Goal: Task Accomplishment & Management: Manage account settings

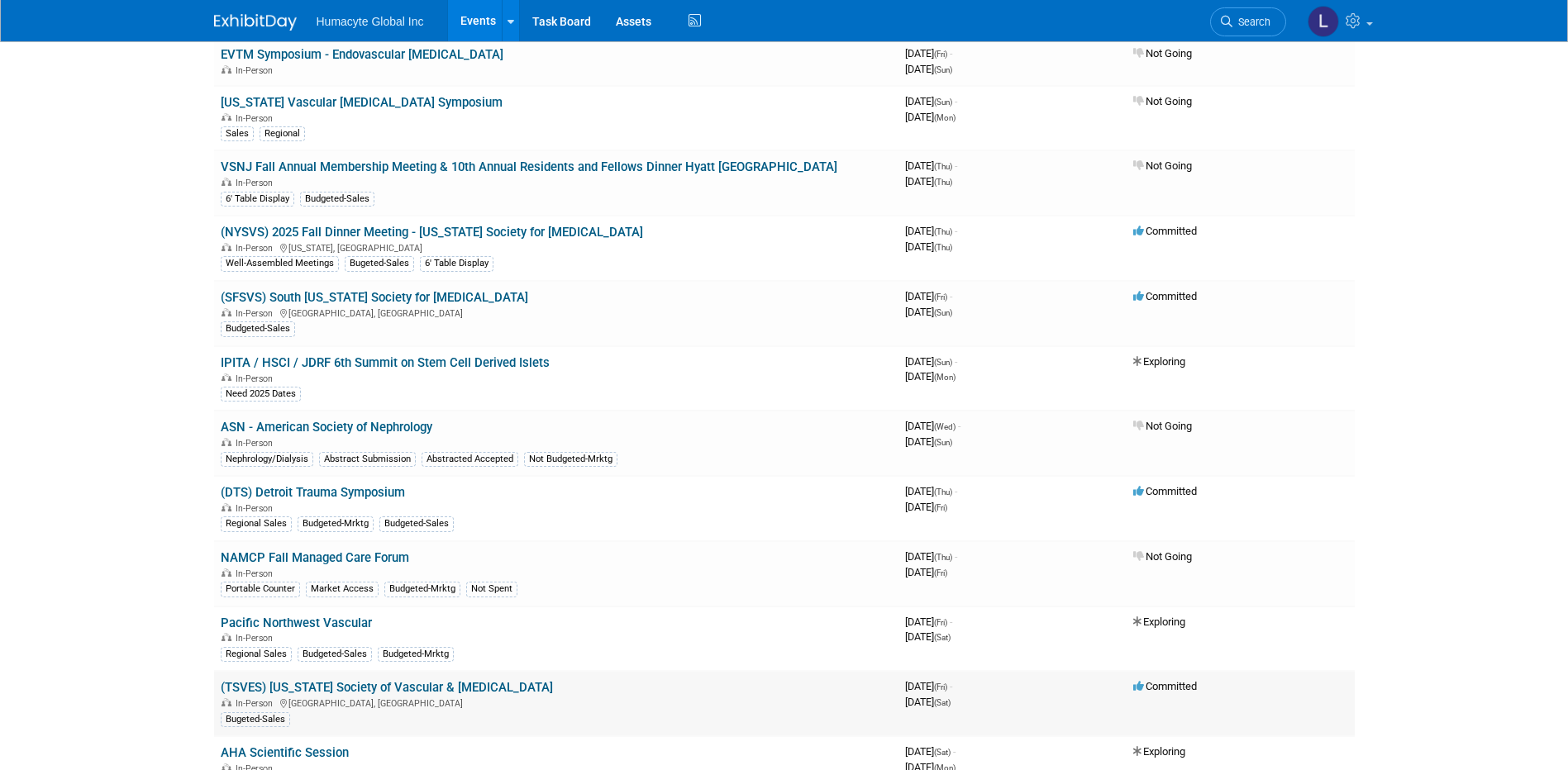
scroll to position [826, 0]
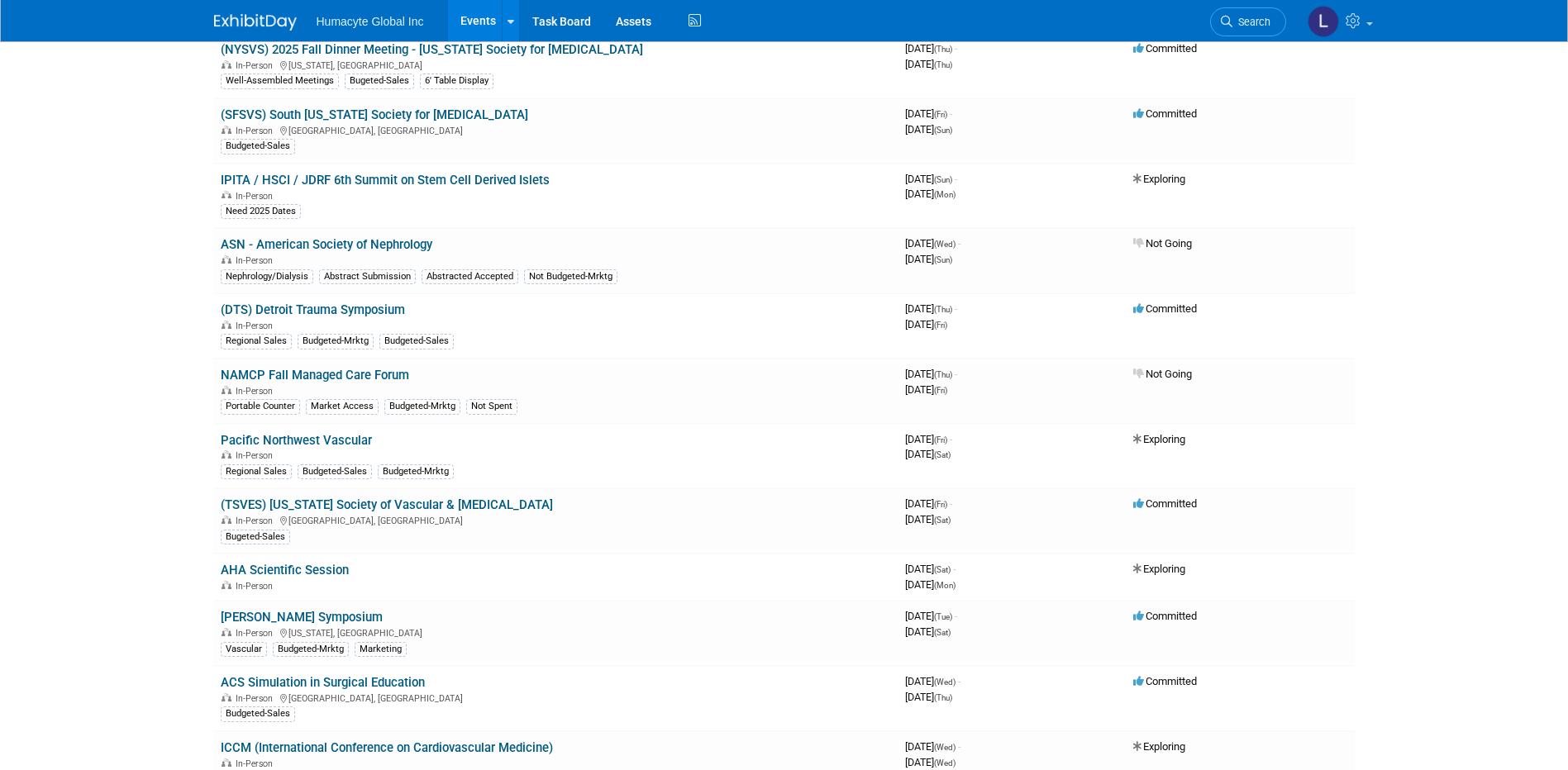
click at [282, 308] on link "(DTS) Detroit Trauma Symposium" at bounding box center [312, 310] width 184 height 15
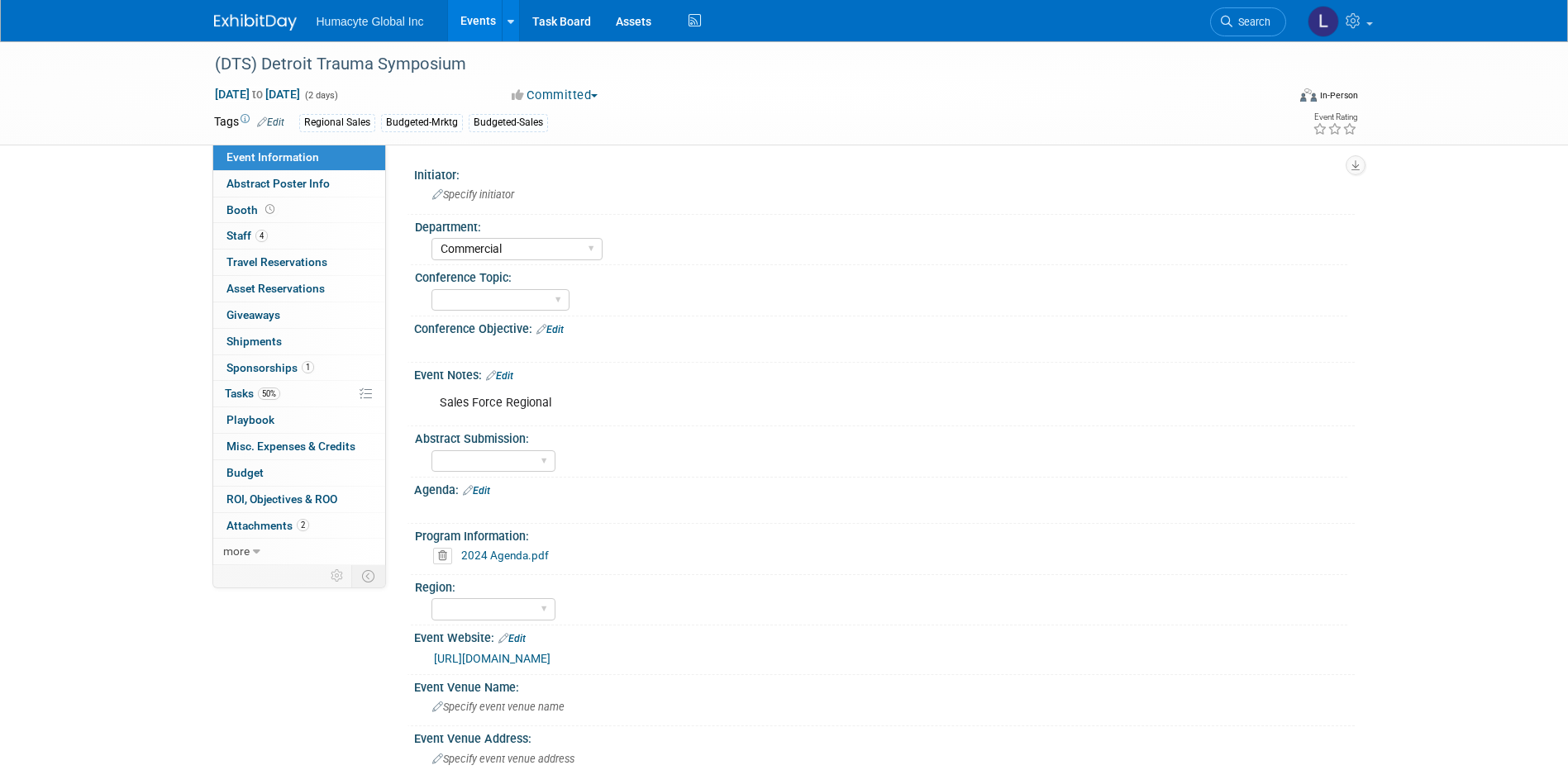
select select "Commercial"
click at [242, 240] on span "Staff 4" at bounding box center [247, 235] width 41 height 13
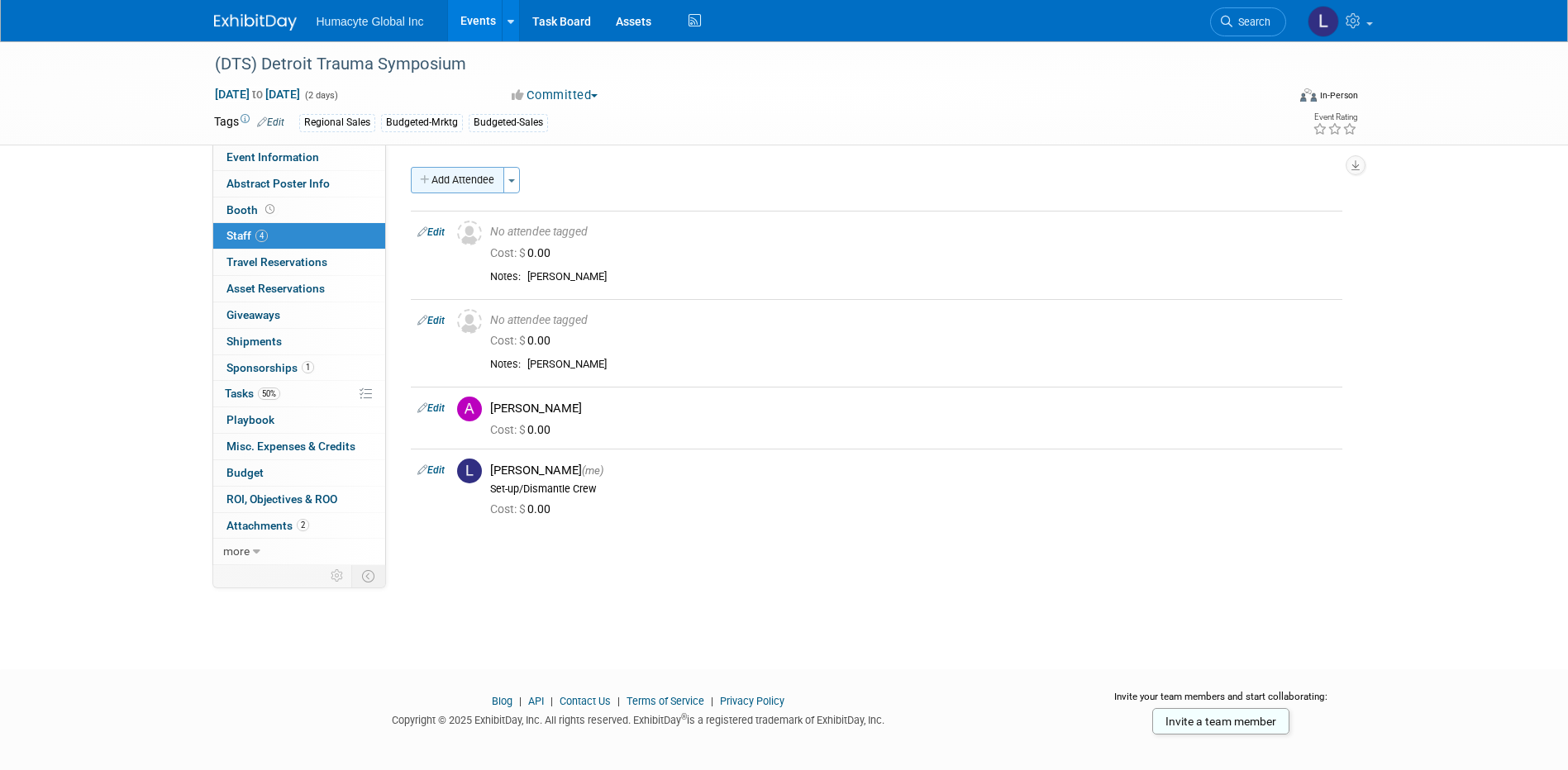
click at [443, 180] on button "Add Attendee" at bounding box center [457, 180] width 93 height 27
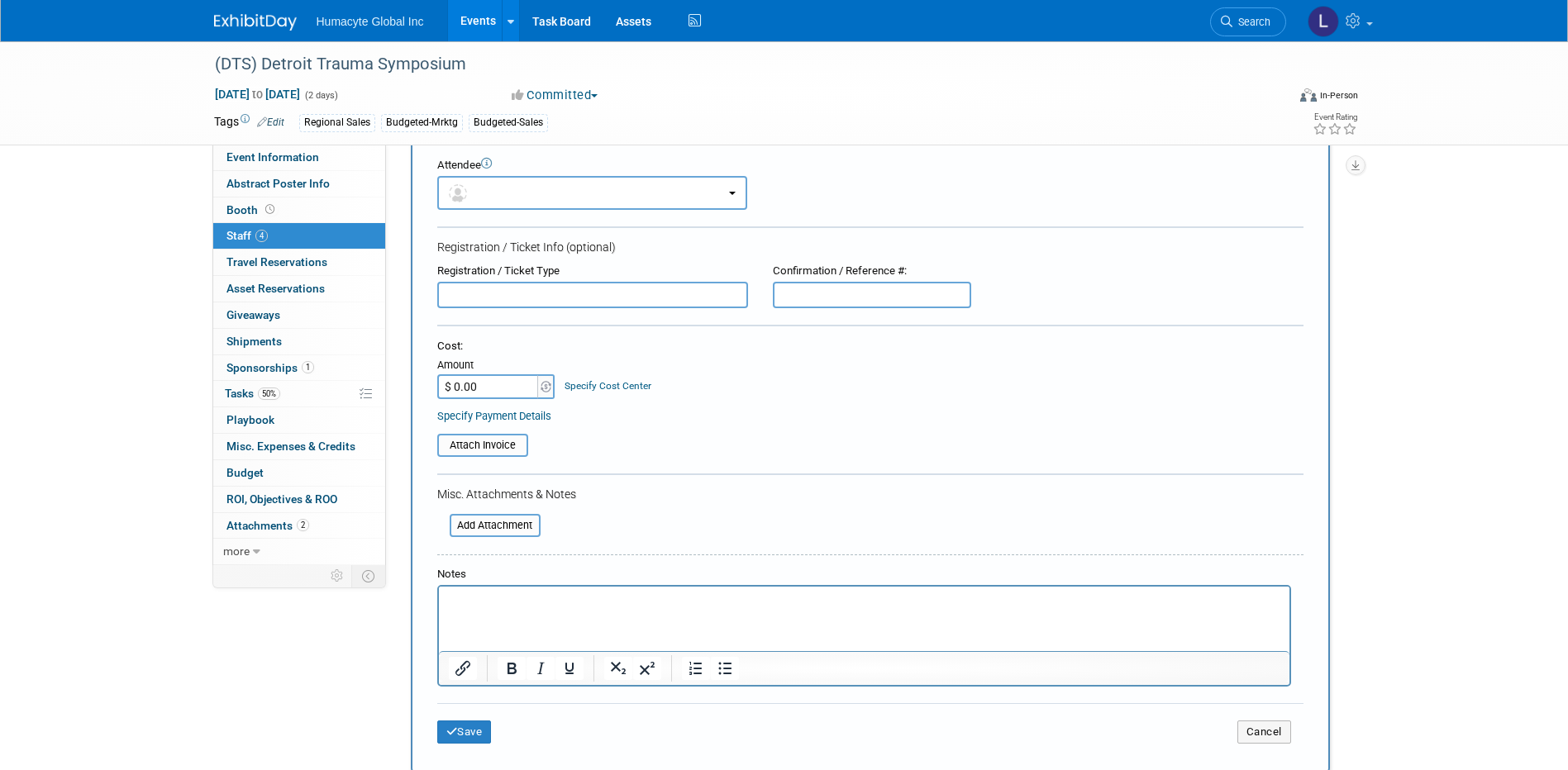
scroll to position [330, 0]
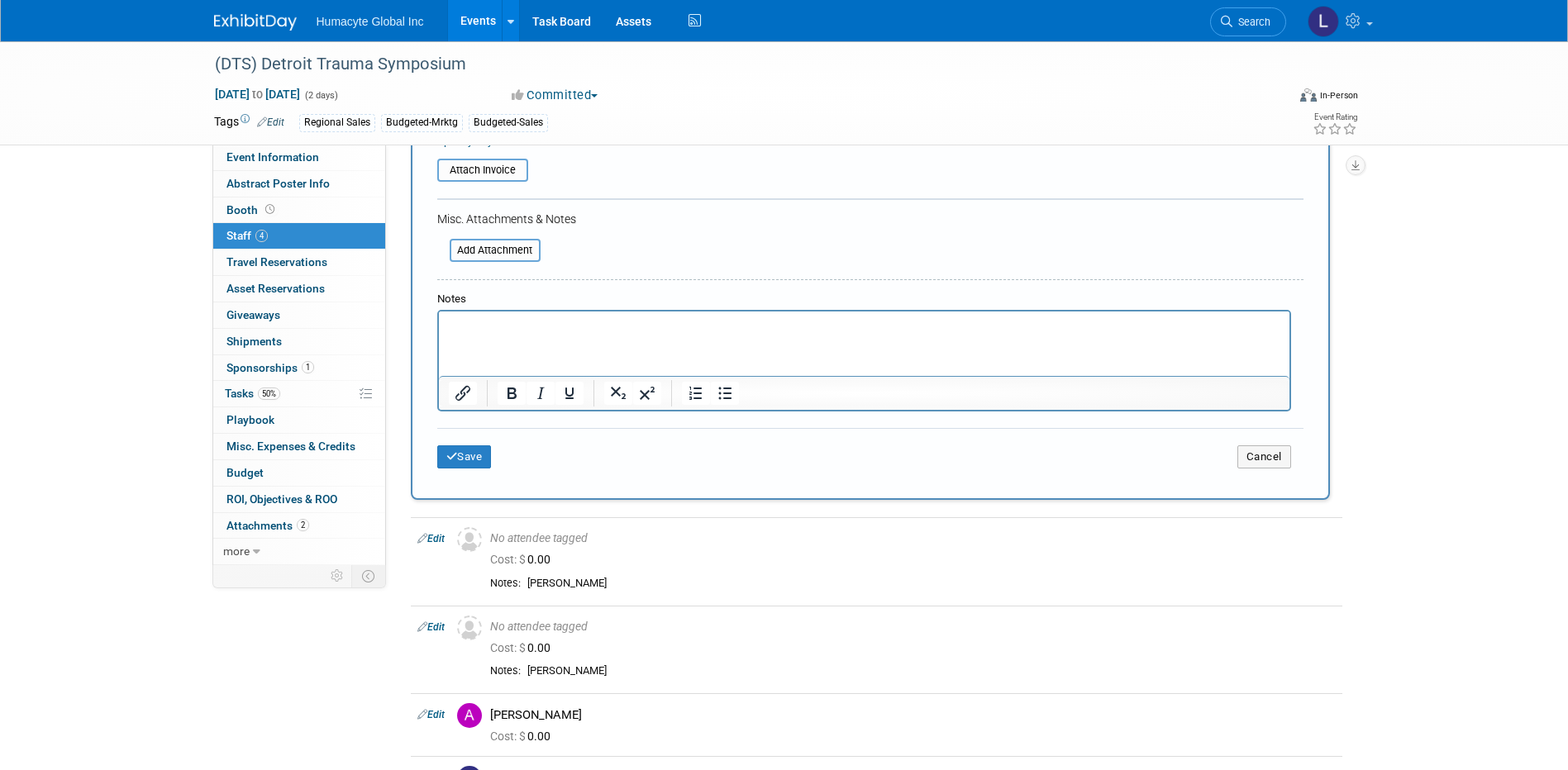
click at [510, 334] on html at bounding box center [863, 324] width 851 height 24
click at [452, 469] on div "Save Cancel" at bounding box center [871, 454] width 867 height 53
click at [448, 471] on div "Save Cancel" at bounding box center [871, 454] width 867 height 53
click at [461, 460] on button "Save" at bounding box center [464, 457] width 54 height 24
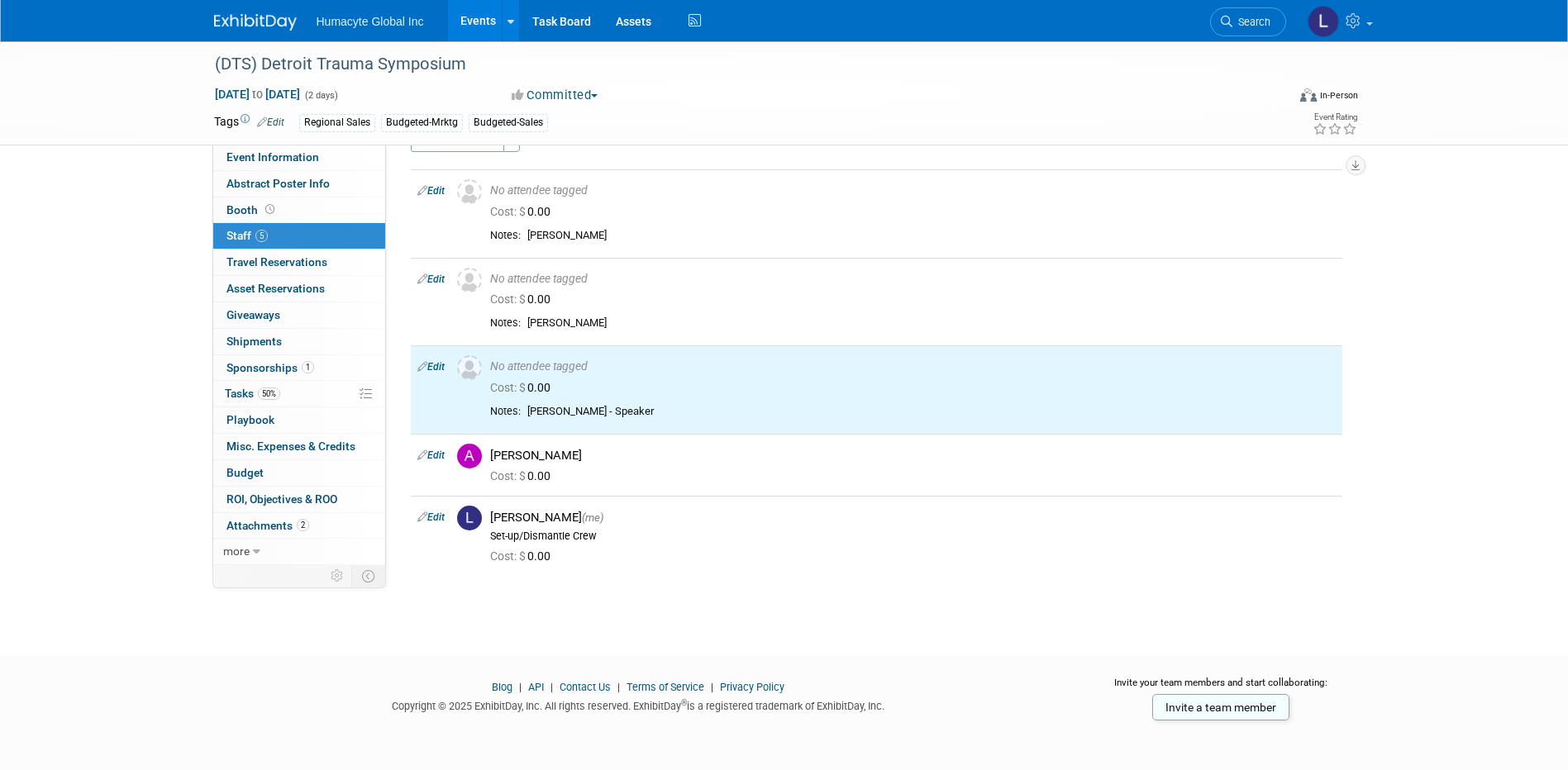
scroll to position [0, 0]
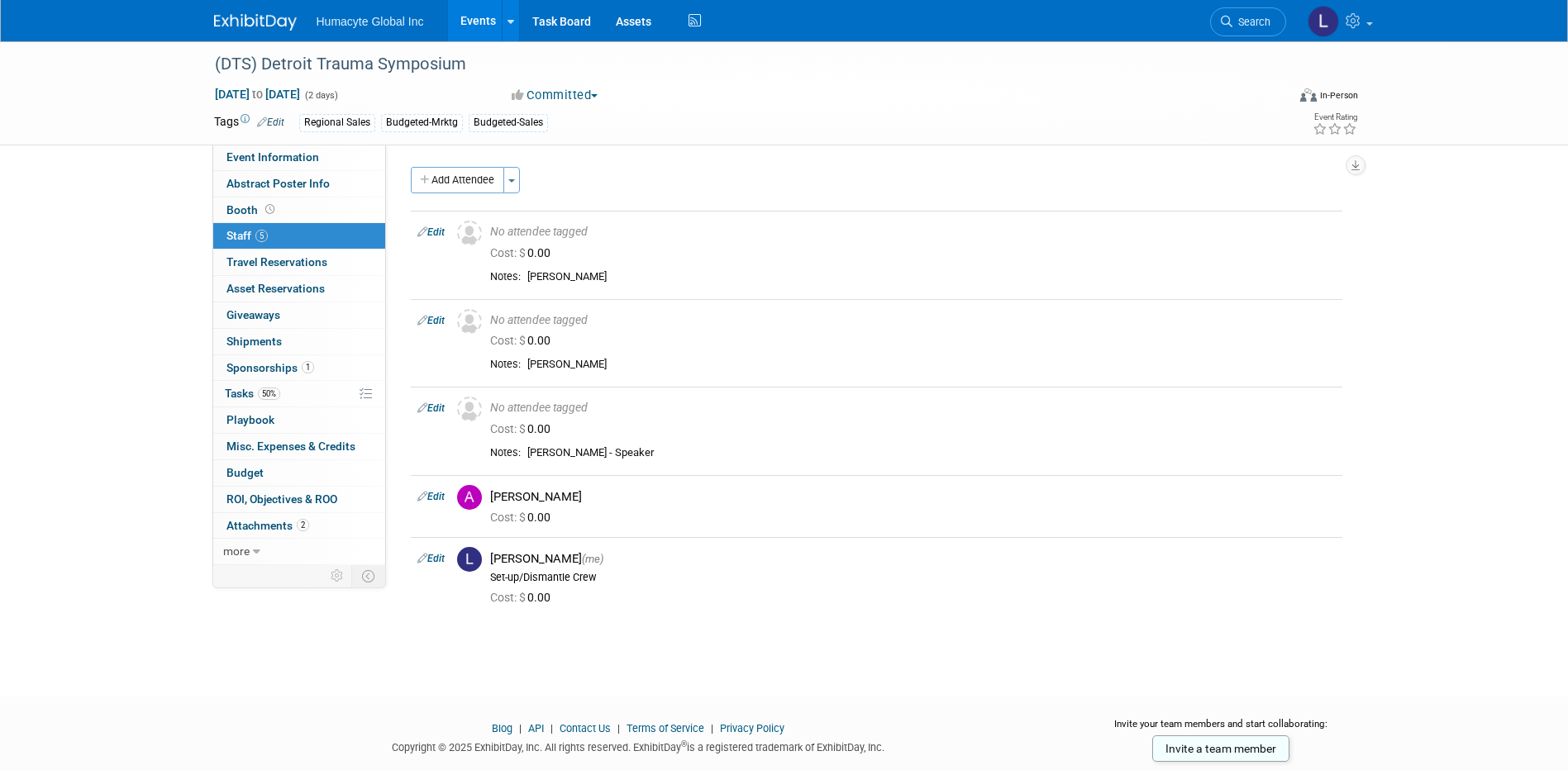
click at [478, 13] on link "Events" at bounding box center [477, 21] width 60 height 41
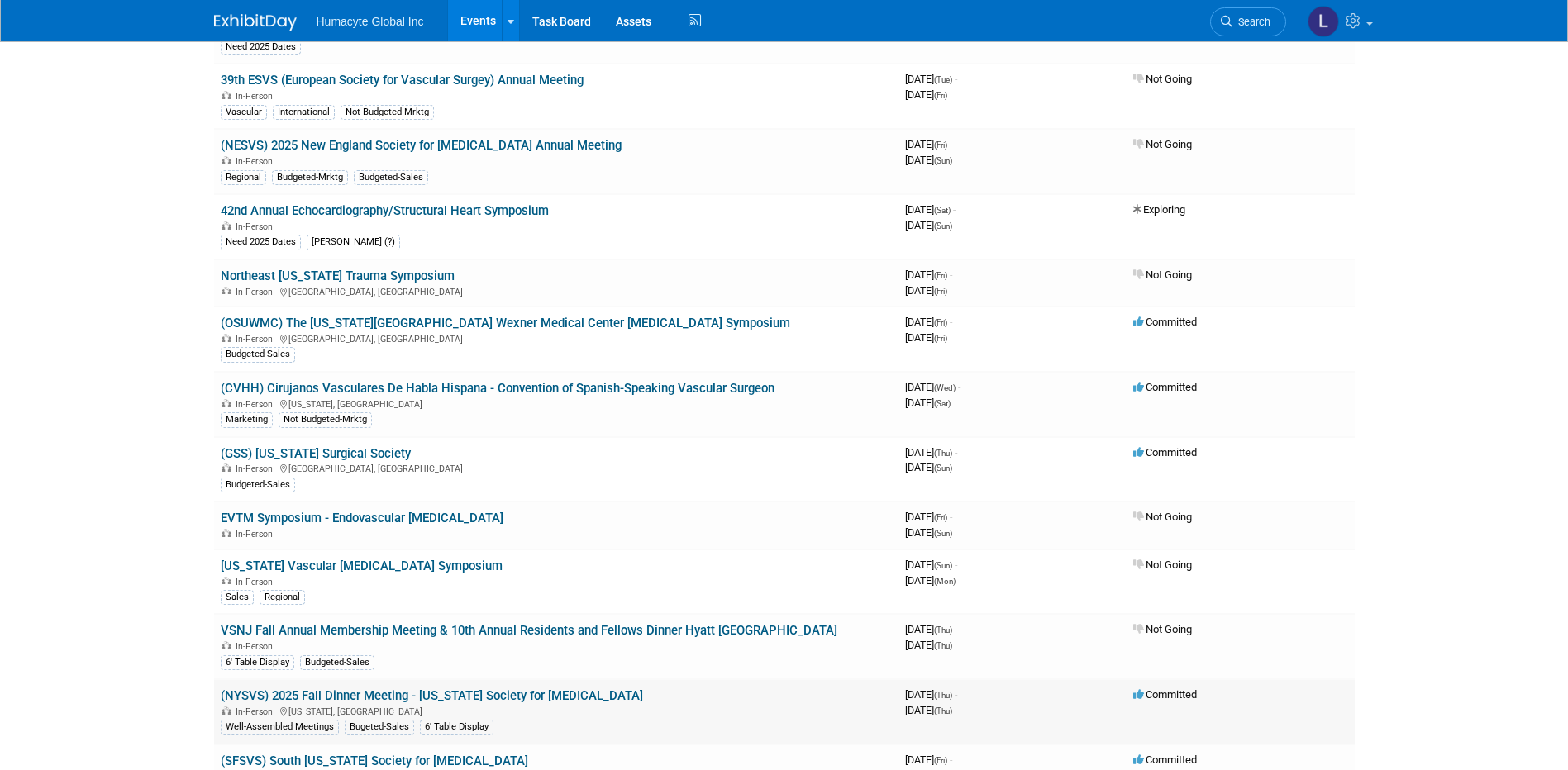
scroll to position [413, 0]
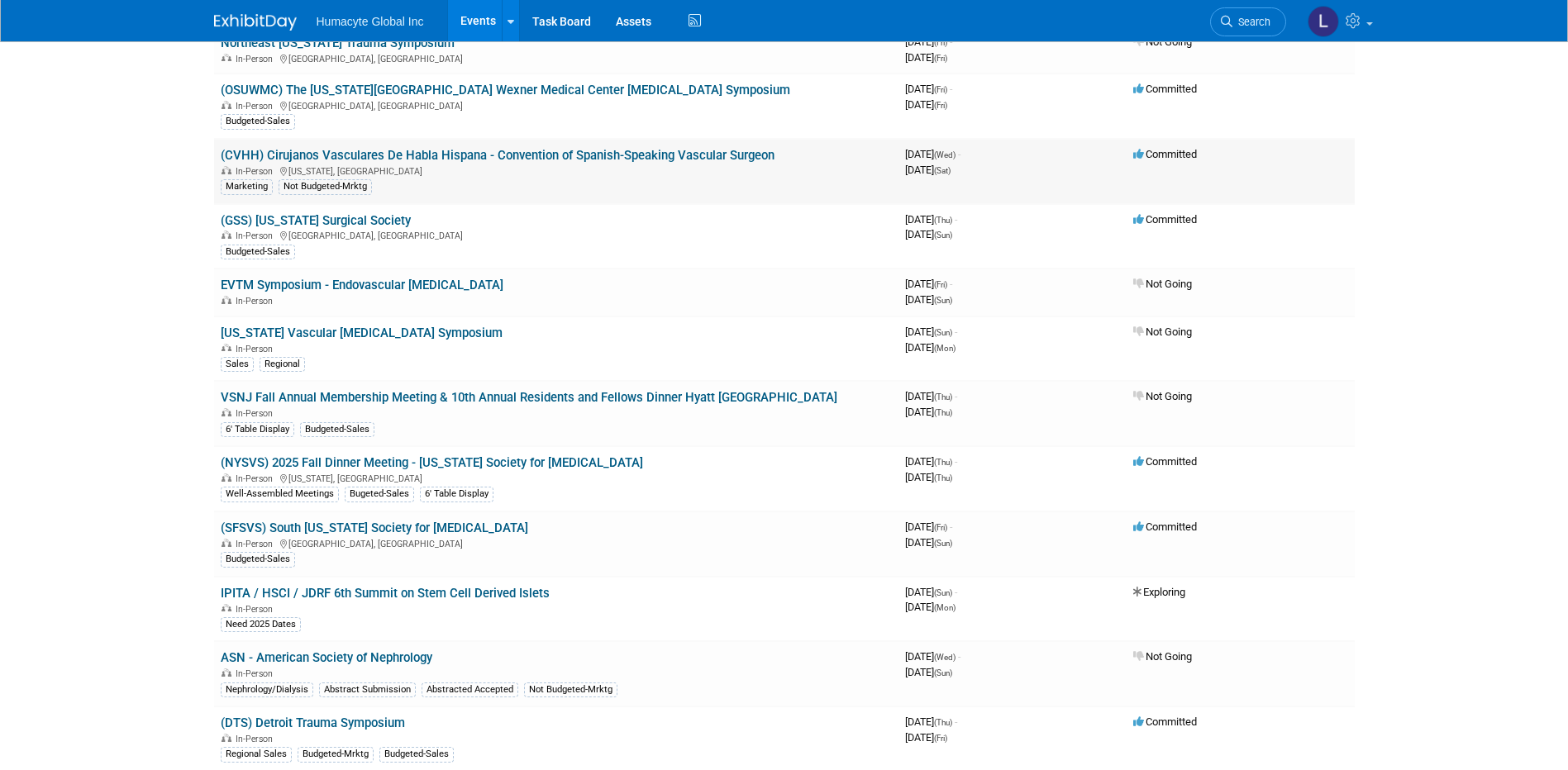
click at [392, 153] on link "(CVHH) Cirujanos Vasculares De Habla Hispana - Convention of Spanish-Speaking V…" at bounding box center [497, 154] width 554 height 15
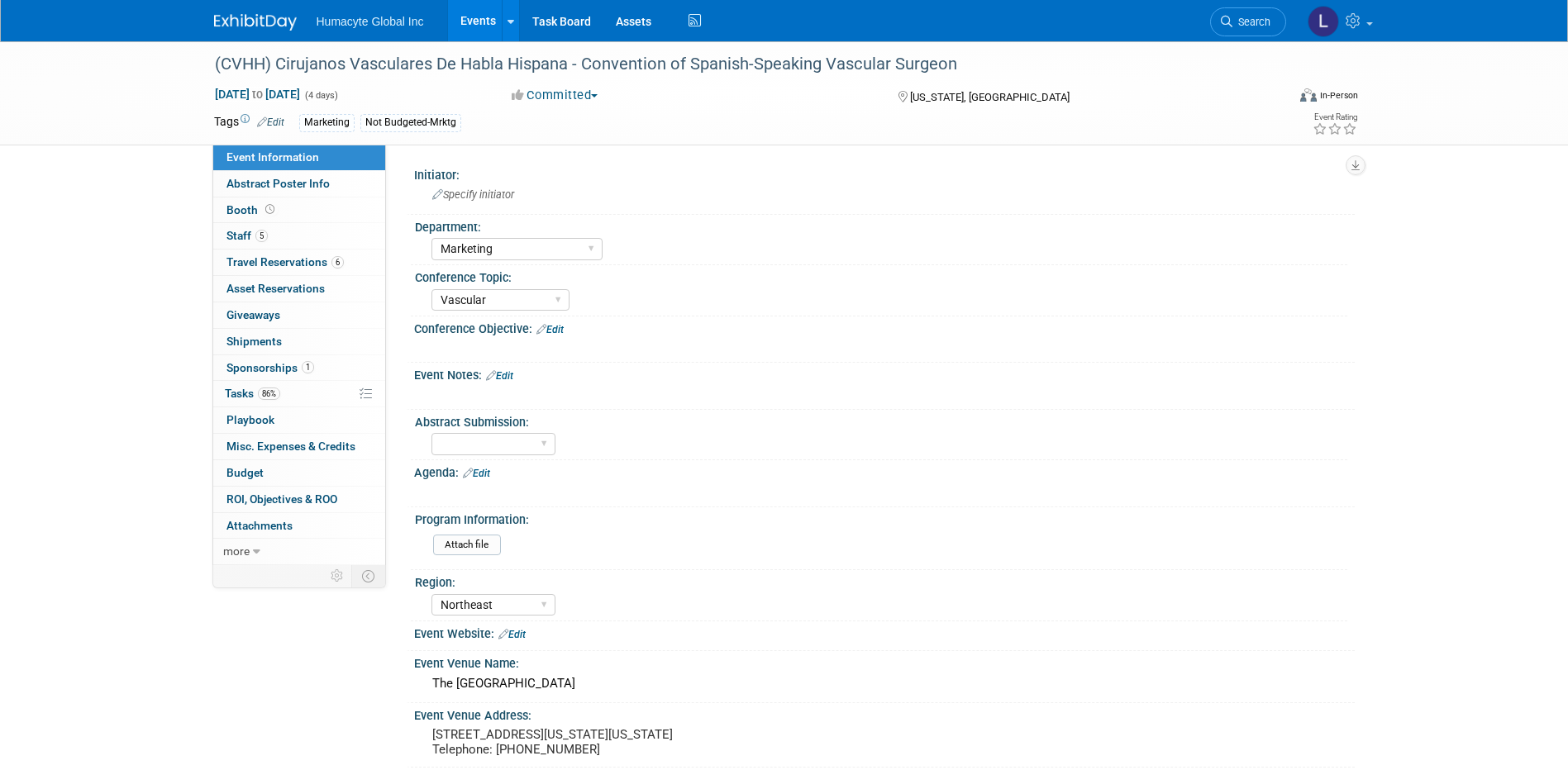
select select "Marketing"
select select "Vascular"
select select "Northeast"
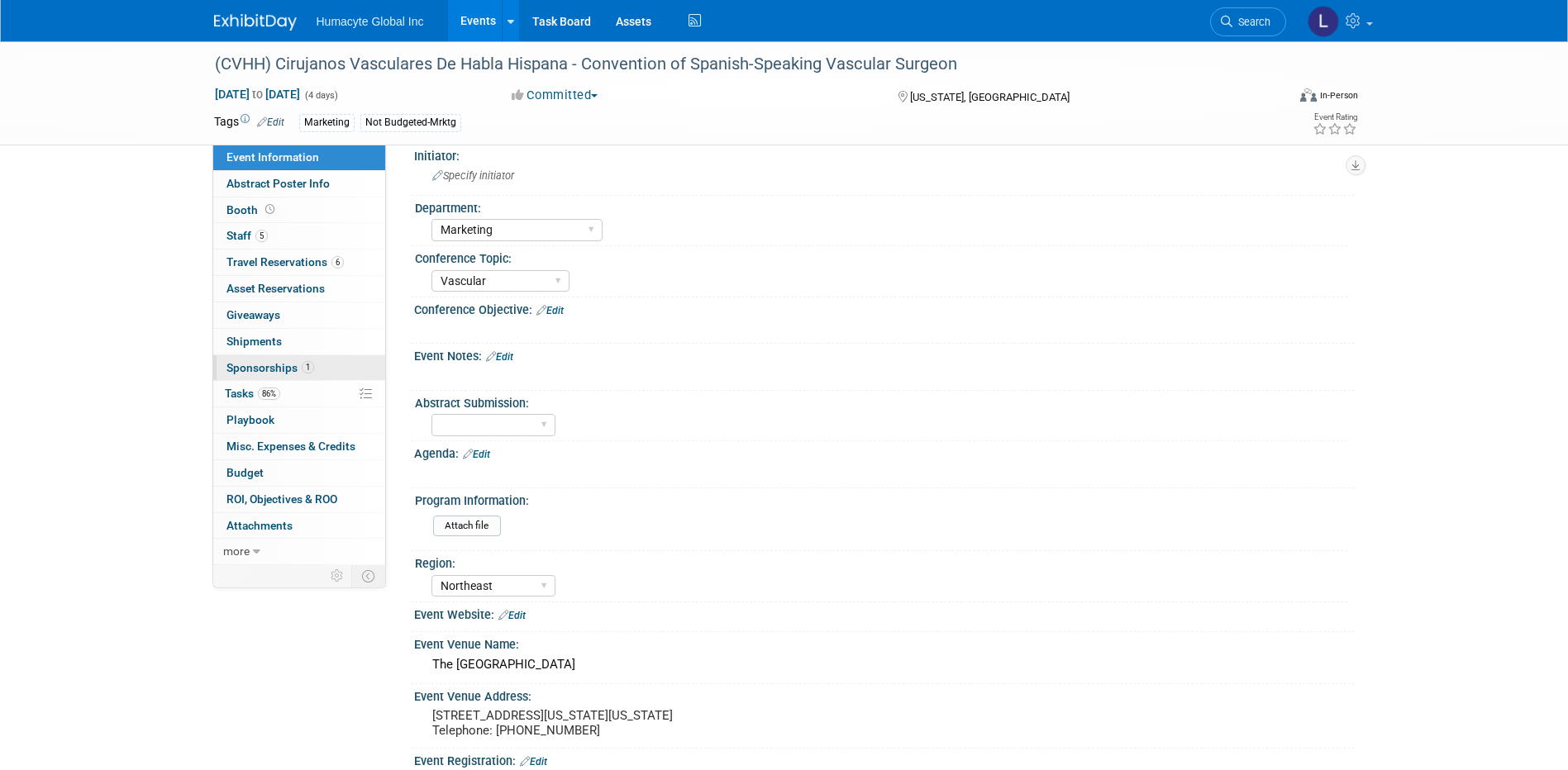
scroll to position [83, 0]
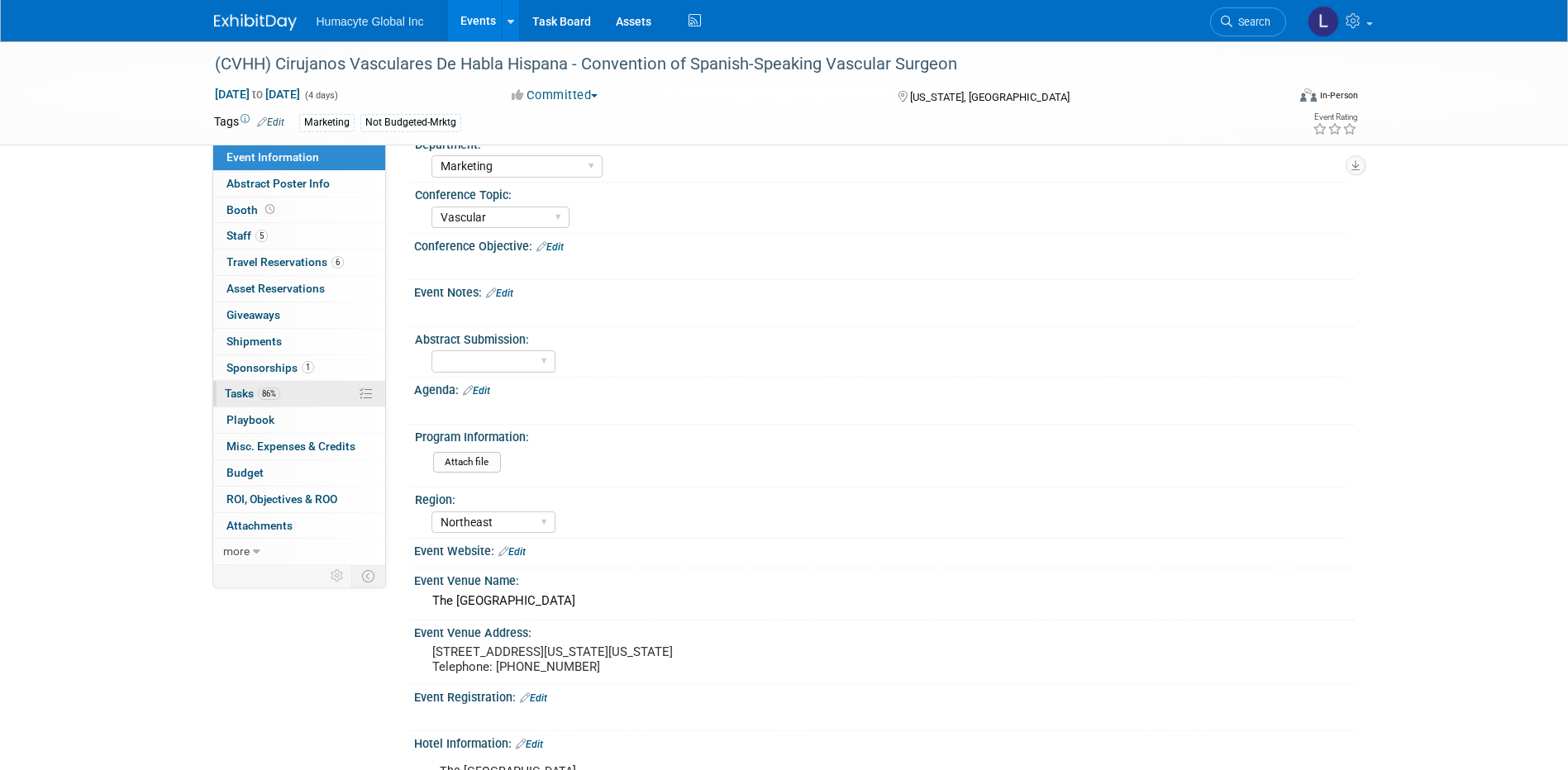
click at [245, 387] on span "Tasks 86%" at bounding box center [253, 392] width 55 height 13
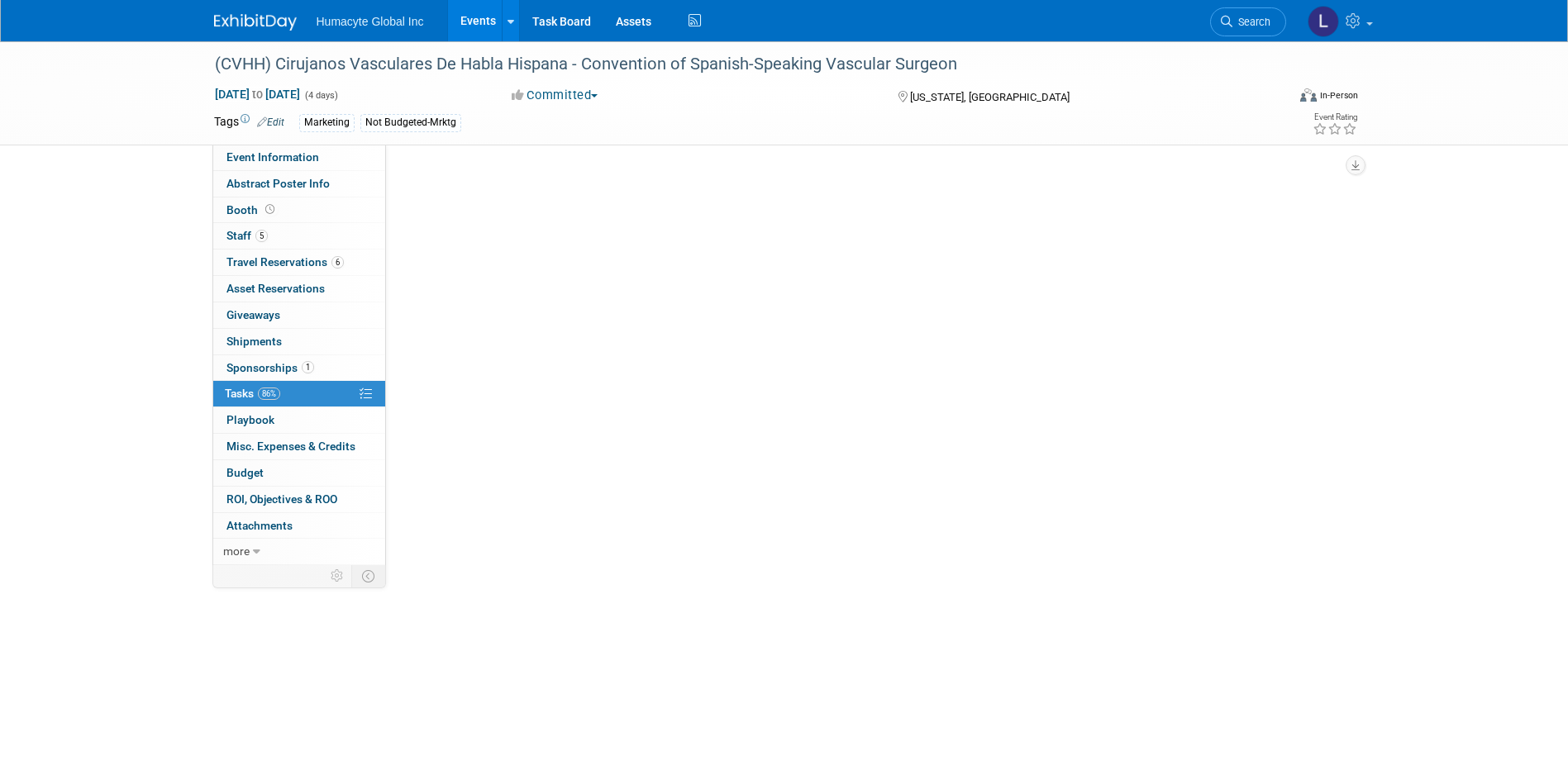
scroll to position [0, 0]
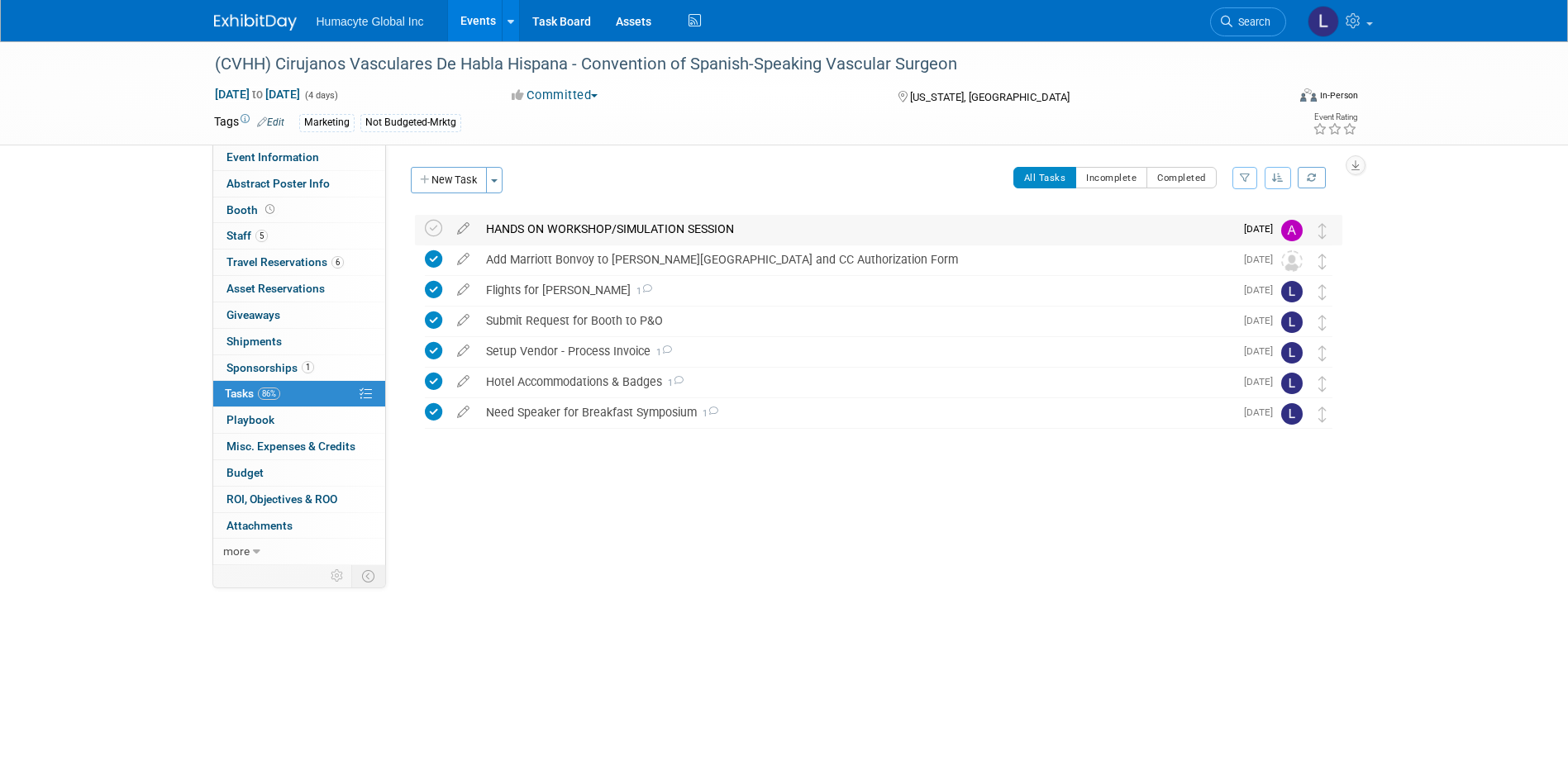
click at [619, 221] on div "HANDS ON WORKSHOP/SIMULATION SESSION" at bounding box center [856, 228] width 756 height 29
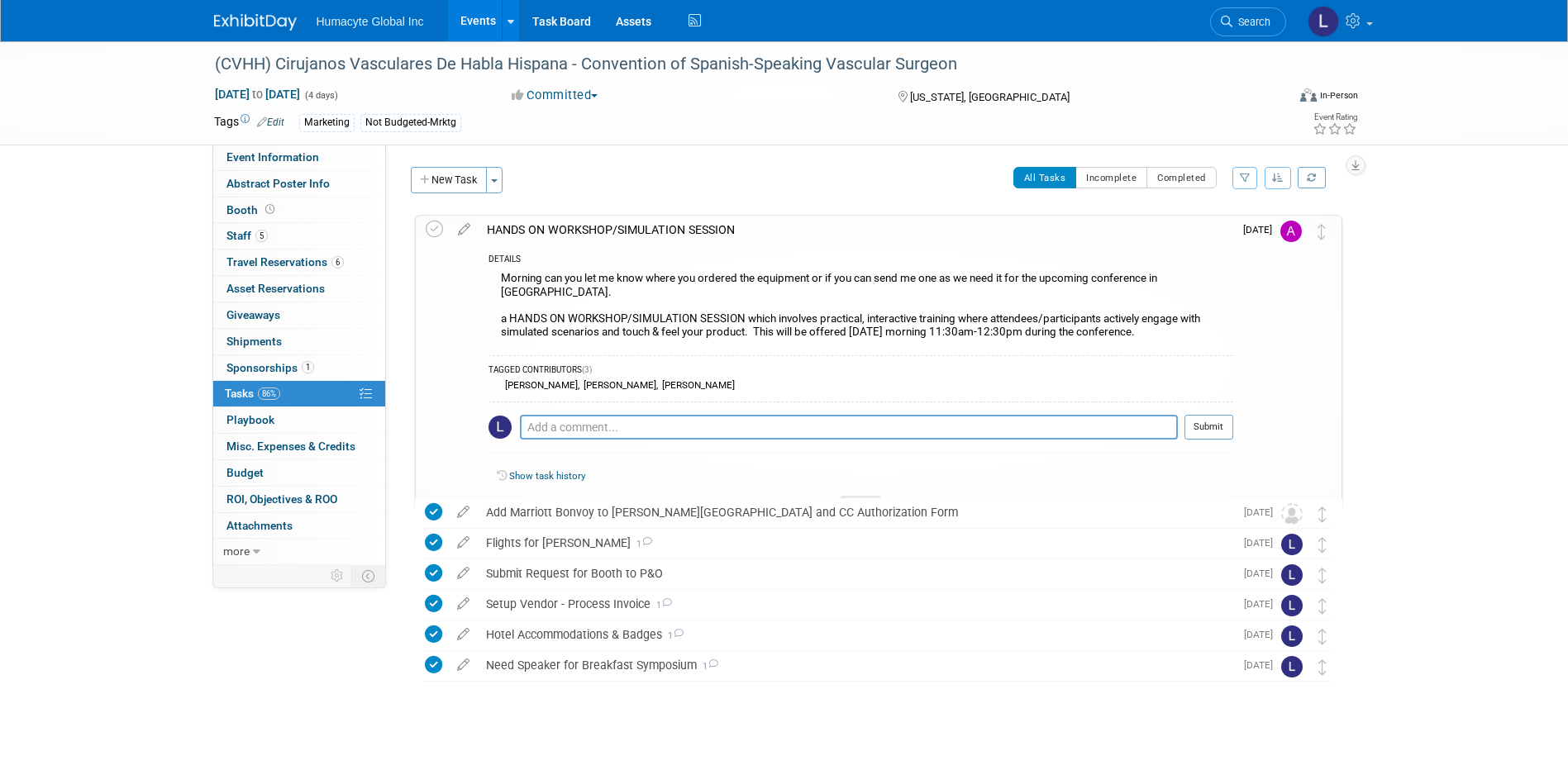
click at [530, 727] on div "(CVHH) Cirujanos Vasculares De Habla Hispana - Convention of Spanish-Speaking V…" at bounding box center [874, 481] width 935 height 534
drag, startPoint x: 616, startPoint y: 143, endPoint x: 744, endPoint y: 100, distance: 135.0
click at [619, 143] on div "(CVHH) Cirujanos Vasculares De Habla Hispana - Convention of Spanish-Speaking V…" at bounding box center [784, 92] width 1166 height 103
click at [1260, 24] on span "Search" at bounding box center [1251, 22] width 38 height 13
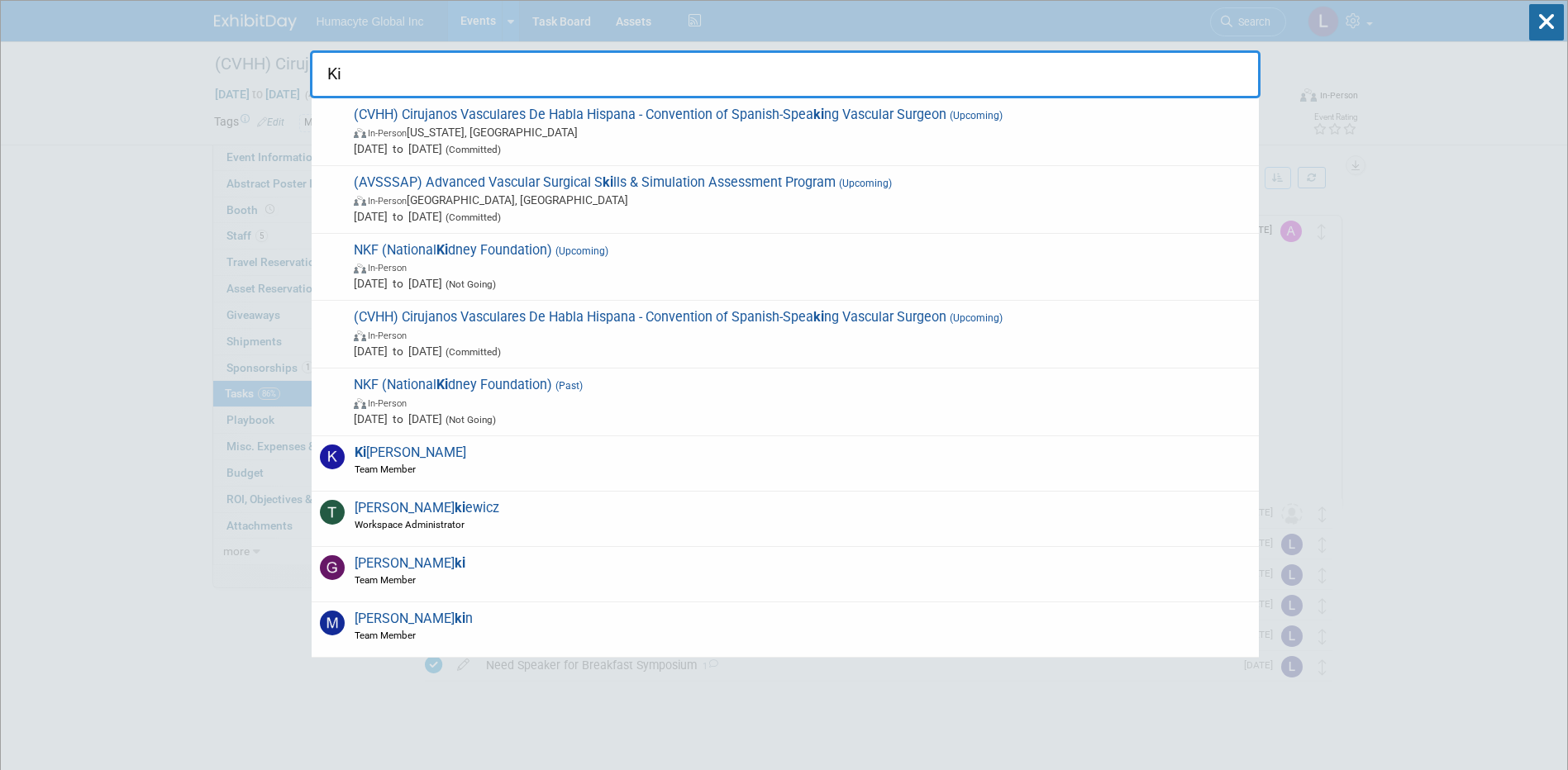
type input "K"
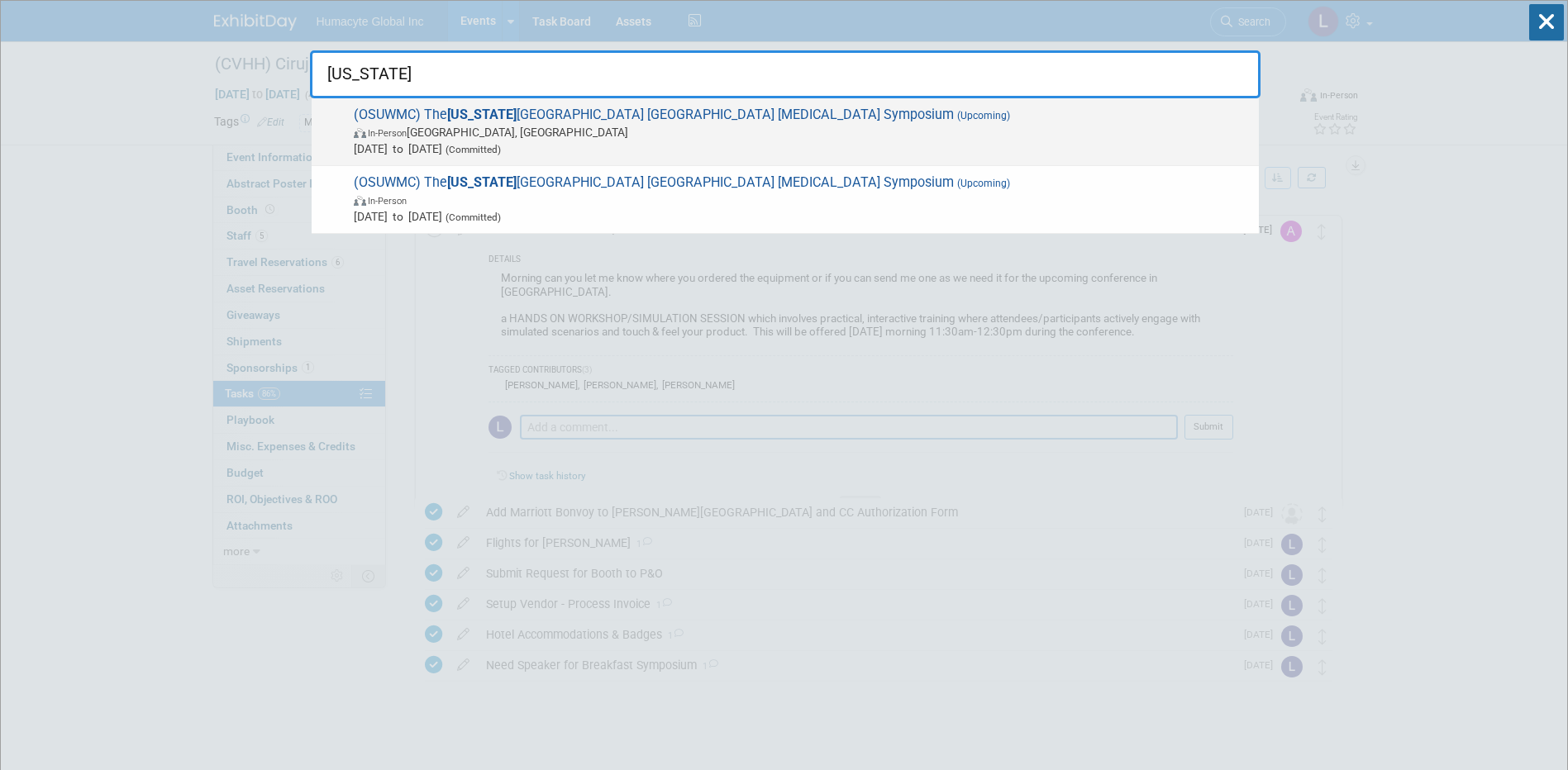
type input "ohio"
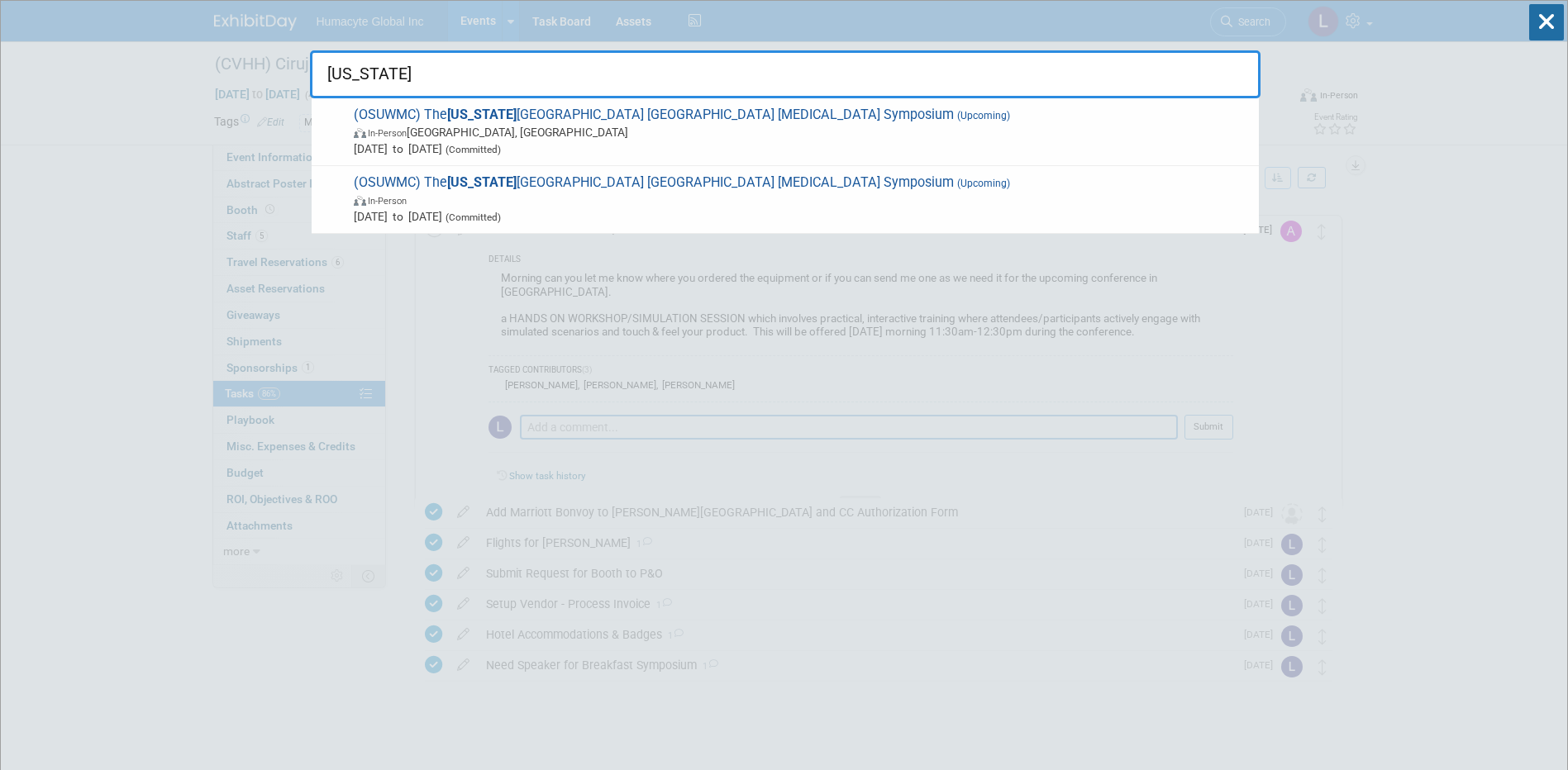
click at [644, 156] on span "Oct 3, 2025 to Oct 3, 2025 (Committed)" at bounding box center [803, 148] width 897 height 17
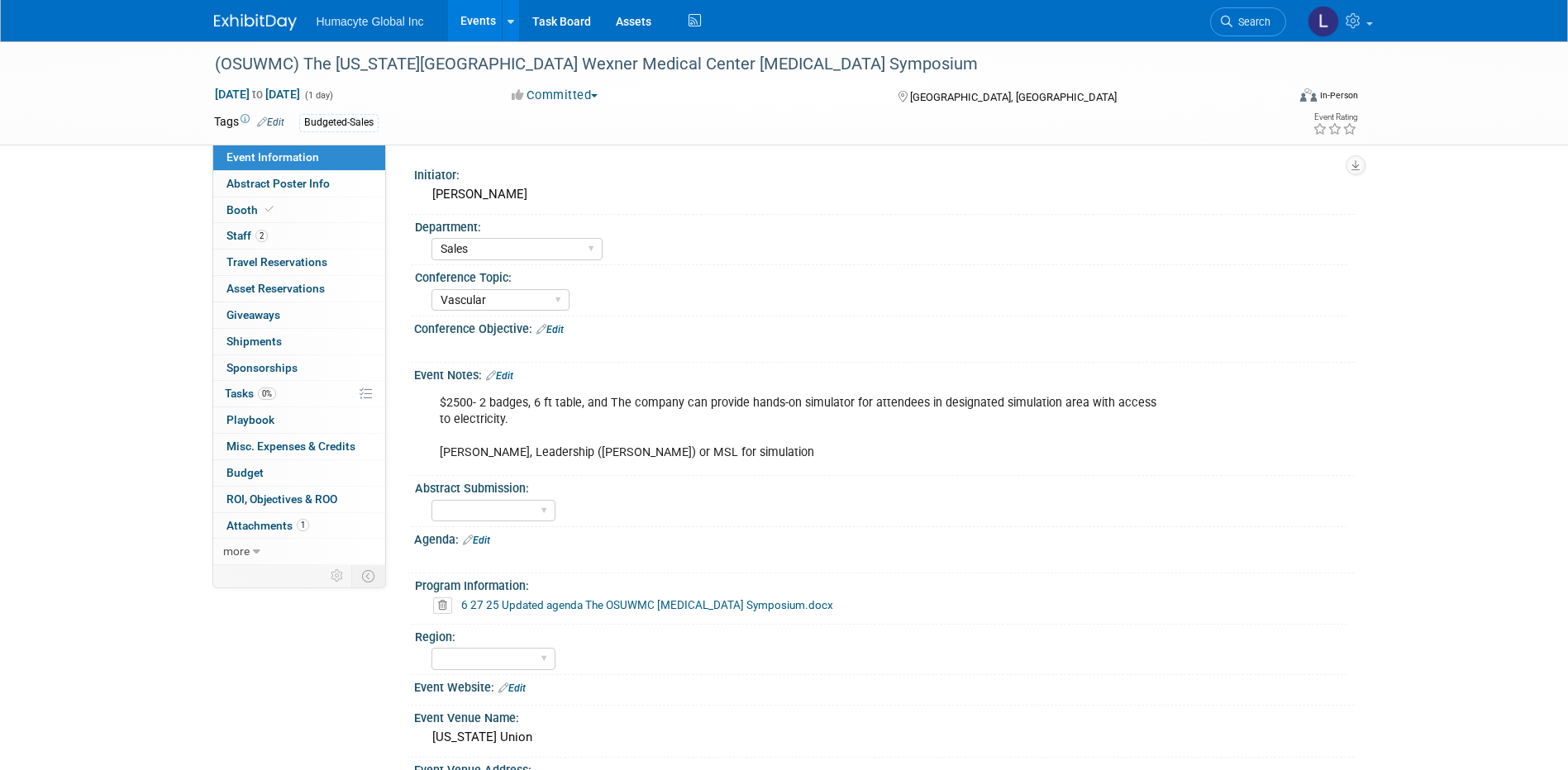
select select "Sales"
select select "Vascular"
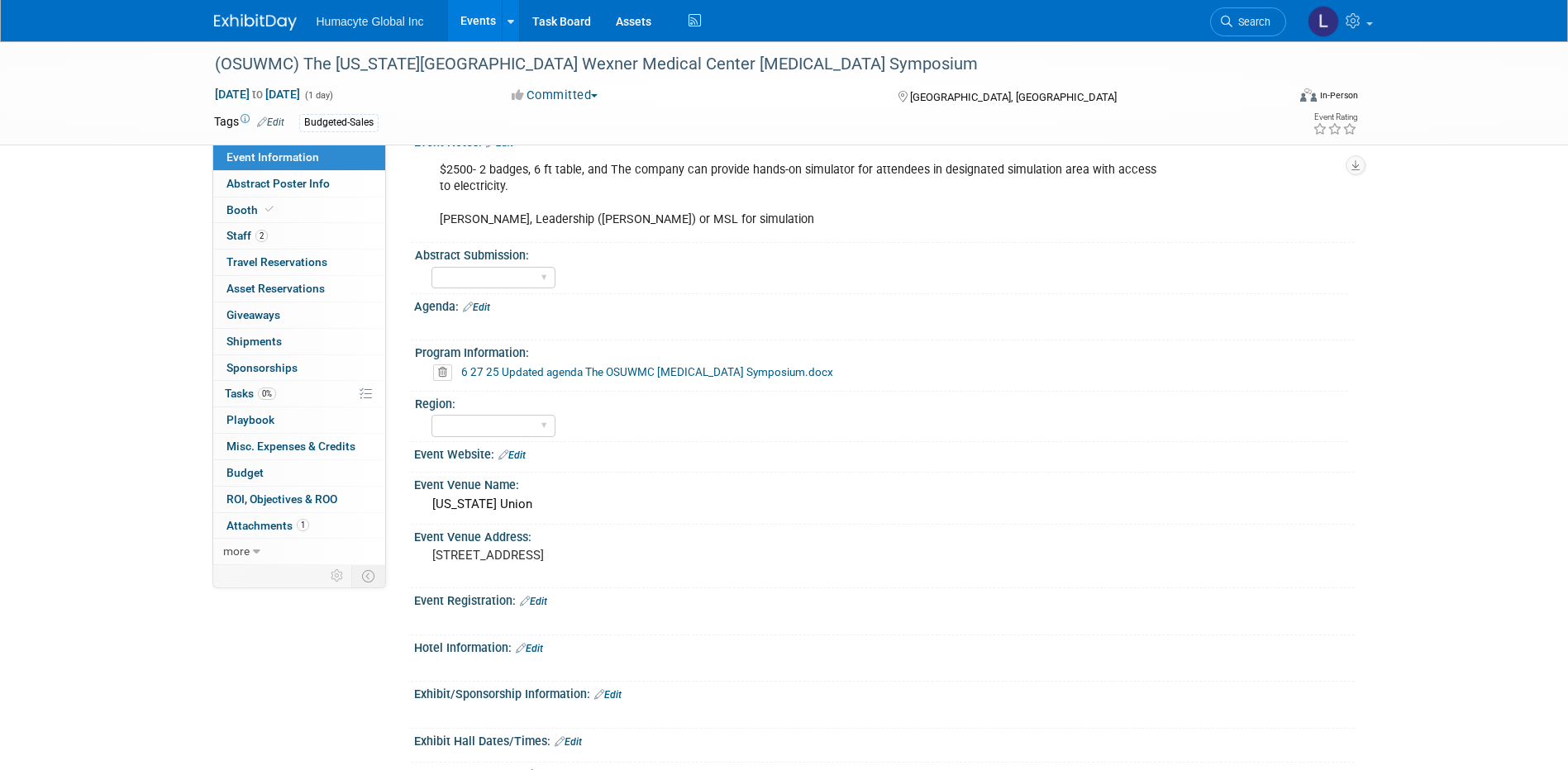
scroll to position [330, 0]
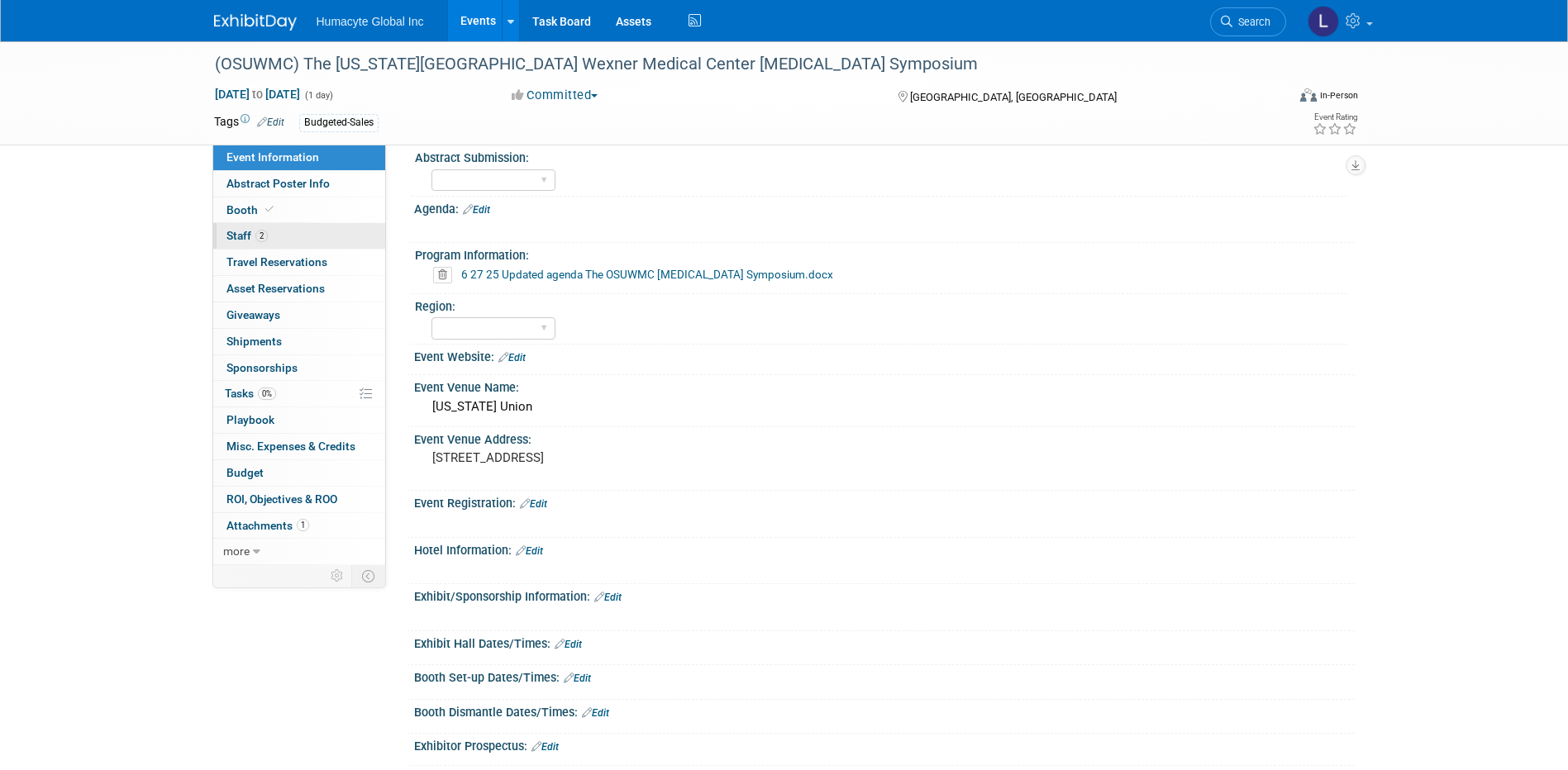
click at [246, 233] on span "Staff 2" at bounding box center [247, 235] width 41 height 13
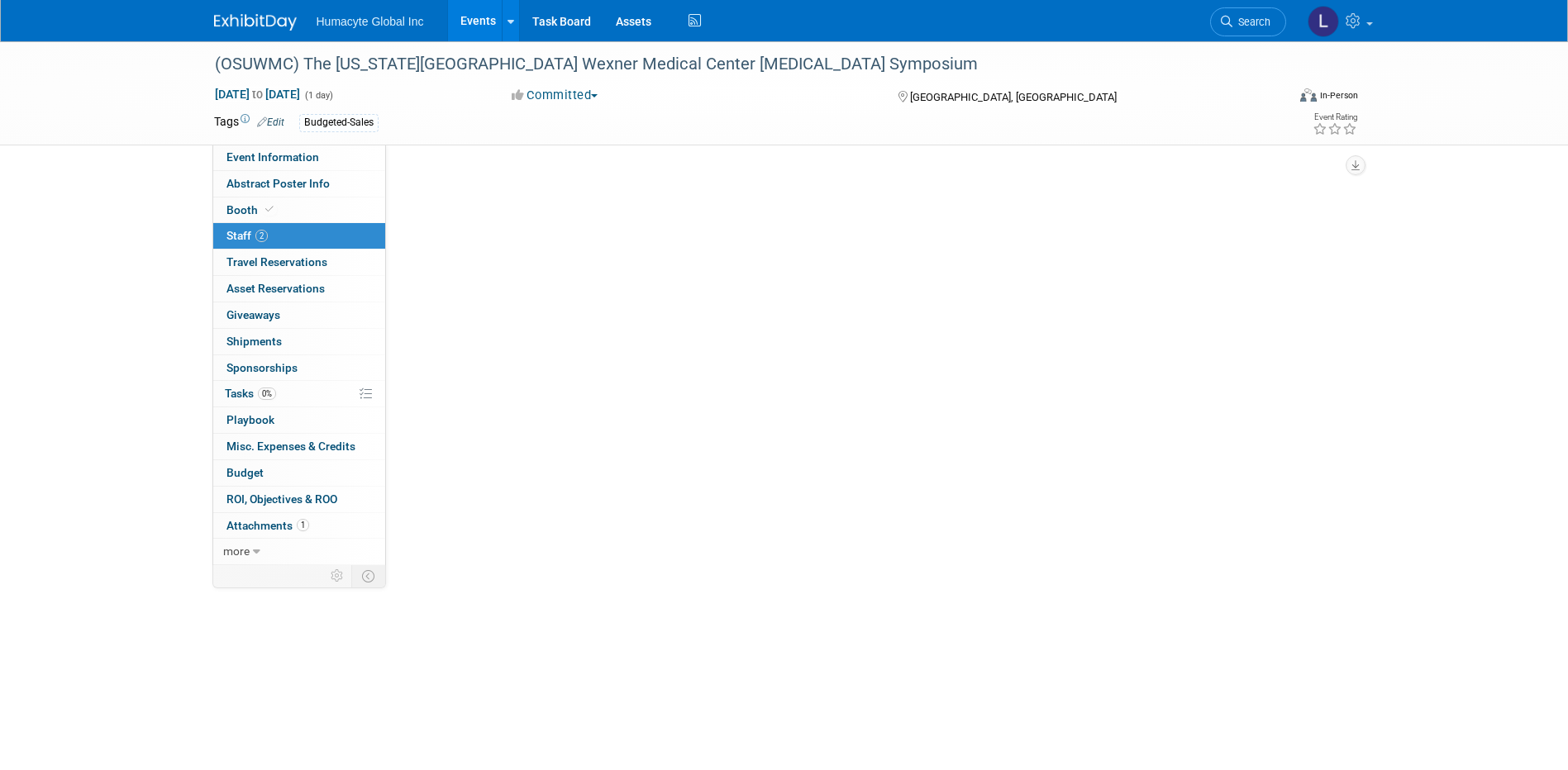
scroll to position [0, 0]
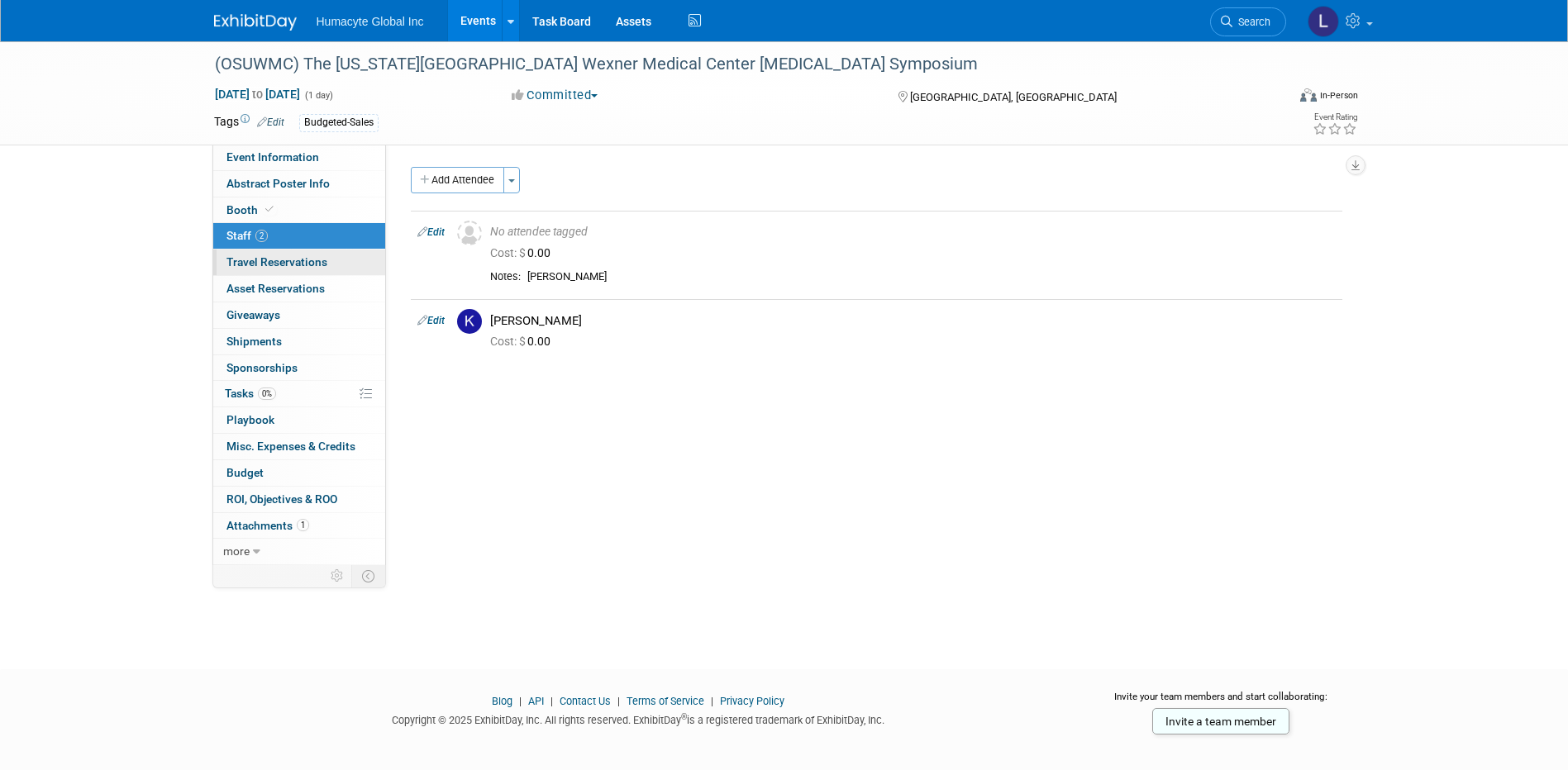
click at [271, 265] on span "Travel Reservations 0" at bounding box center [276, 262] width 101 height 13
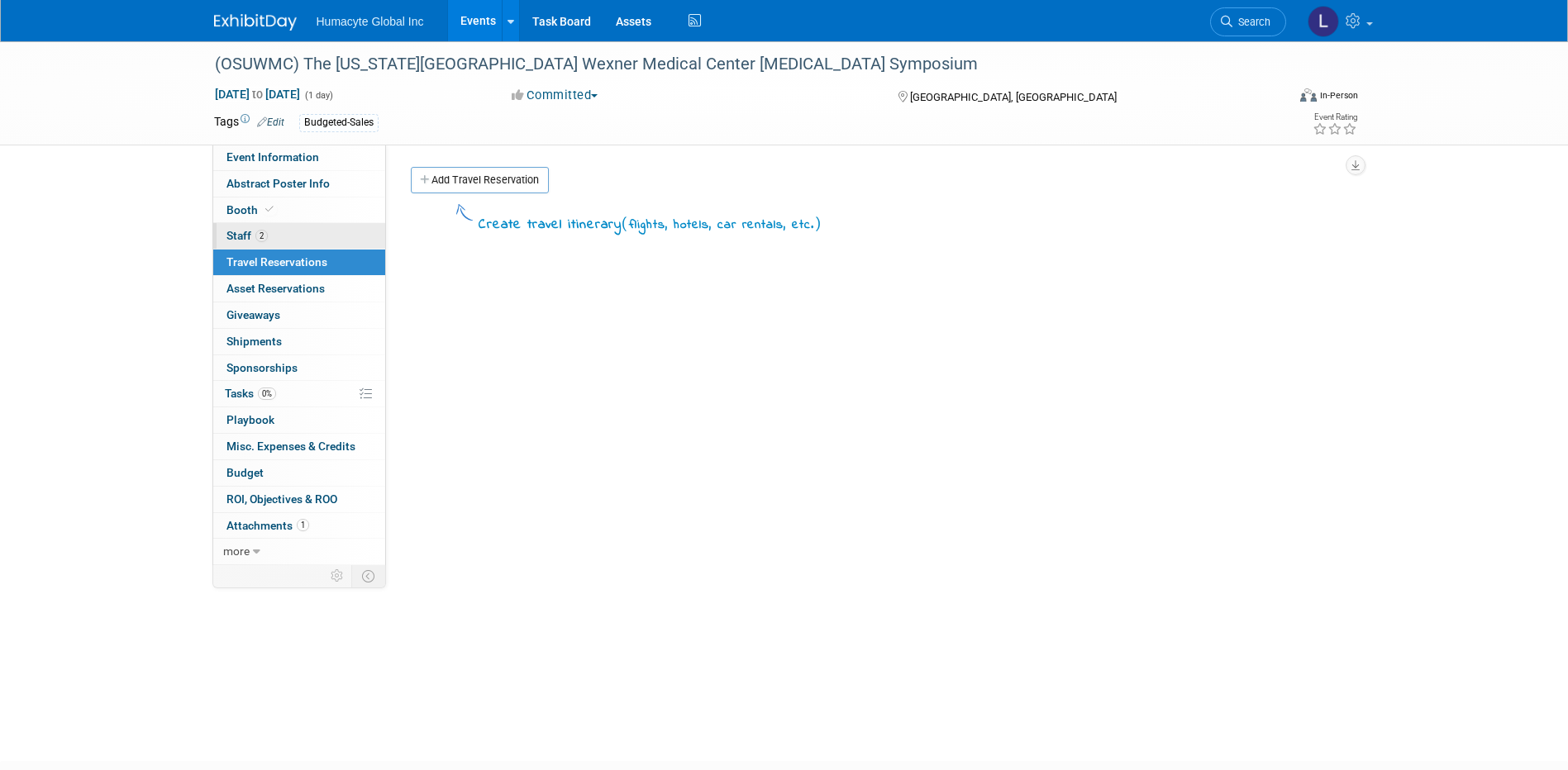
click at [251, 237] on span "Staff 2" at bounding box center [247, 235] width 41 height 13
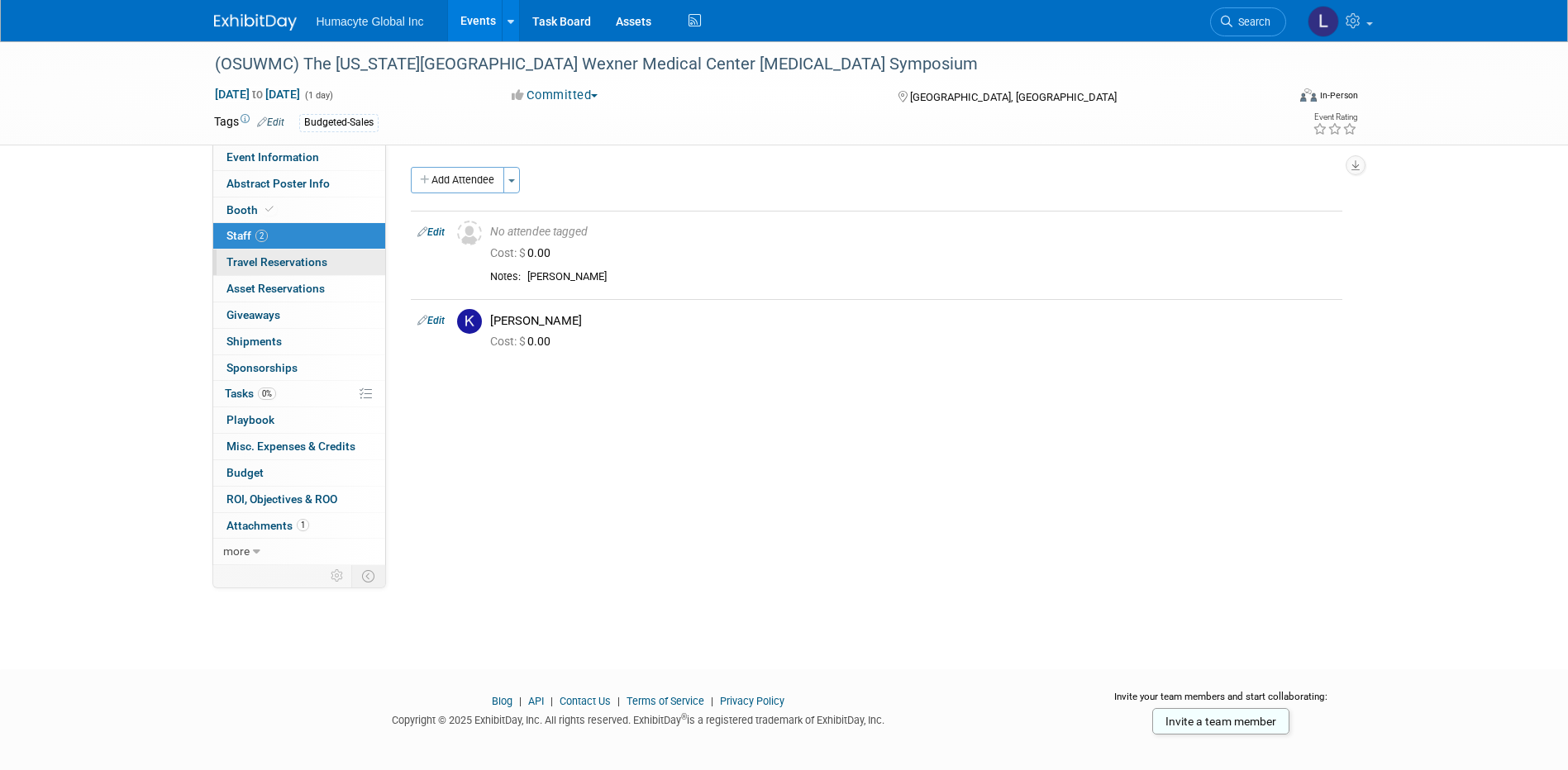
click at [252, 252] on link "0 Travel Reservations 0" at bounding box center [299, 263] width 172 height 26
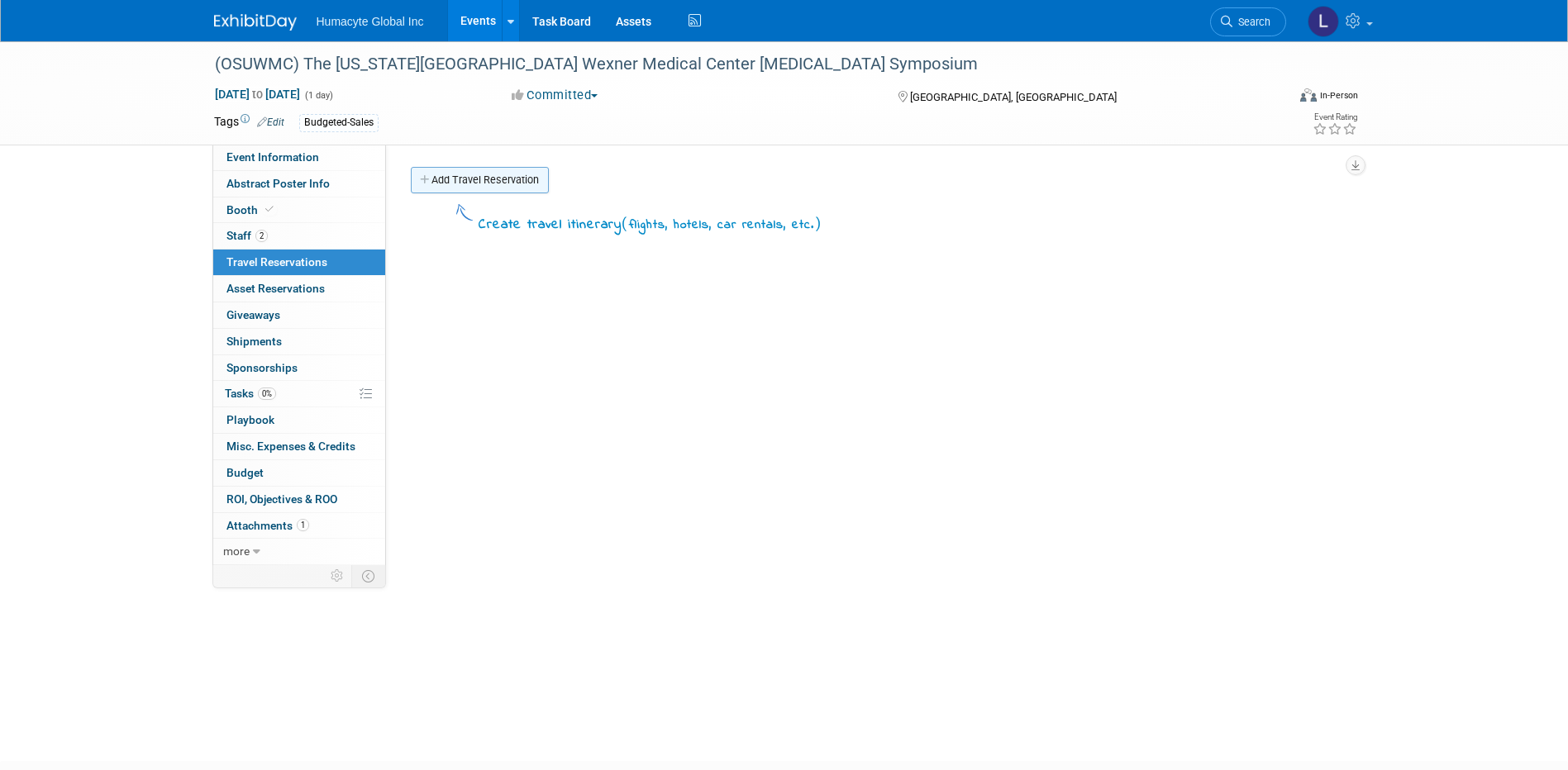
click at [496, 182] on link "Add Travel Reservation" at bounding box center [480, 180] width 138 height 27
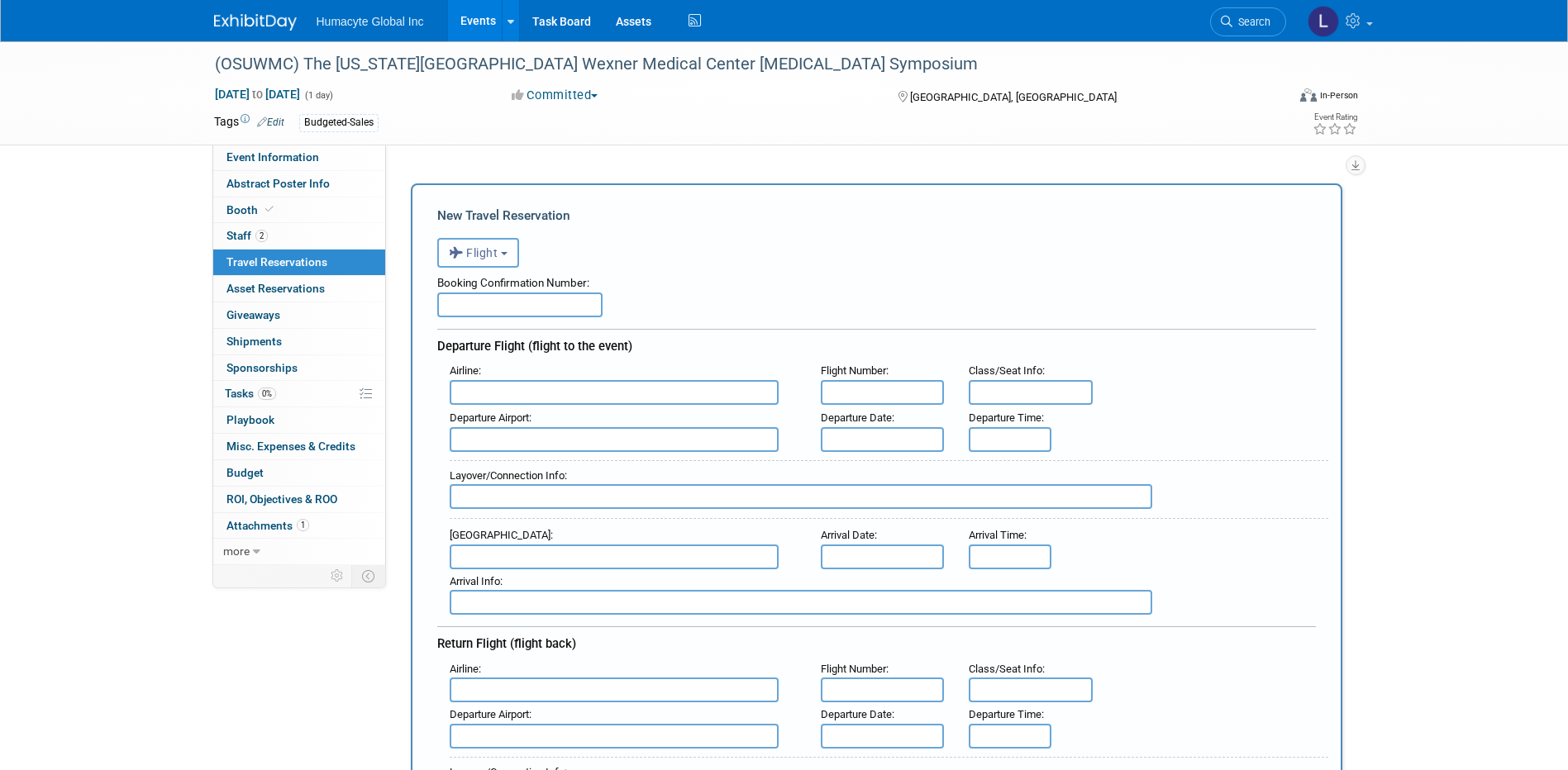
click at [452, 256] on icon "button" at bounding box center [457, 253] width 18 height 22
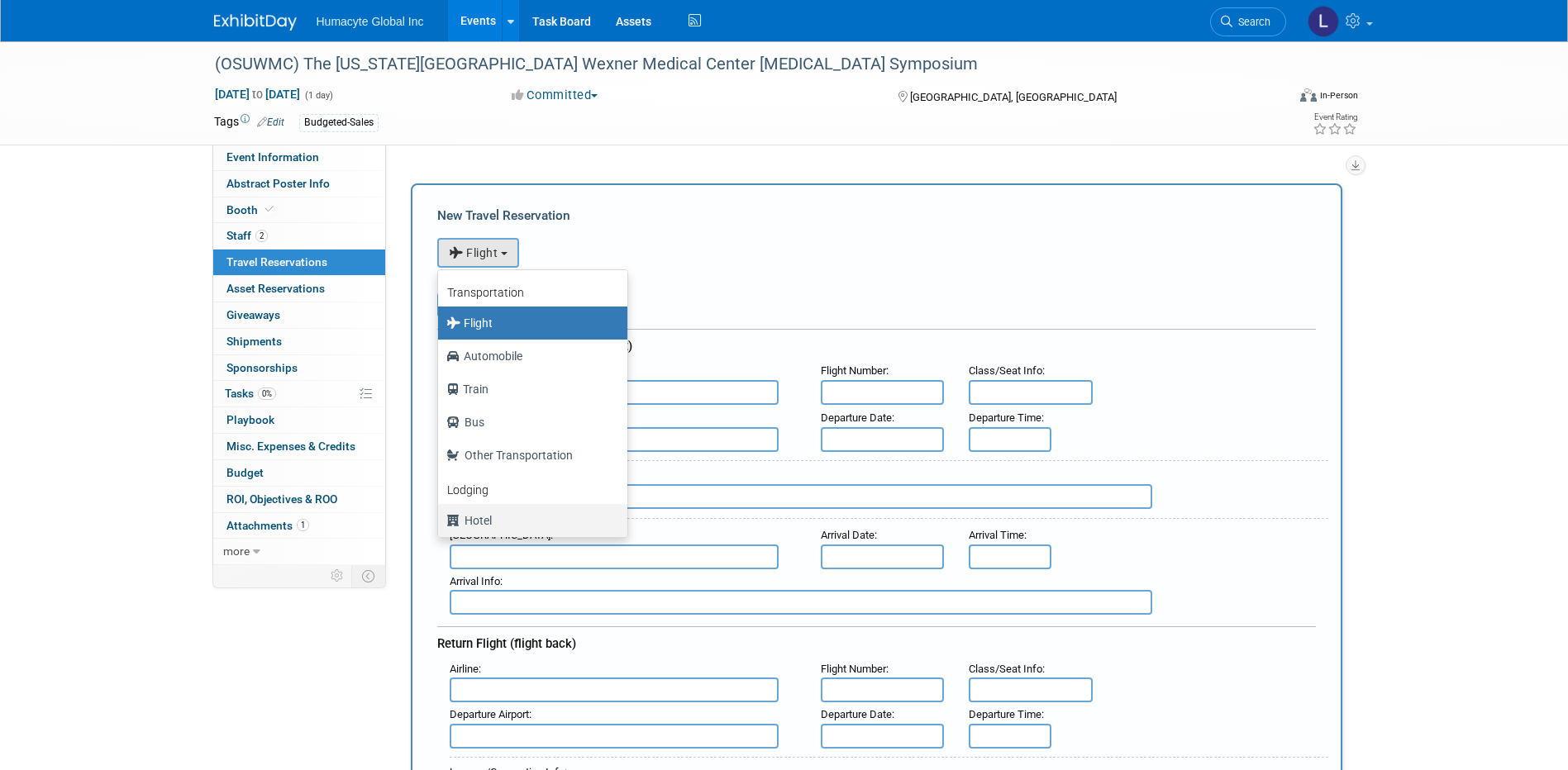
click at [480, 519] on label "Hotel" at bounding box center [528, 520] width 164 height 27
click at [441, 519] on input "Hotel" at bounding box center [435, 518] width 11 height 11
select select "6"
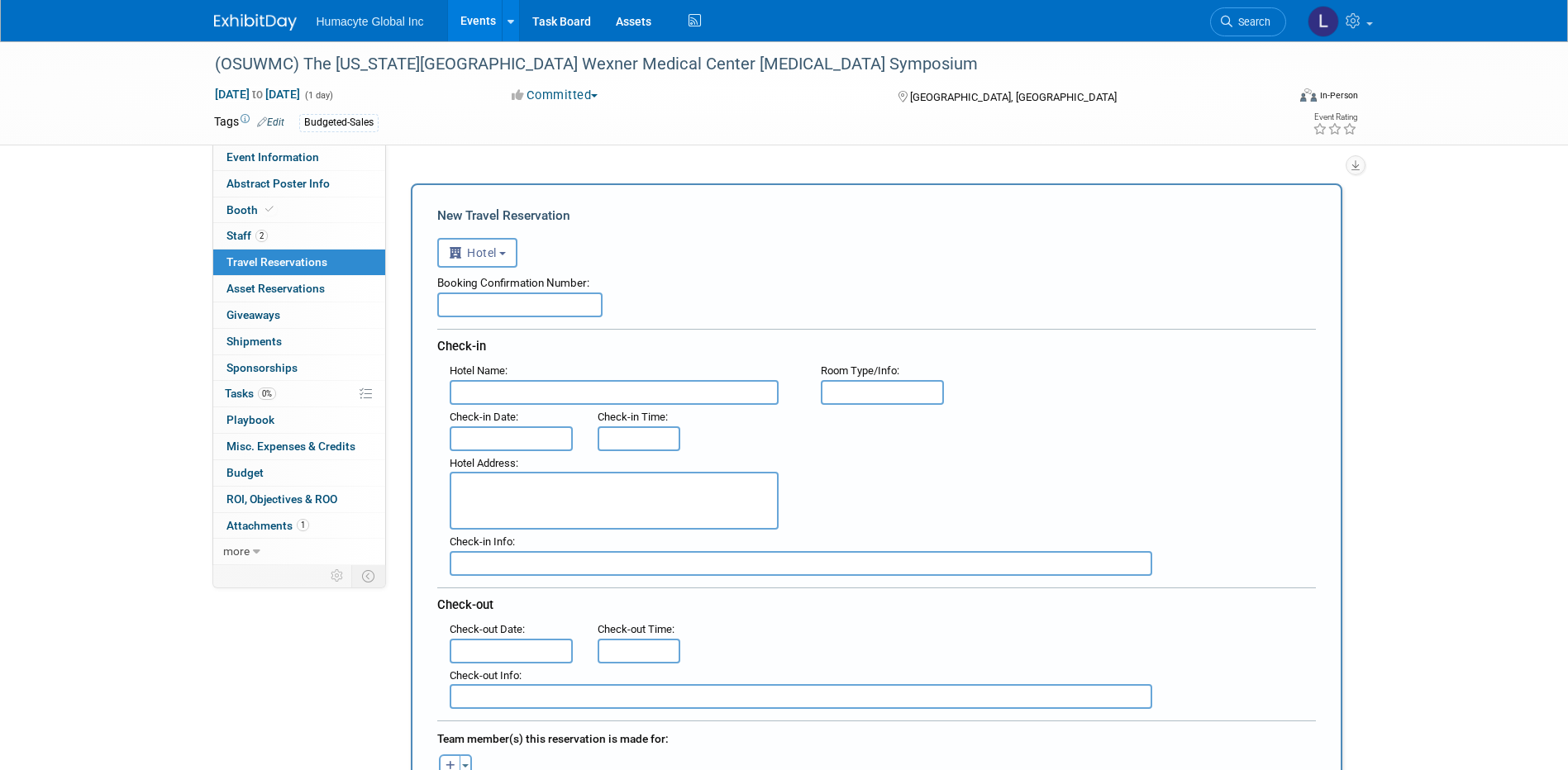
click at [515, 382] on input "text" at bounding box center [614, 392] width 329 height 25
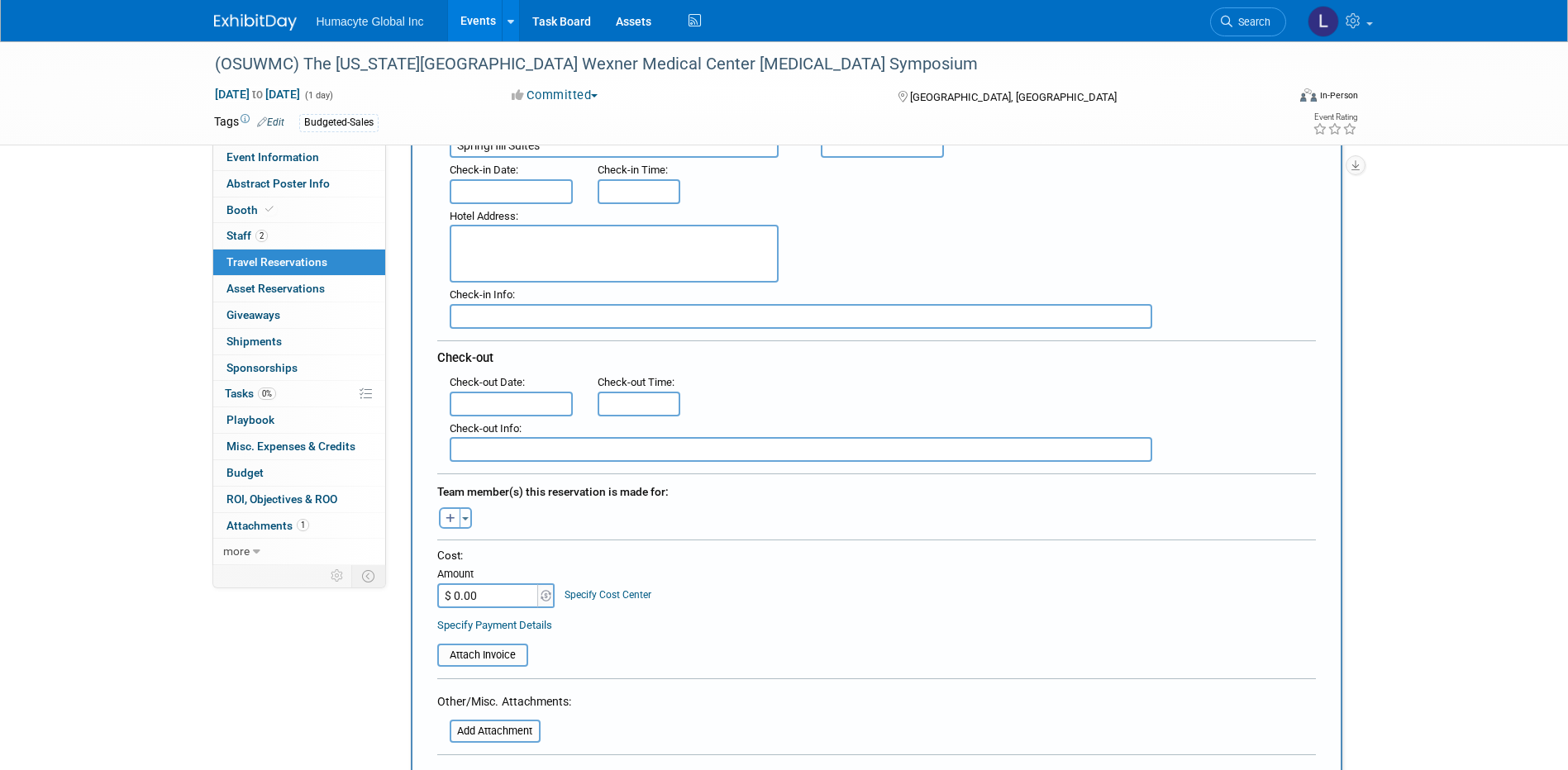
scroll to position [248, 0]
type input "SpringHill Suites"
click at [454, 519] on icon "button" at bounding box center [451, 518] width 10 height 11
select select
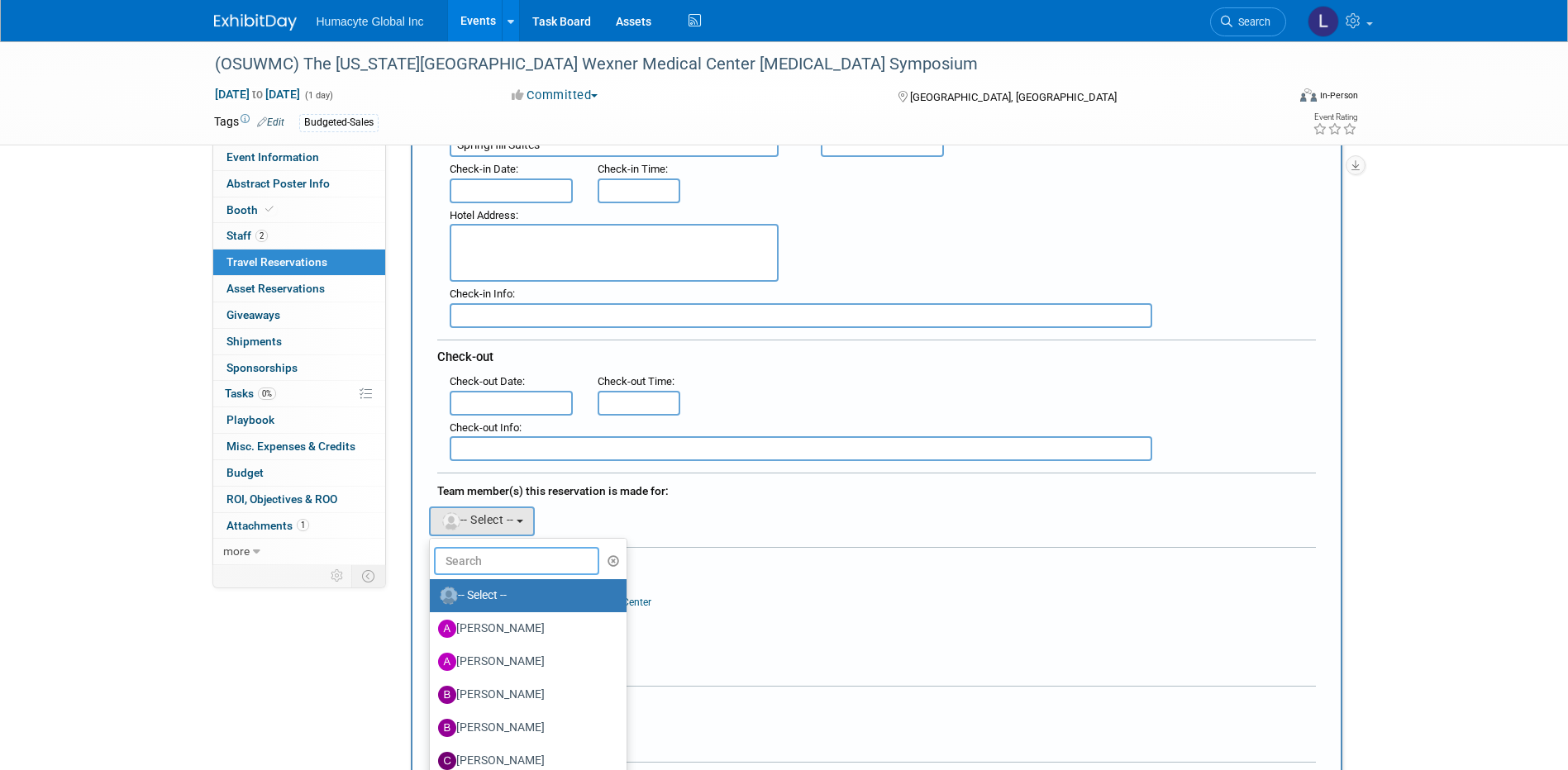
click at [513, 551] on input "text" at bounding box center [516, 561] width 165 height 29
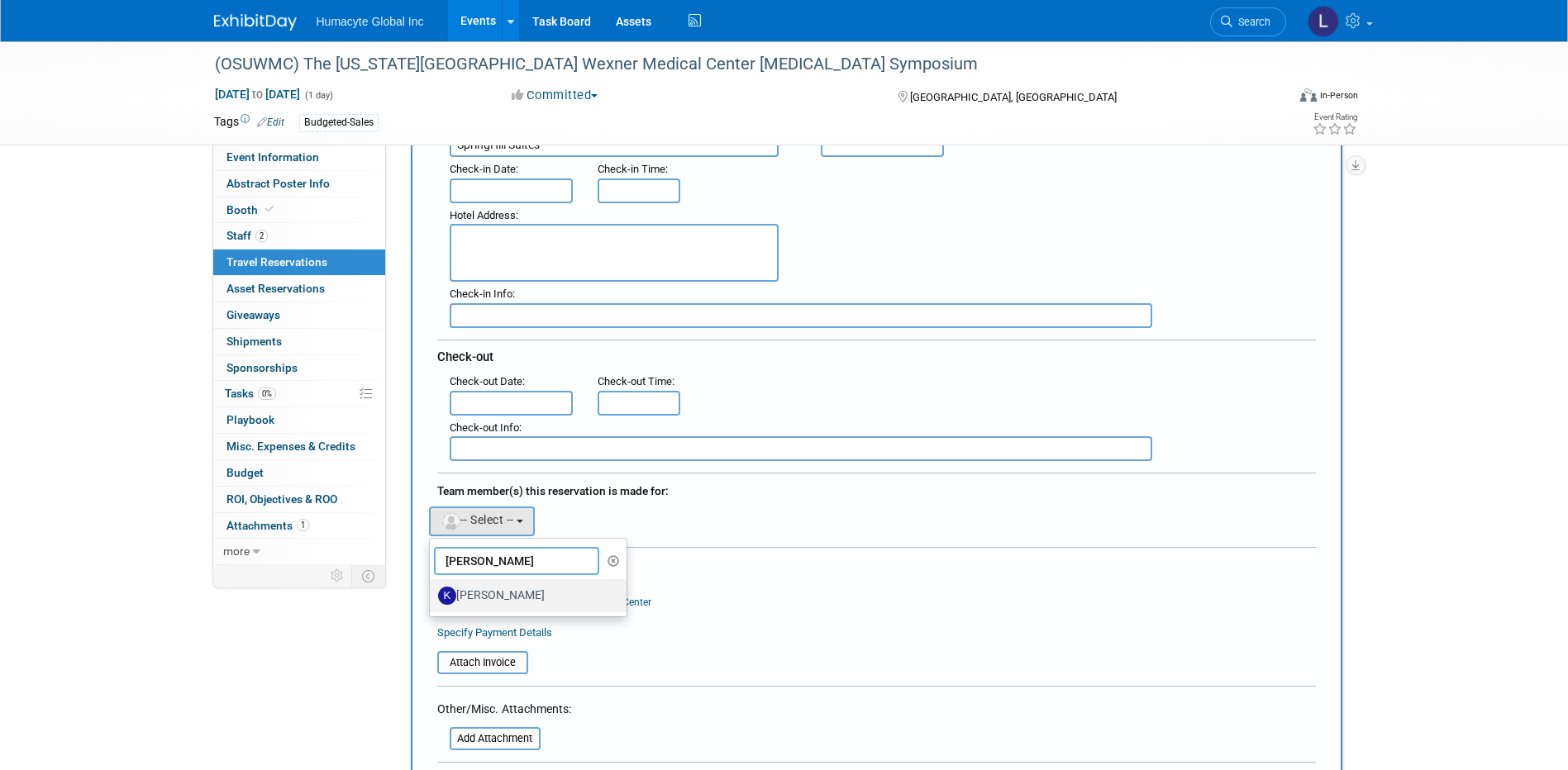
type input "[PERSON_NAME]"
click at [564, 589] on label "[PERSON_NAME]" at bounding box center [524, 595] width 173 height 27
click at [432, 589] on input "[PERSON_NAME]" at bounding box center [427, 593] width 11 height 11
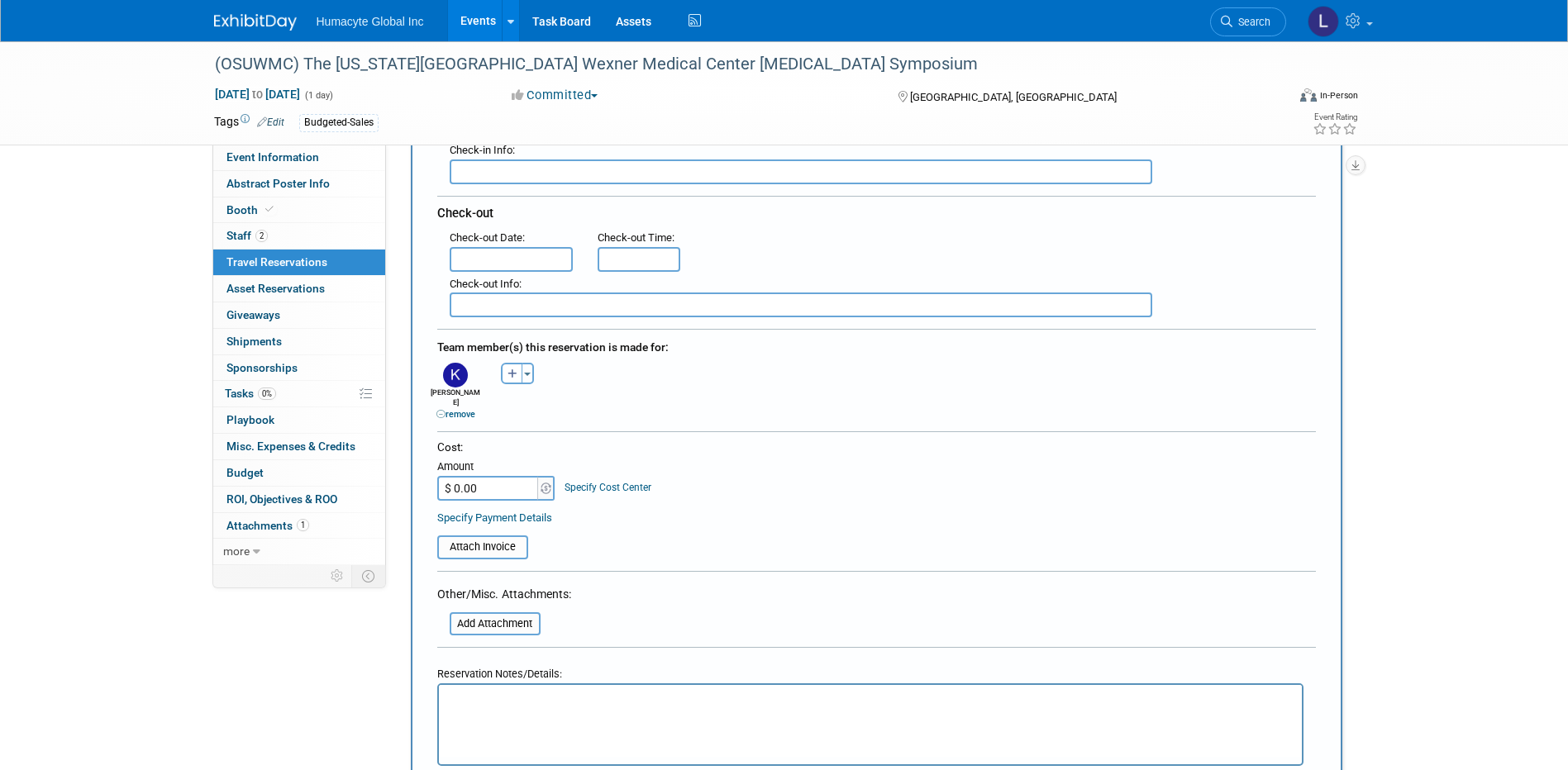
scroll to position [661, 0]
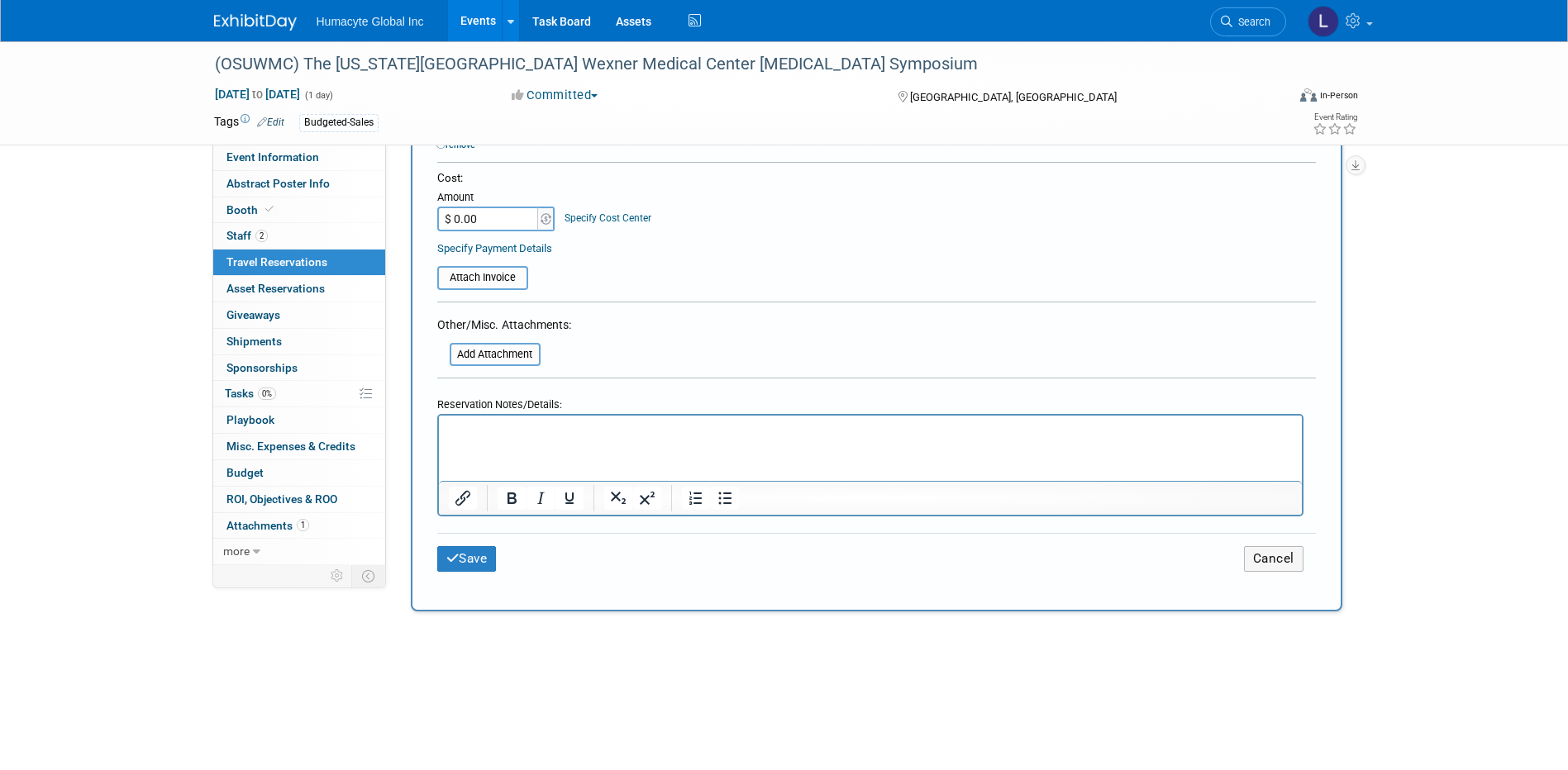
click at [489, 432] on p "Rich Text Area. Press ALT-0 for help." at bounding box center [870, 431] width 844 height 18
click at [450, 552] on icon "submit" at bounding box center [452, 558] width 13 height 13
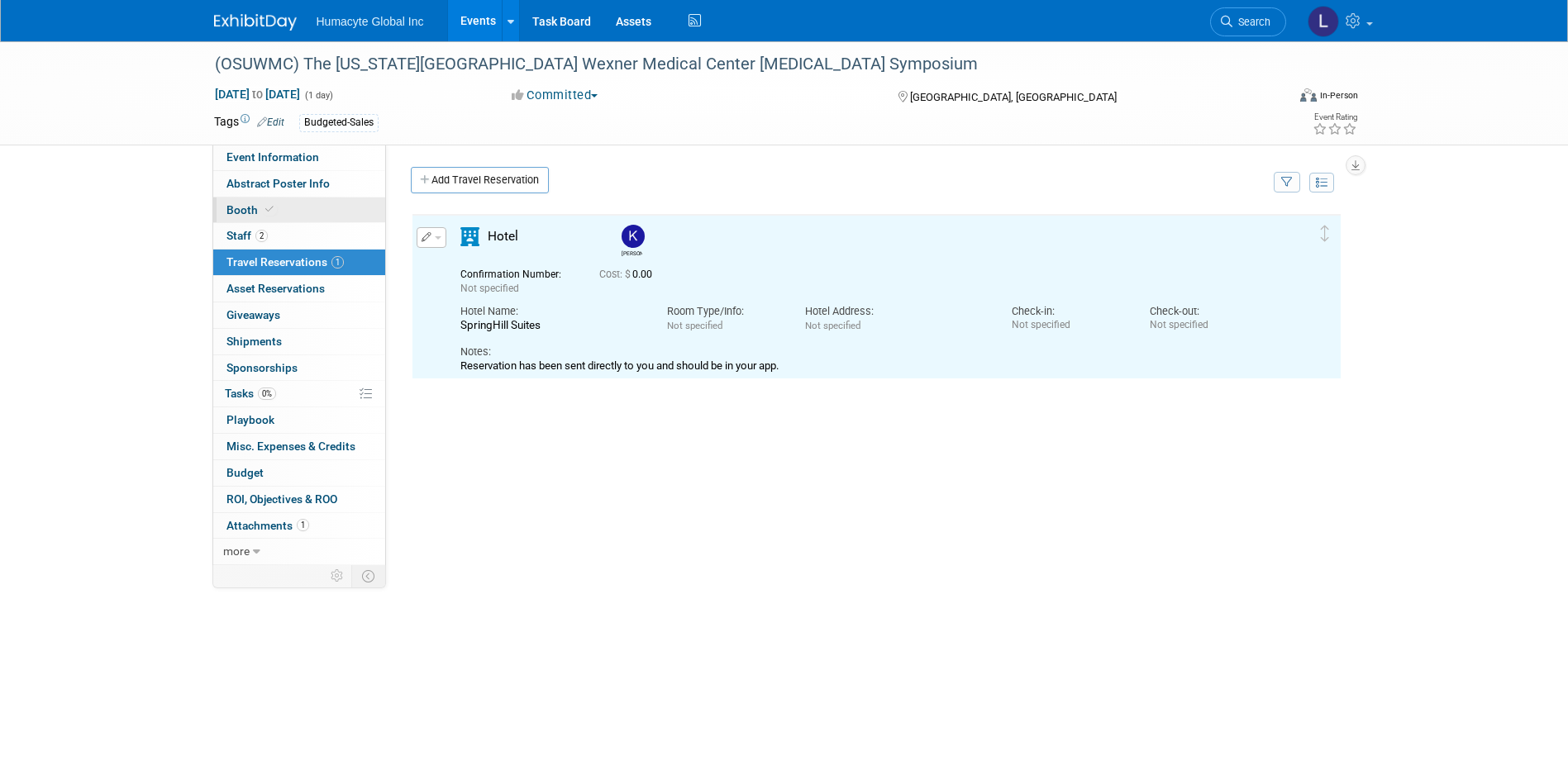
scroll to position [0, 0]
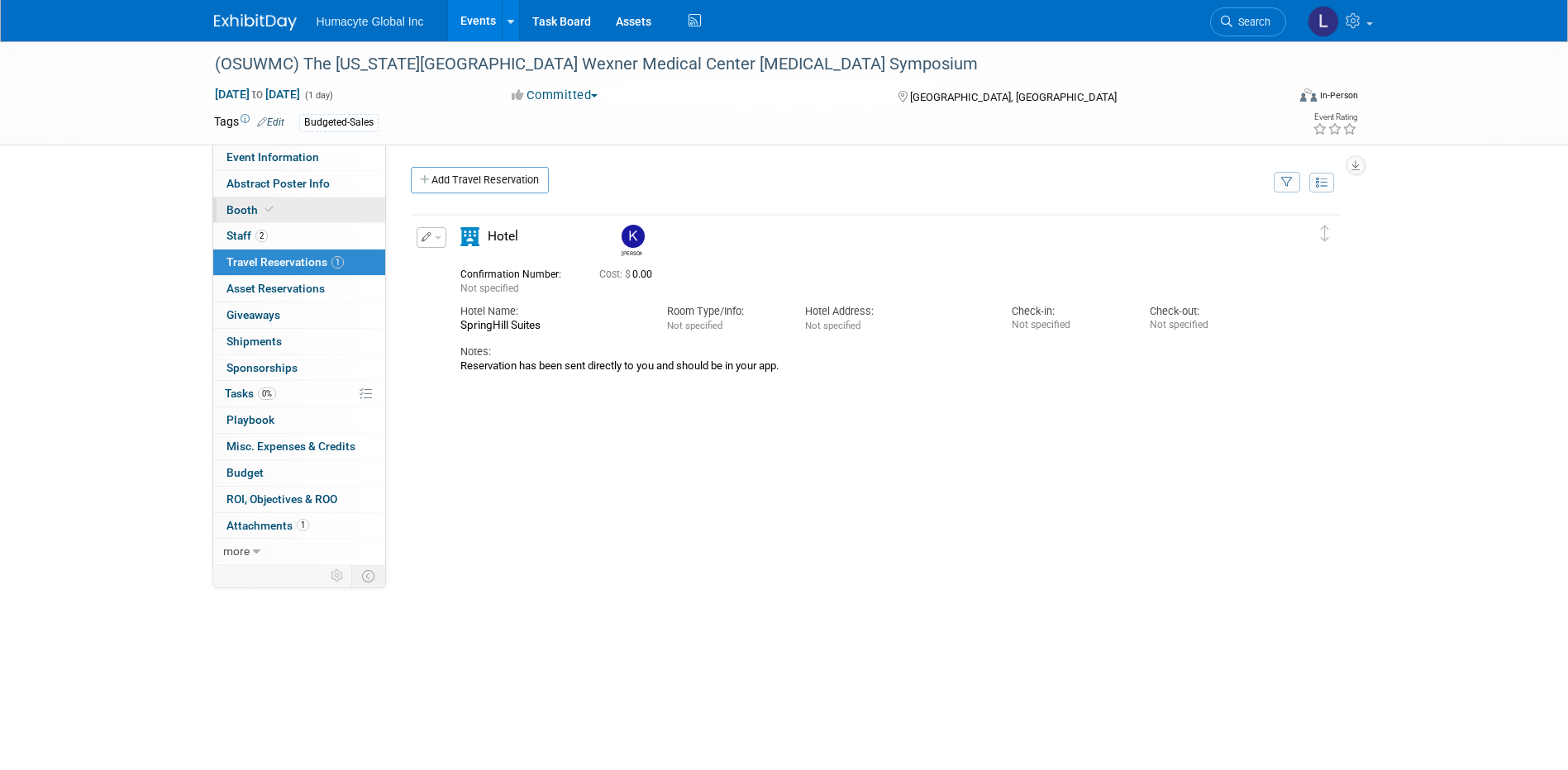
click at [241, 200] on link "Booth" at bounding box center [299, 210] width 172 height 26
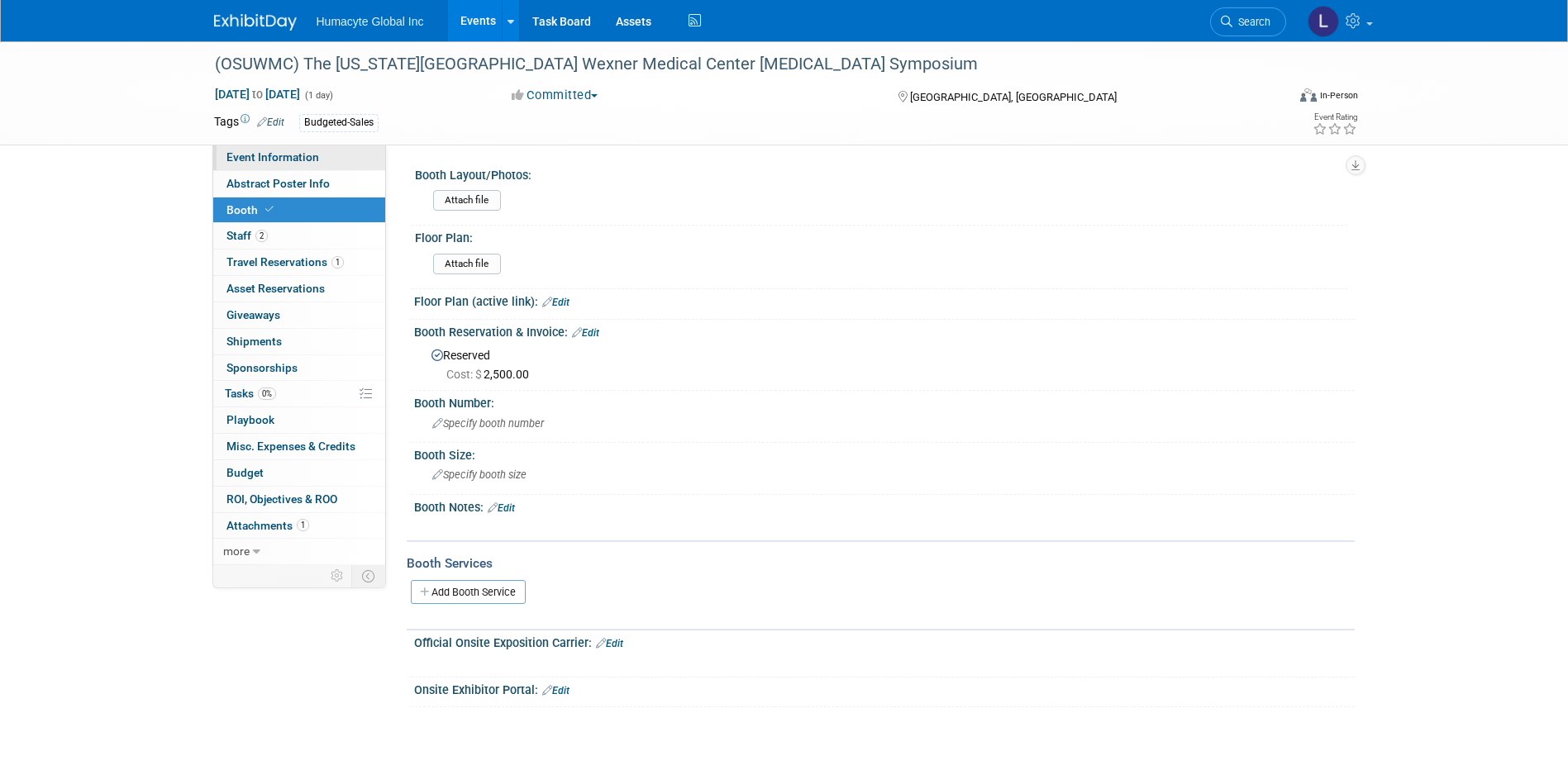
click at [279, 162] on span "Event Information" at bounding box center [272, 156] width 92 height 13
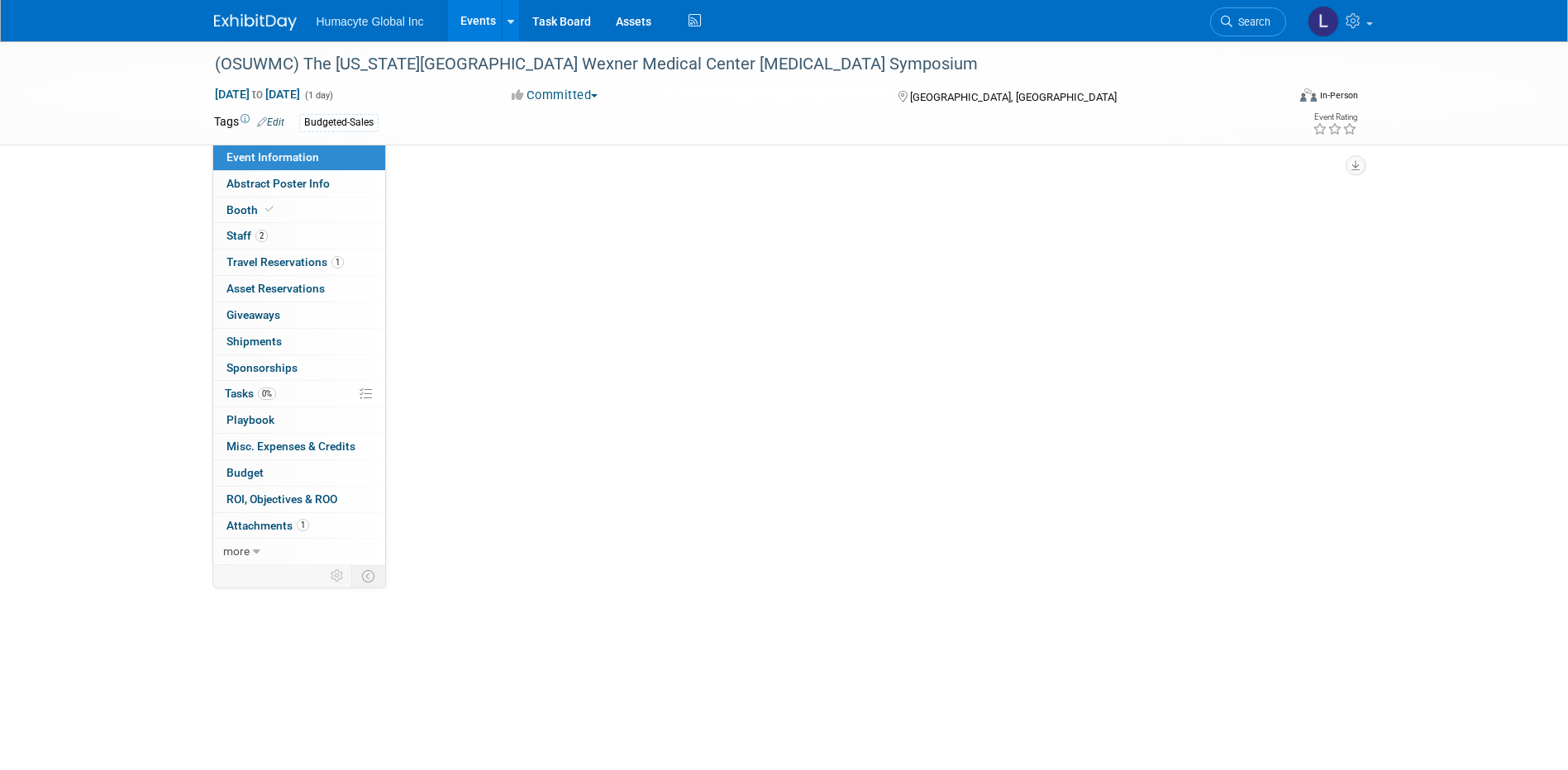
select select "Sales"
select select "Vascular"
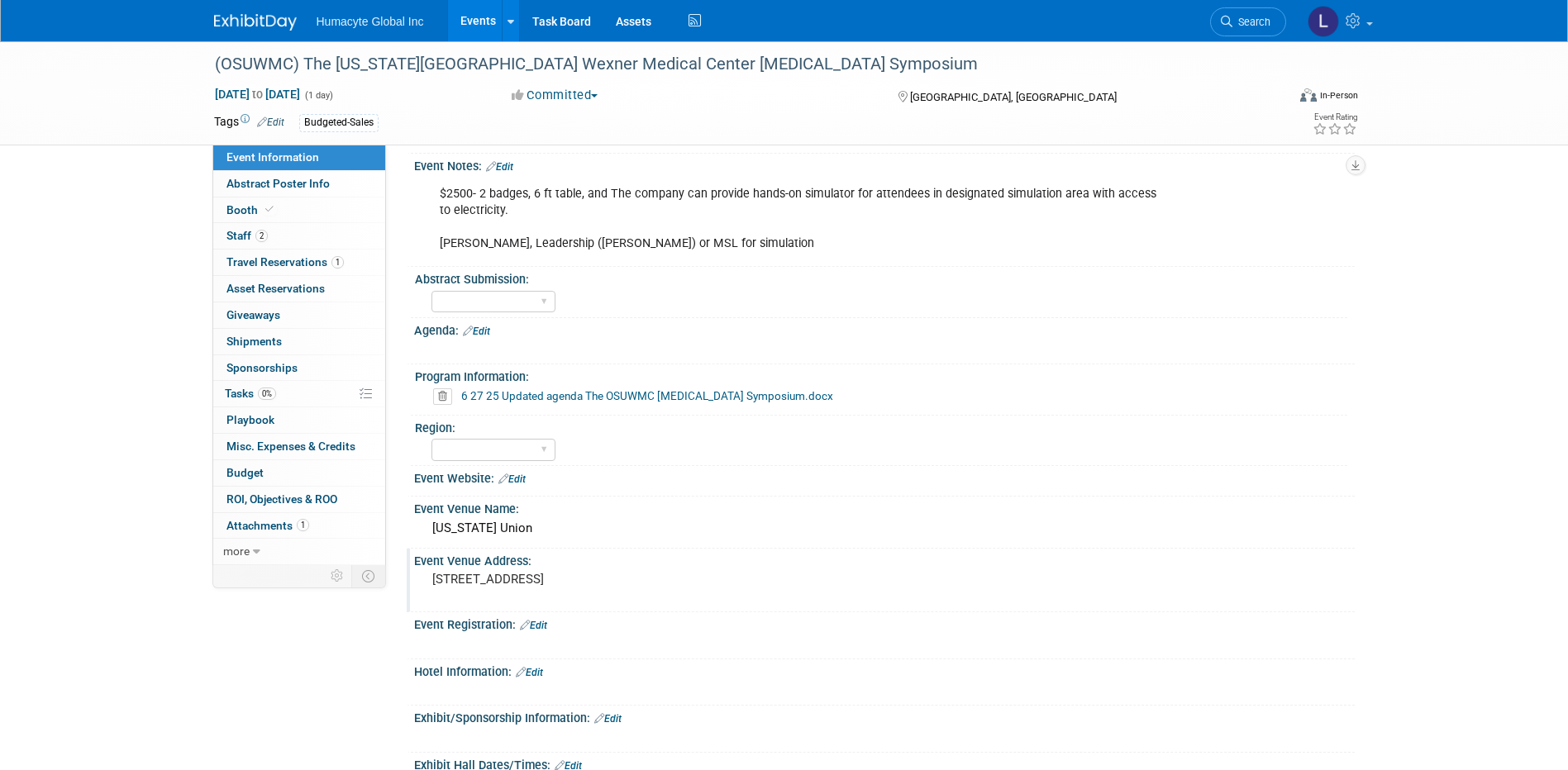
scroll to position [330, 0]
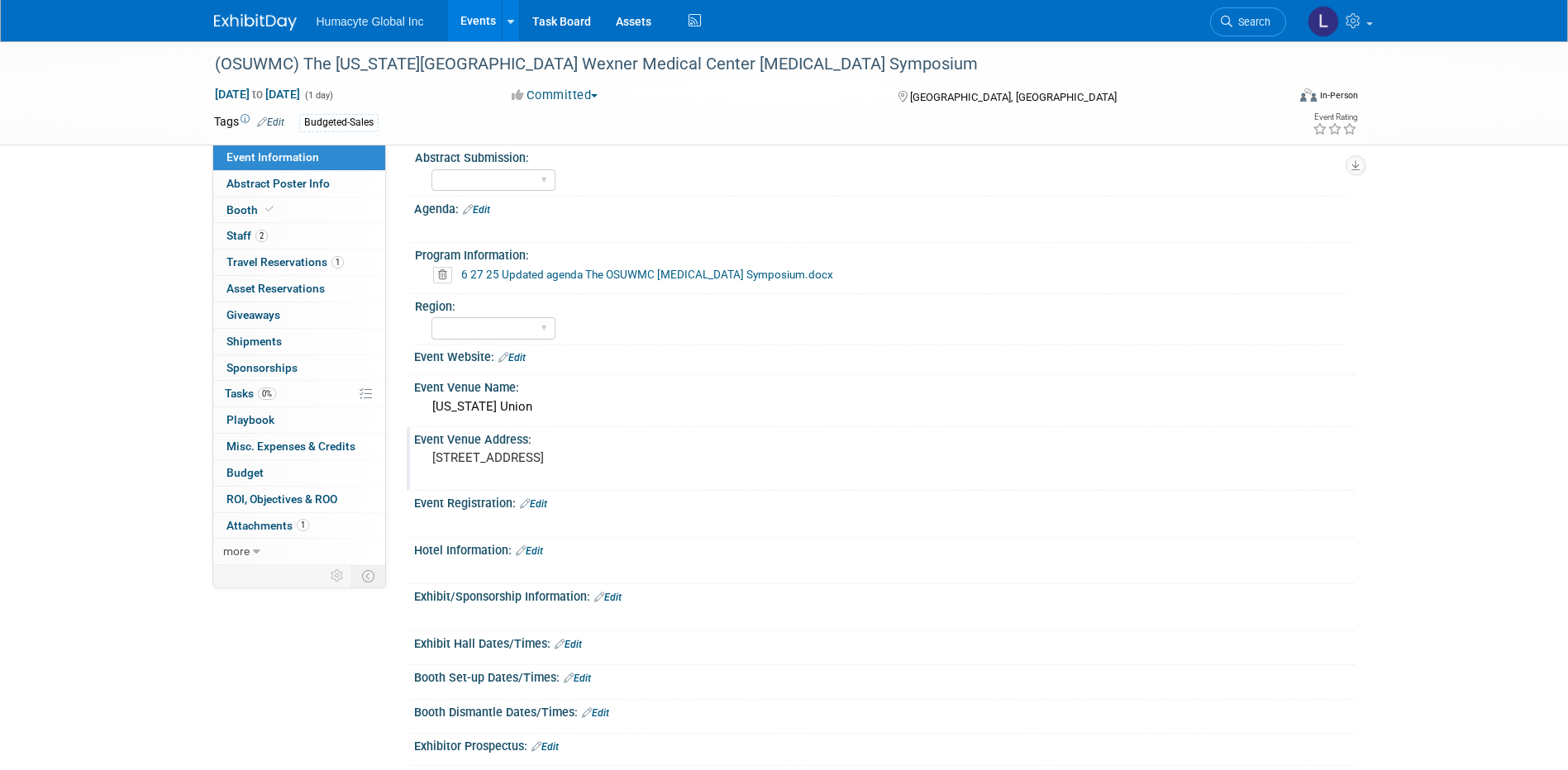
drag, startPoint x: 586, startPoint y: 458, endPoint x: 413, endPoint y: 459, distance: 173.0
click at [414, 459] on div "[STREET_ADDRESS]" at bounding box center [610, 466] width 392 height 39
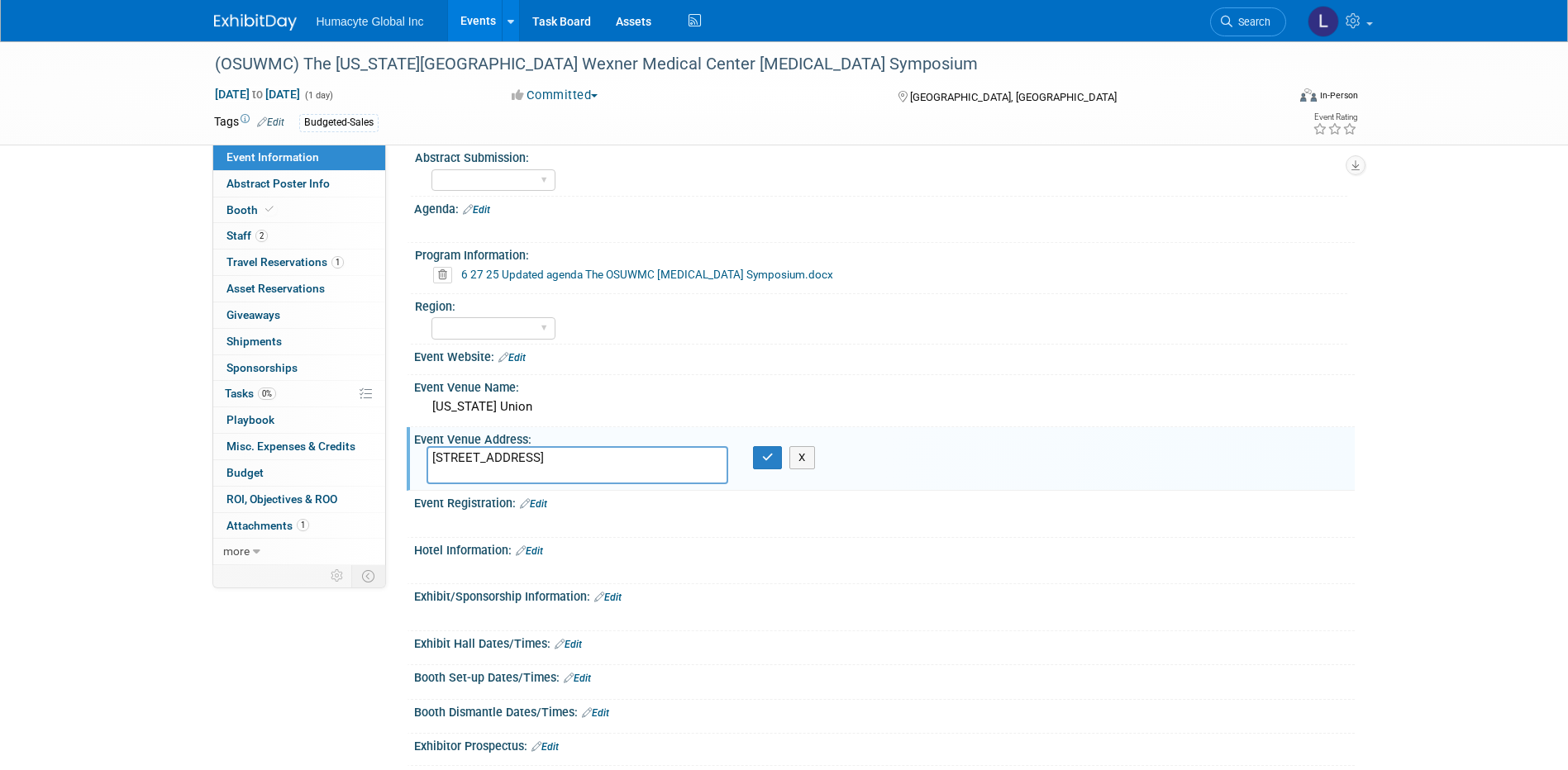
click at [661, 459] on textarea "[STREET_ADDRESS]" at bounding box center [577, 465] width 302 height 38
drag, startPoint x: 655, startPoint y: 455, endPoint x: 319, endPoint y: 456, distance: 336.0
click at [319, 456] on div "Event Information Event Info Abstract Poster Info Abstract Poster Info Booth Bo…" at bounding box center [784, 293] width 1166 height 1165
click at [644, 525] on div at bounding box center [800, 523] width 745 height 17
click at [883, 365] on div at bounding box center [884, 367] width 916 height 4
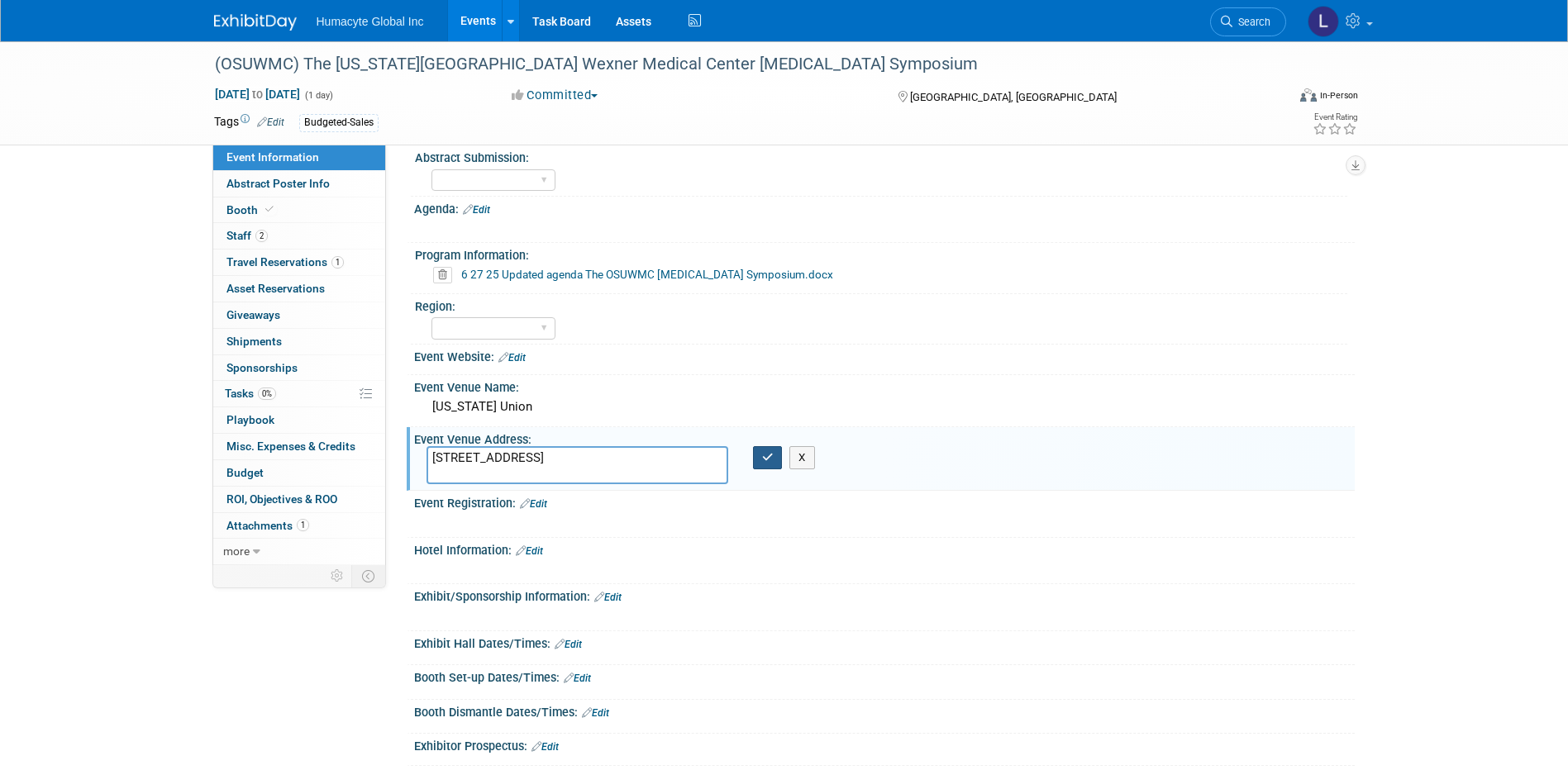
click at [766, 450] on button "button" at bounding box center [768, 458] width 30 height 24
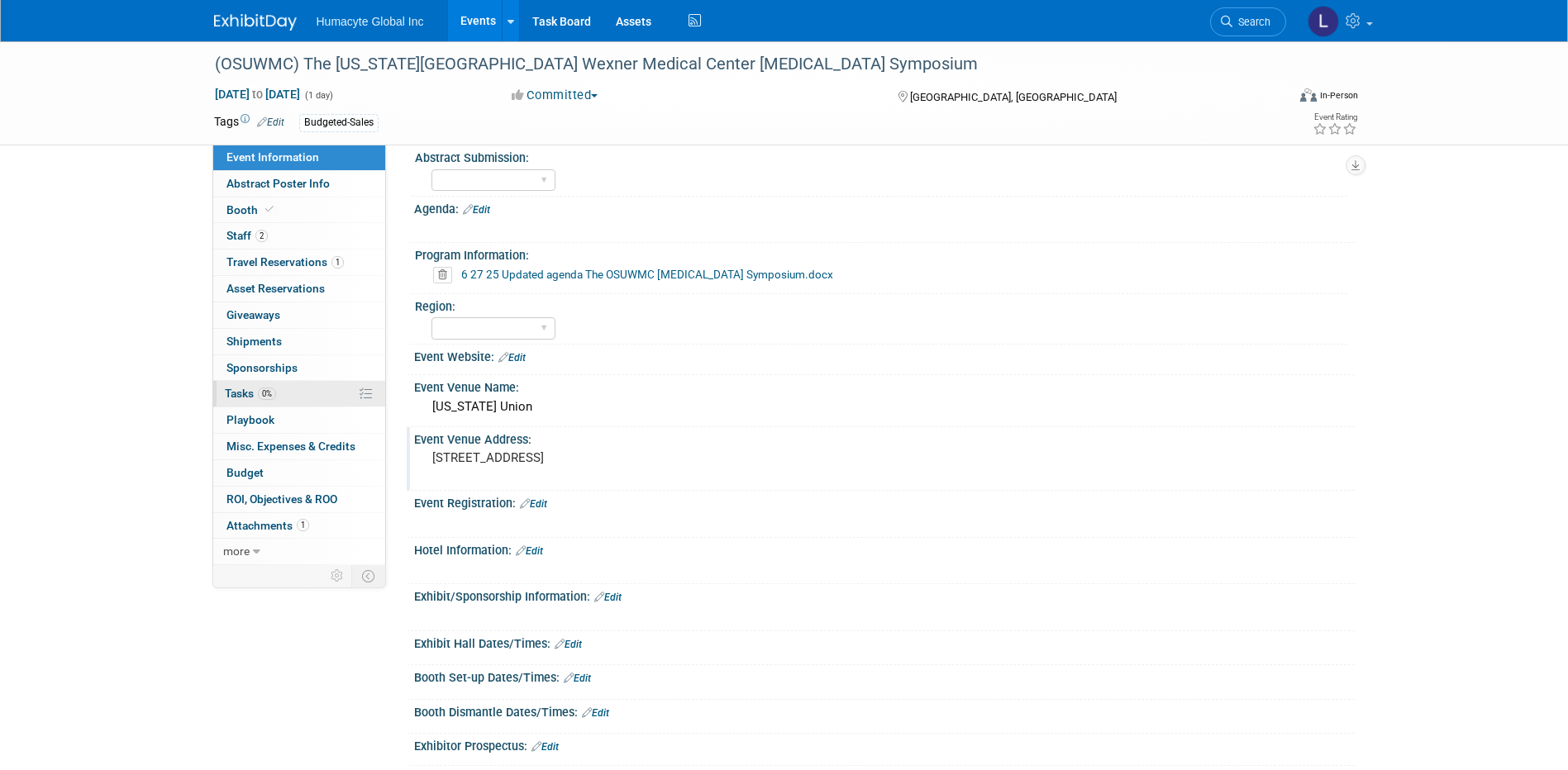
click at [241, 396] on span "Tasks 0%" at bounding box center [251, 392] width 51 height 13
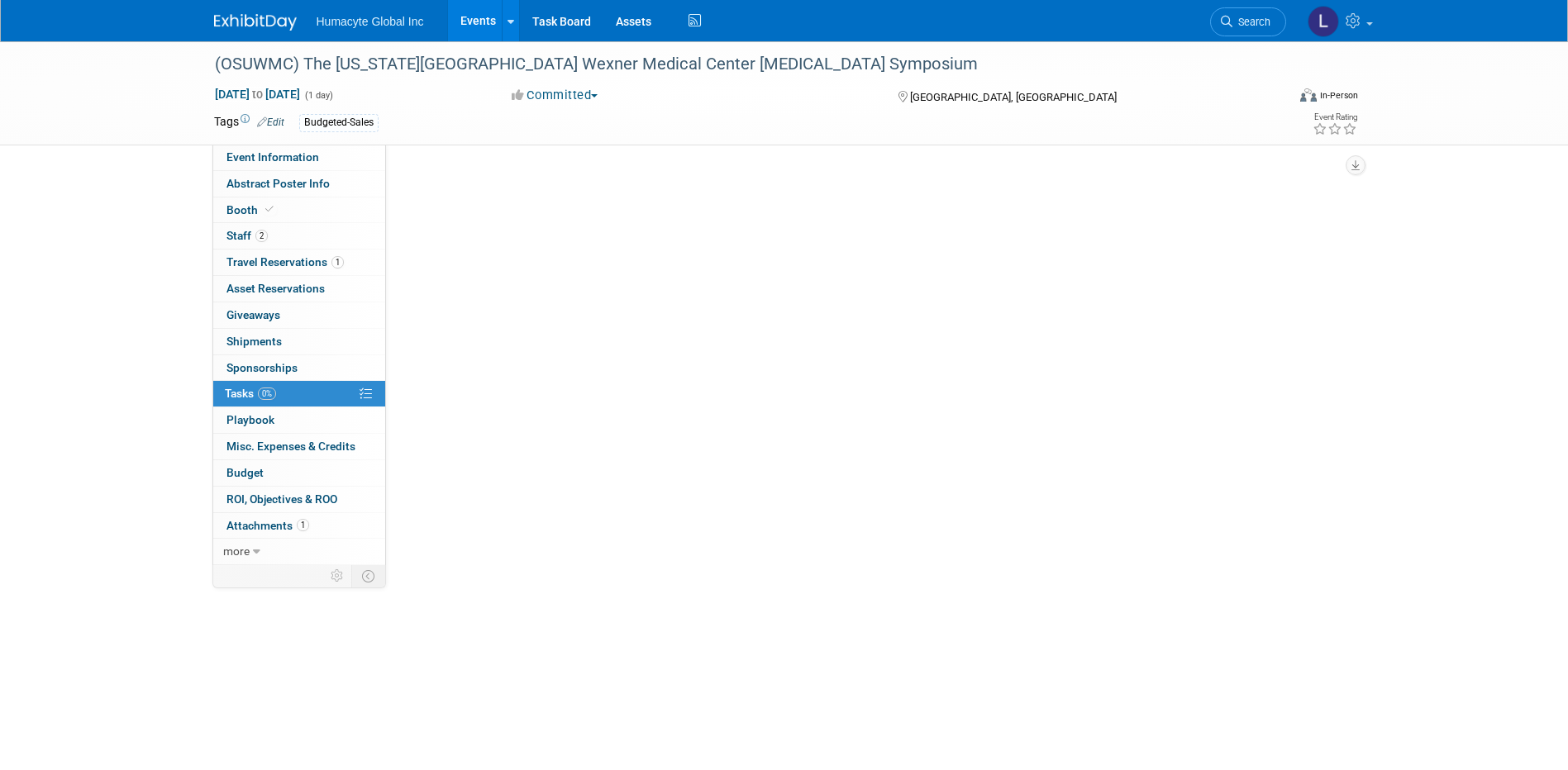
scroll to position [0, 0]
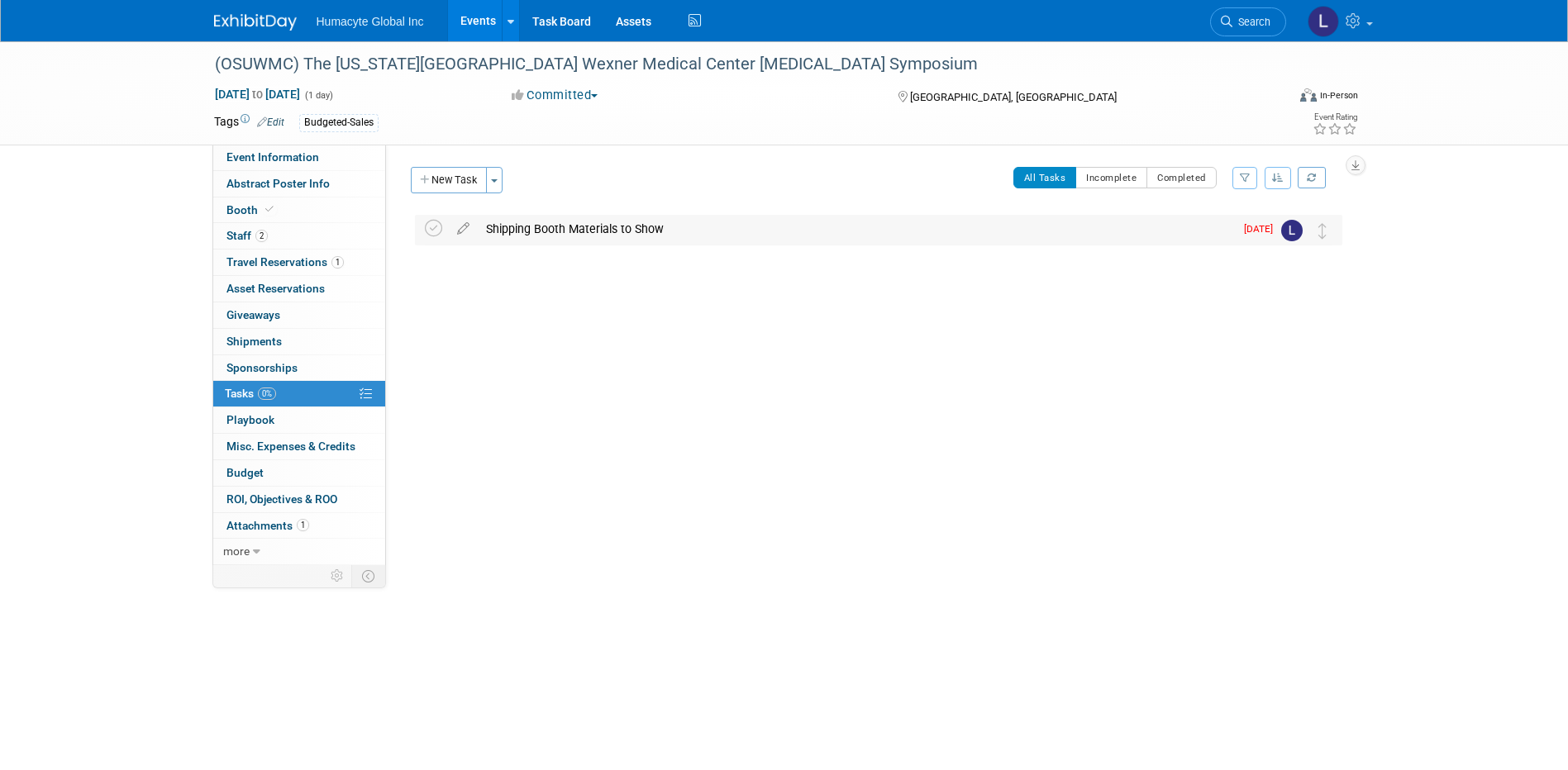
click at [555, 228] on div "Shipping Booth Materials to Show" at bounding box center [856, 228] width 756 height 29
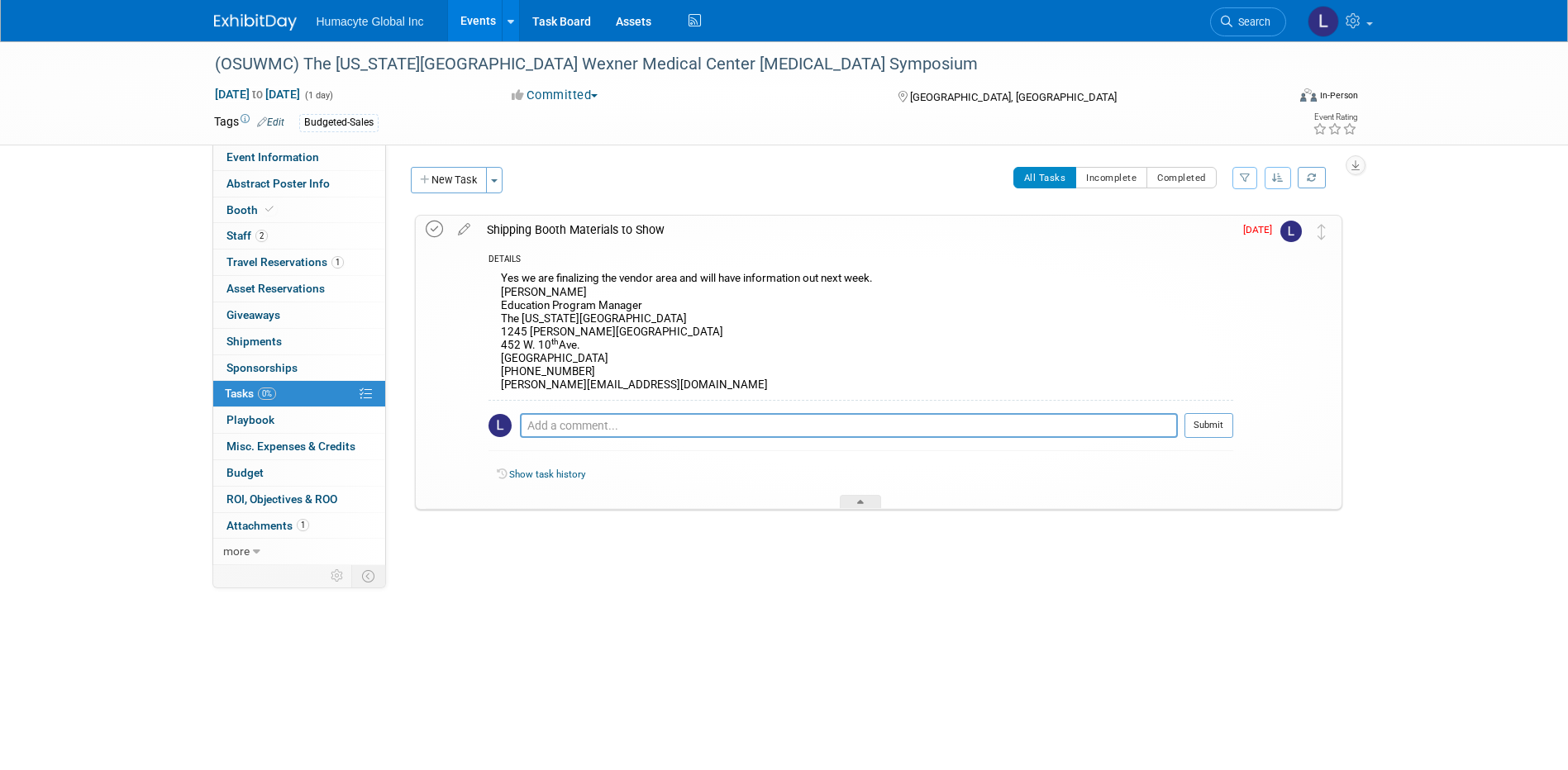
click at [434, 223] on icon at bounding box center [435, 229] width 18 height 18
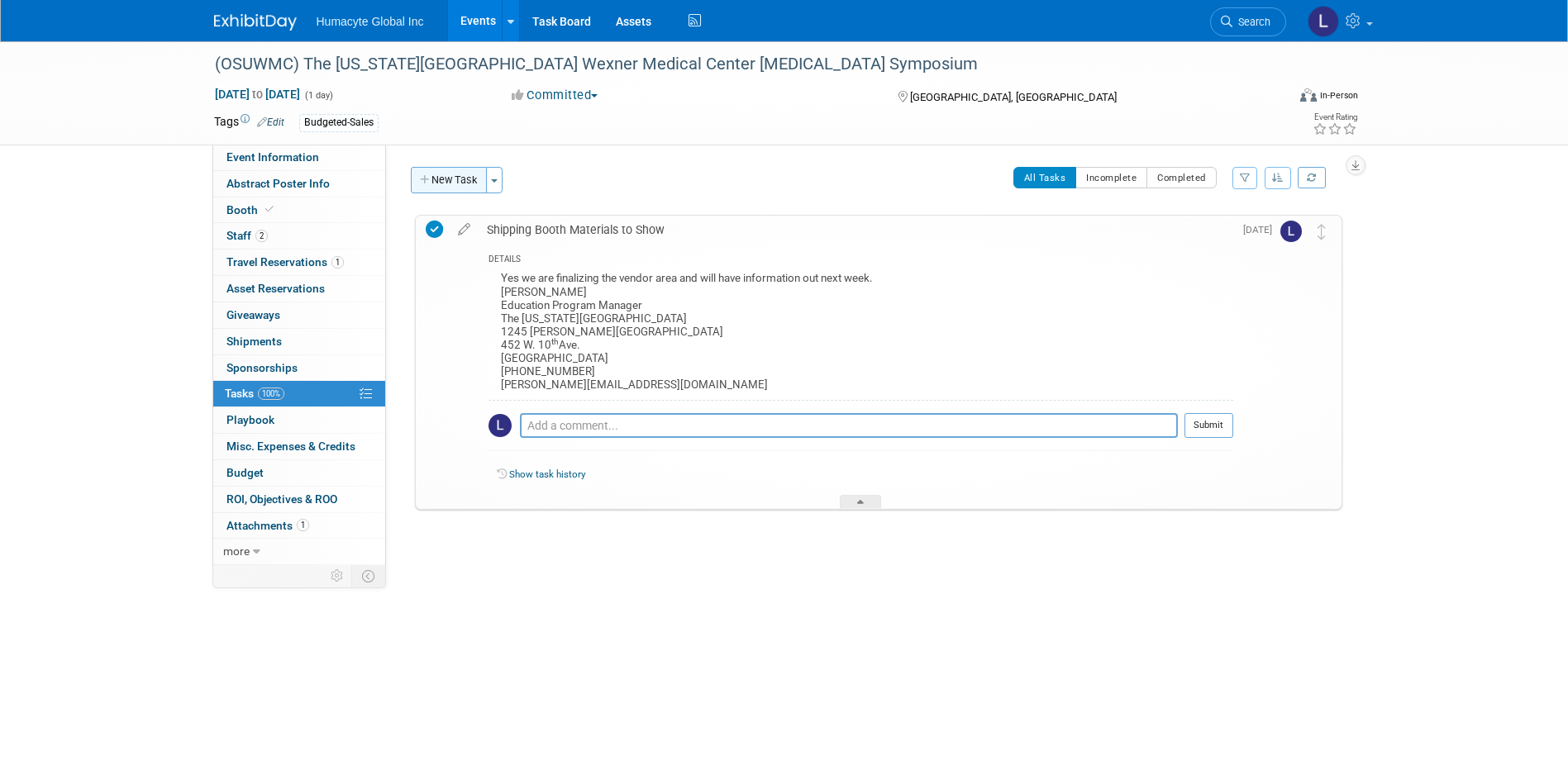
click at [452, 180] on button "New Task" at bounding box center [449, 180] width 76 height 27
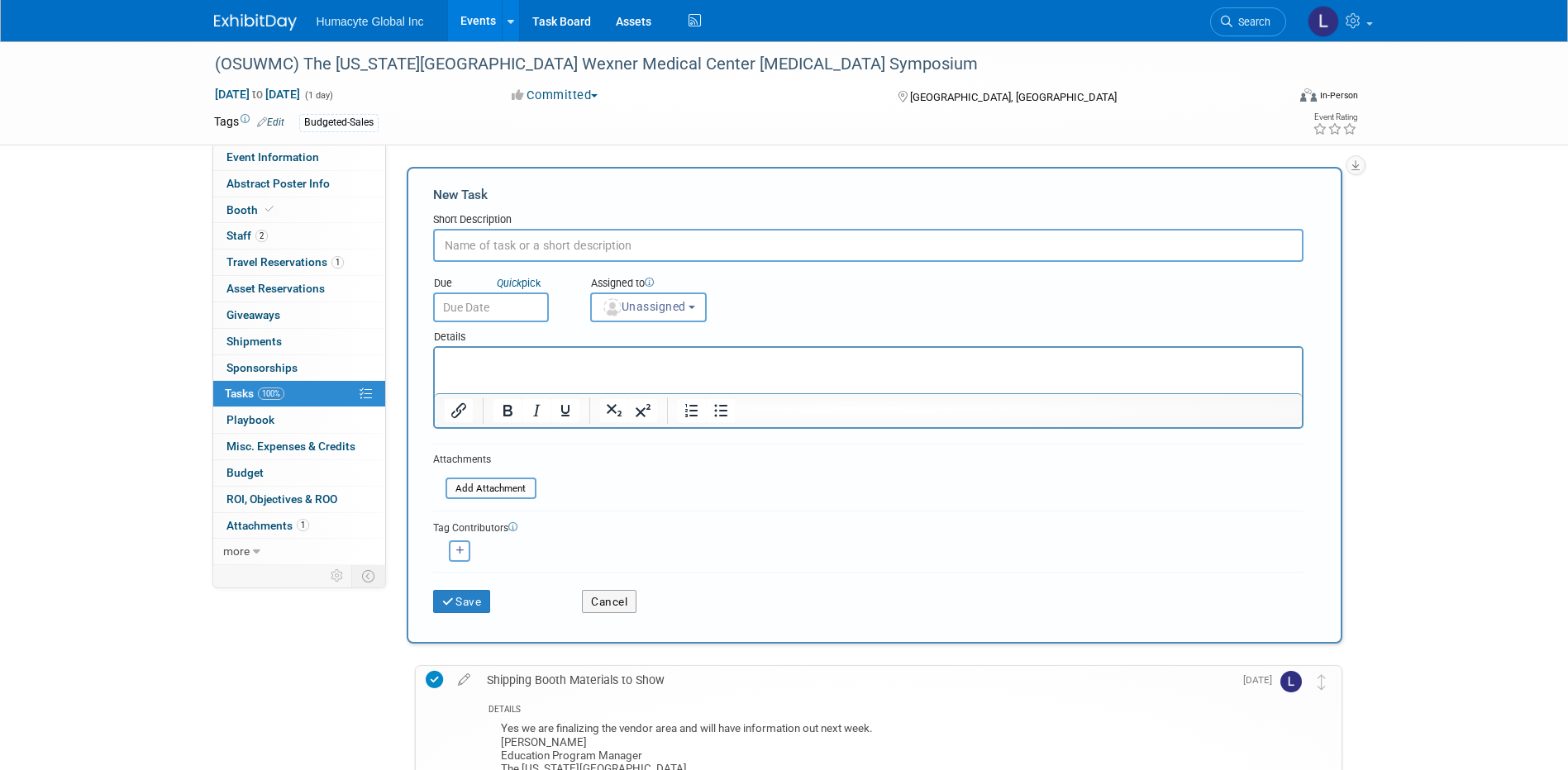
click at [448, 176] on div "New Task Short Description Due Quick pick Unassigned" at bounding box center [874, 405] width 935 height 477
click at [466, 235] on input "text" at bounding box center [868, 246] width 871 height 33
type input "Complete Online Shipping Request"
click at [557, 346] on div "Details" at bounding box center [868, 376] width 871 height 106
click at [560, 353] on html at bounding box center [867, 360] width 867 height 24
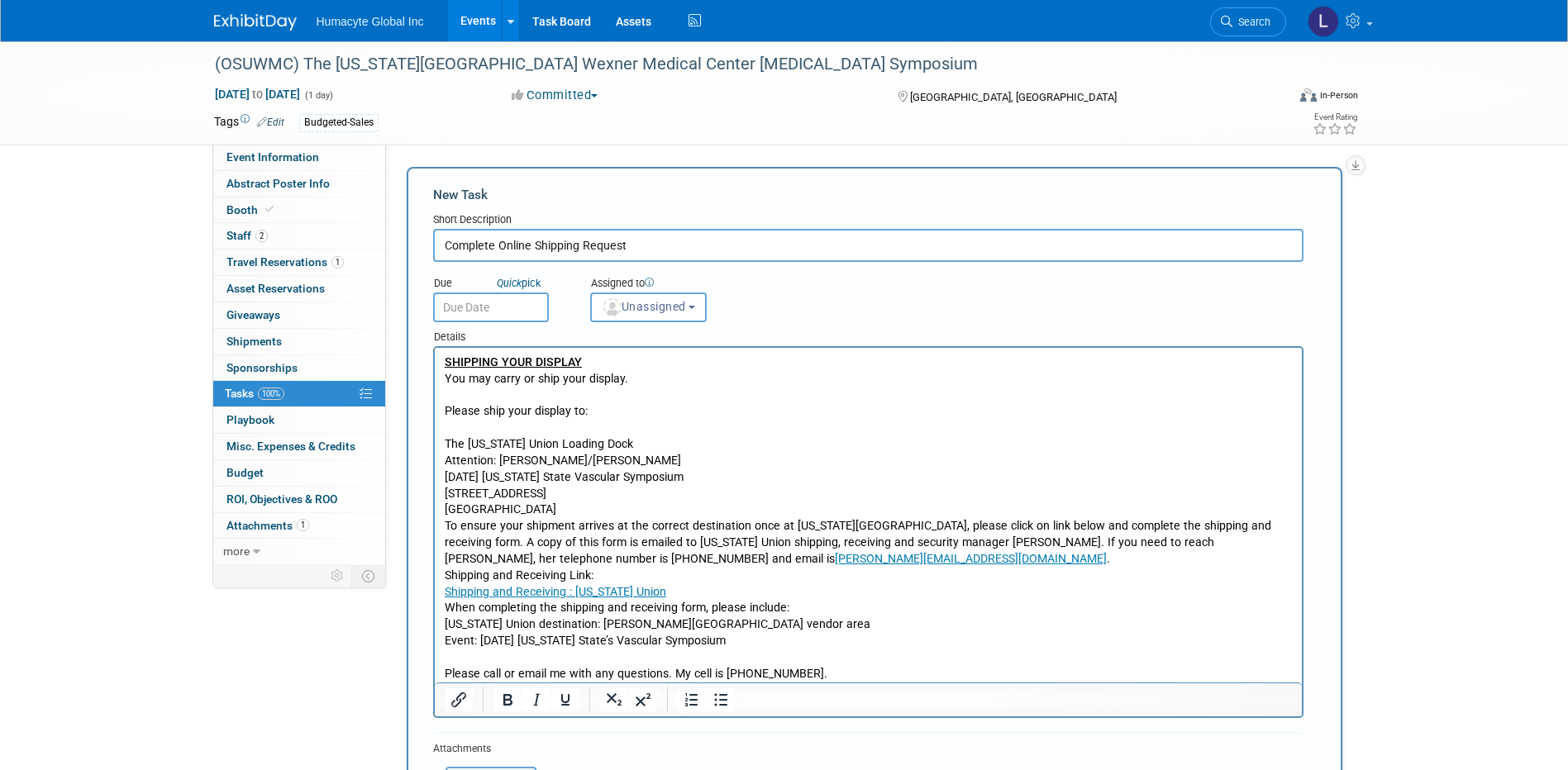
click at [446, 525] on p "To ensure your shipment arrives at the correct destination once at [US_STATE][G…" at bounding box center [868, 543] width 848 height 49
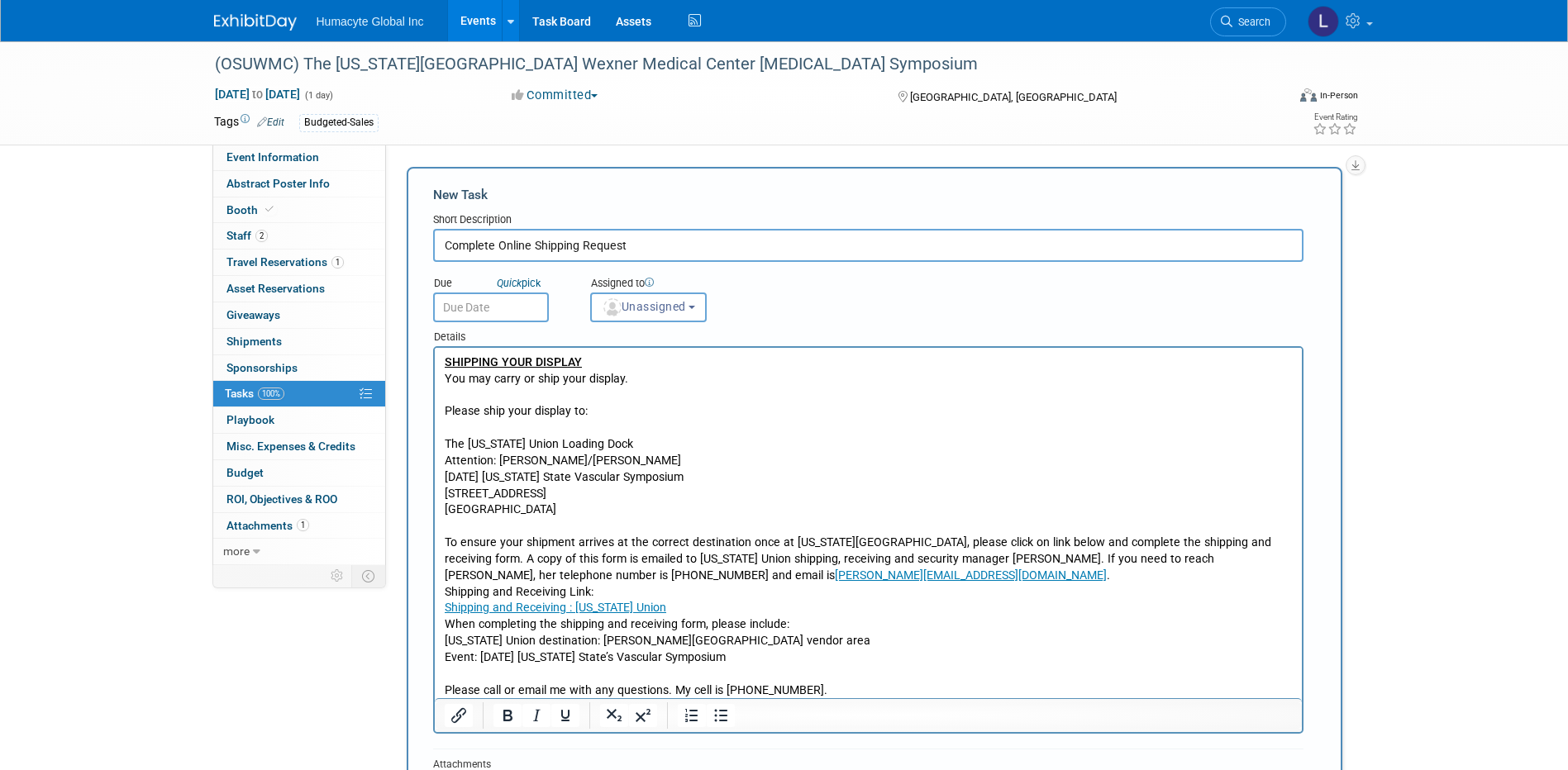
click at [442, 587] on html "SHIPPING YOUR DISPLAY You may carry or ship your display. Please ship your disp…" at bounding box center [867, 523] width 867 height 350
click at [444, 590] on p "Shipping and Receiving Link:" at bounding box center [868, 592] width 848 height 17
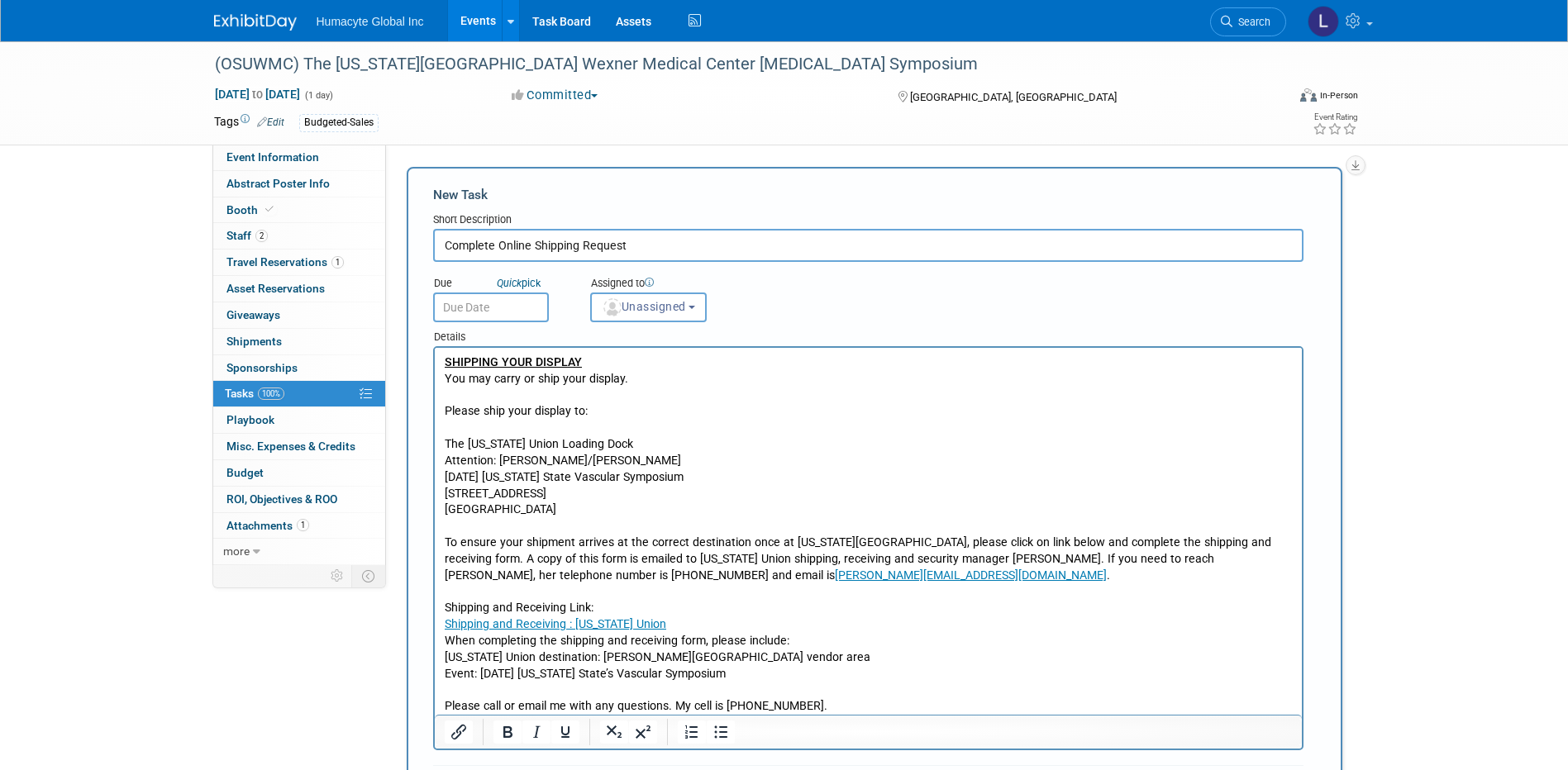
click at [443, 638] on body "SHIPPING YOUR DISPLAY You may carry or ship your display. Please ship your disp…" at bounding box center [868, 534] width 850 height 360
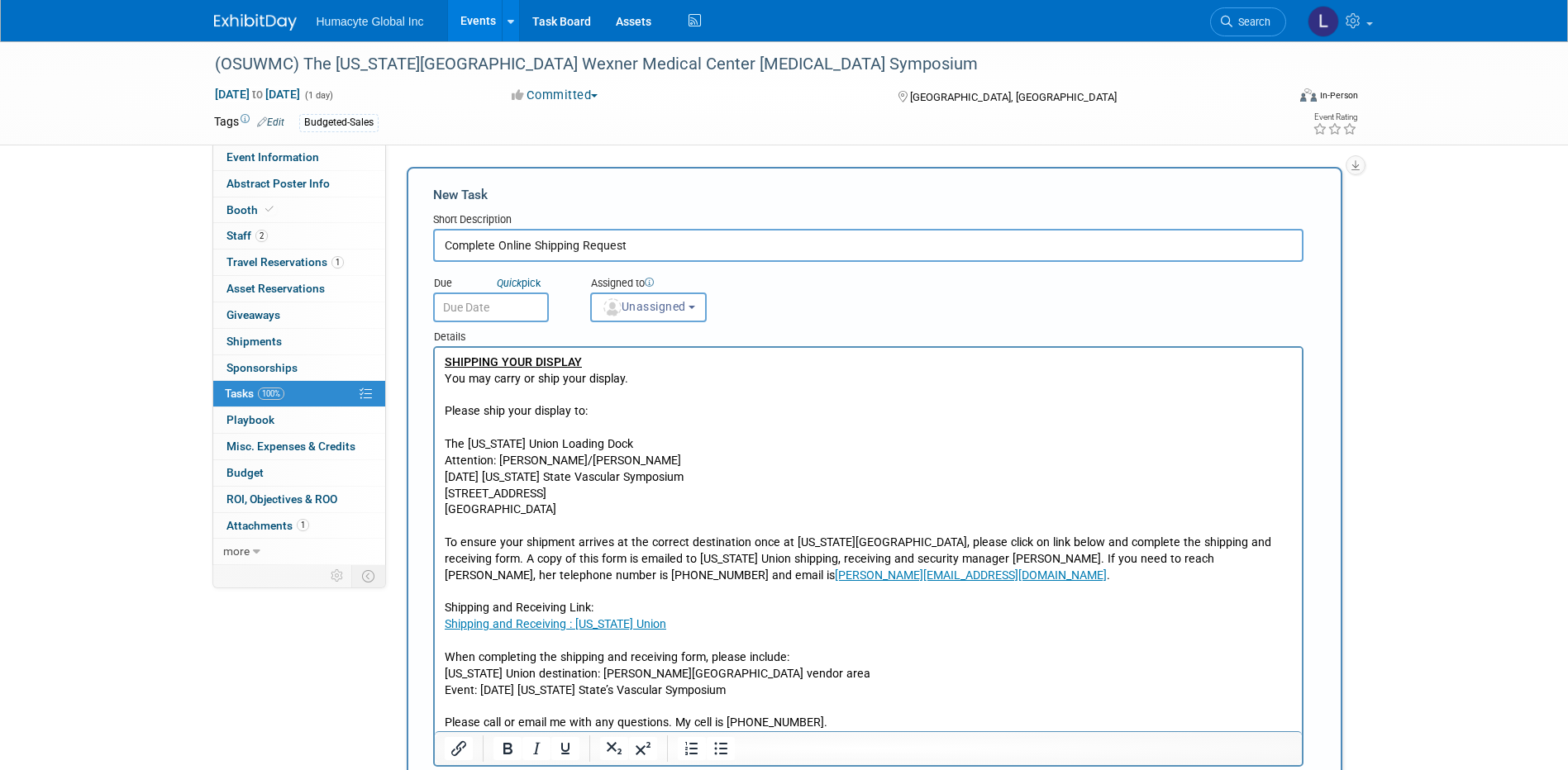
click at [444, 673] on p "[US_STATE] Union destination: [PERSON_NAME][GEOGRAPHIC_DATA] vendor area" at bounding box center [868, 674] width 848 height 17
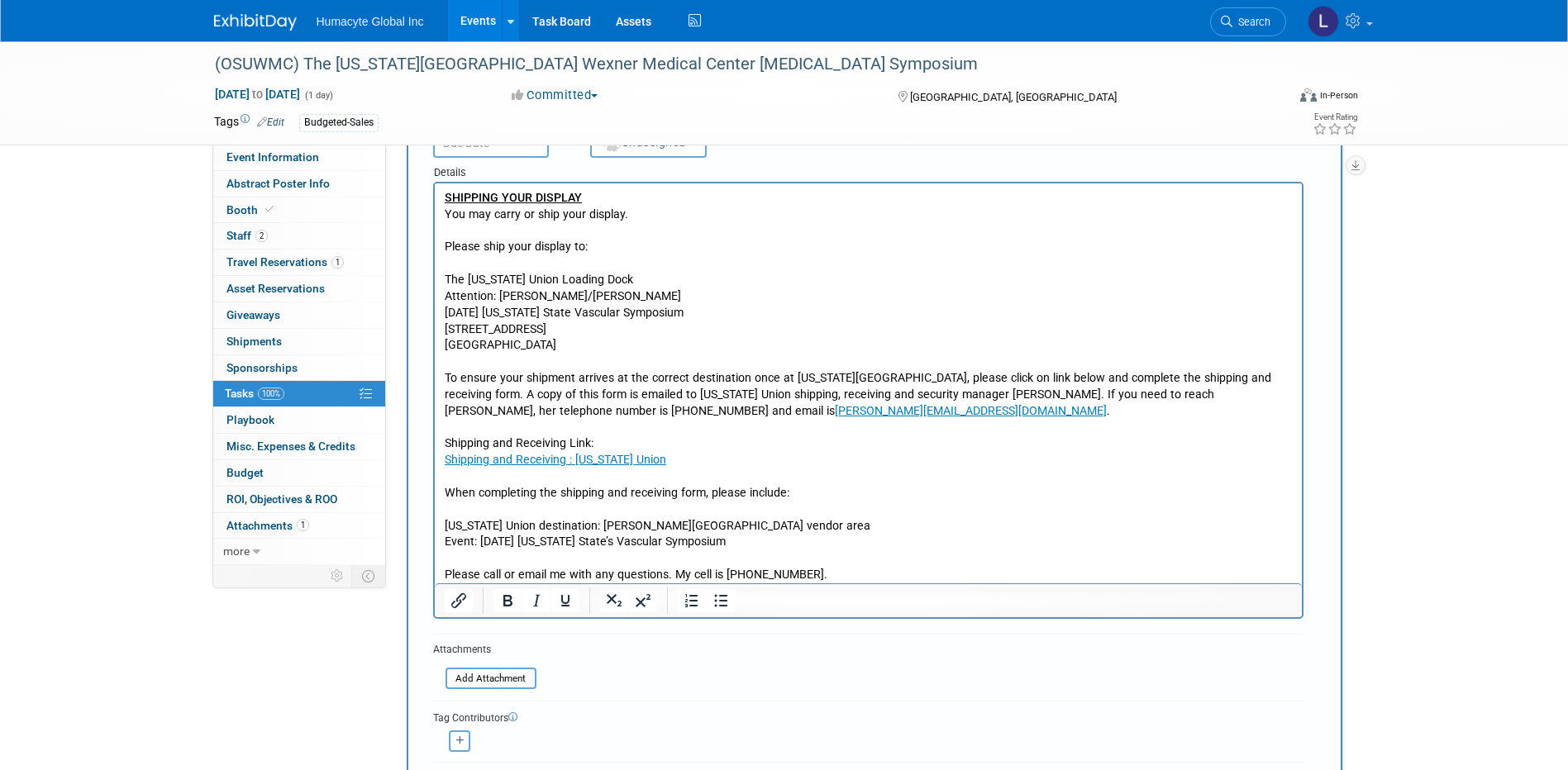
scroll to position [165, 0]
click at [803, 578] on p "Please call or email me with any questions. My cell is [PHONE_NUMBER]." at bounding box center [868, 574] width 848 height 17
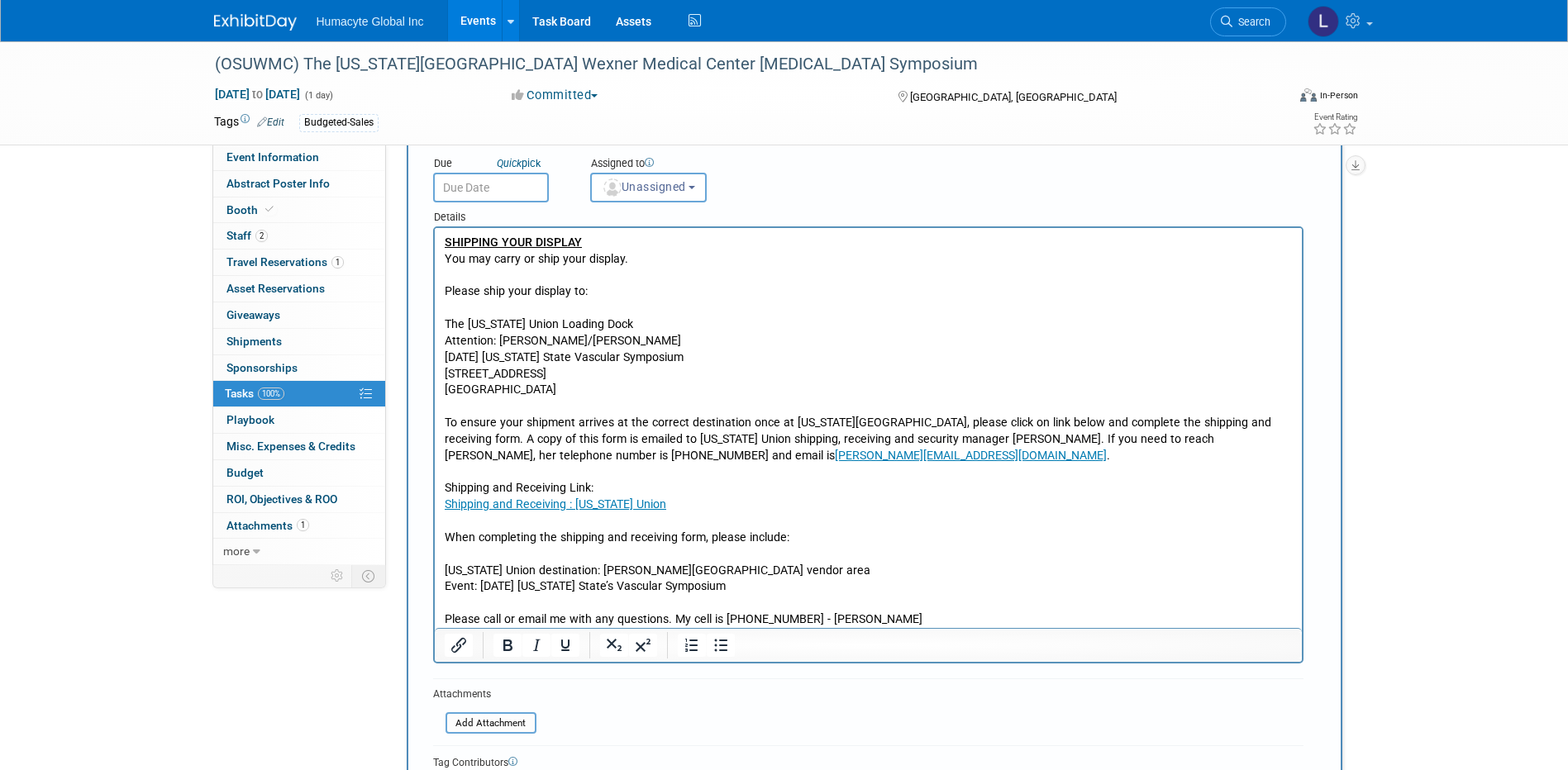
scroll to position [83, 0]
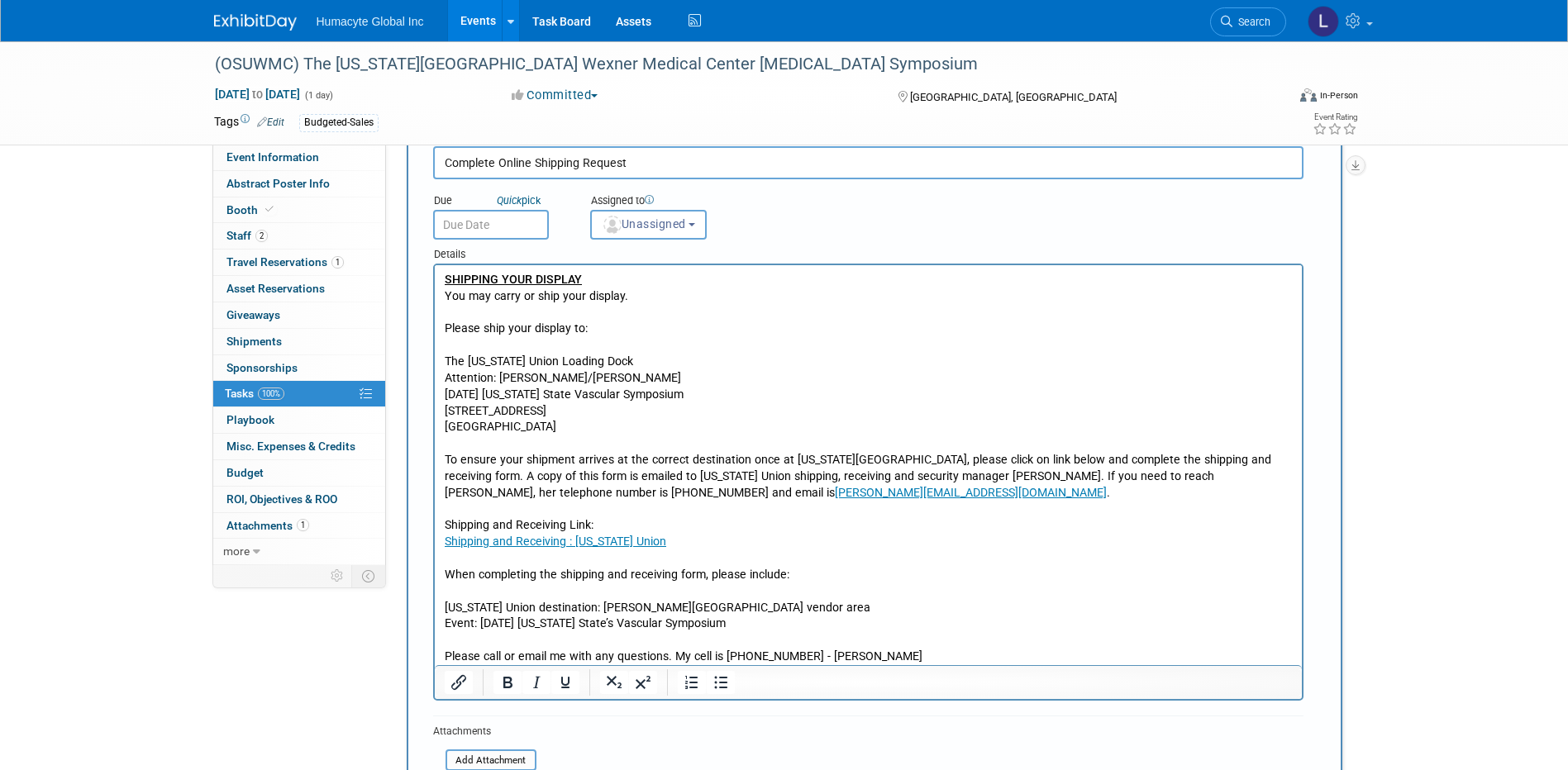
click at [472, 221] on input "text" at bounding box center [491, 224] width 116 height 30
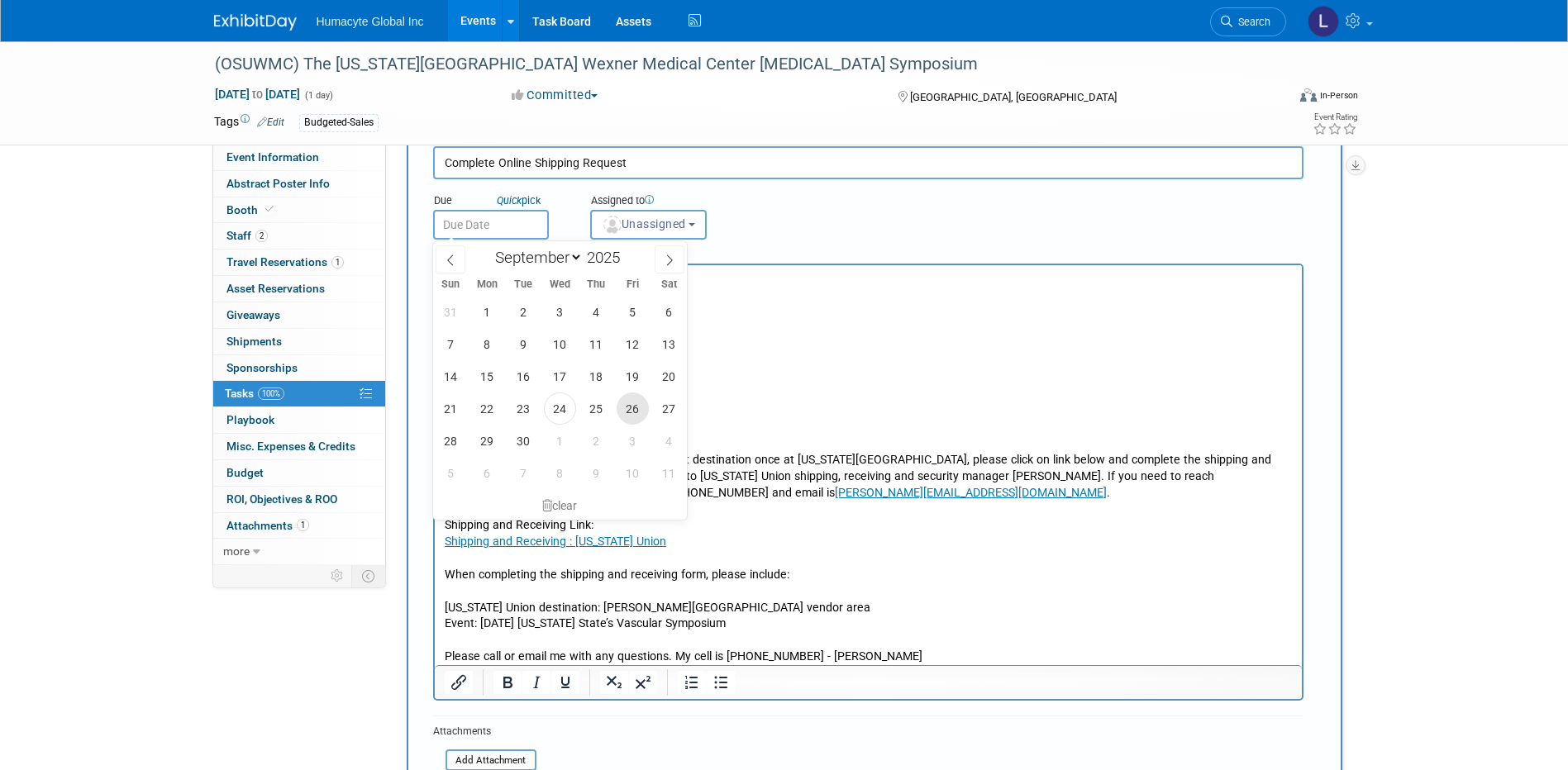
drag, startPoint x: 631, startPoint y: 409, endPoint x: 197, endPoint y: 143, distance: 509.0
click at [631, 409] on span "26" at bounding box center [633, 408] width 32 height 32
type input "[DATE]"
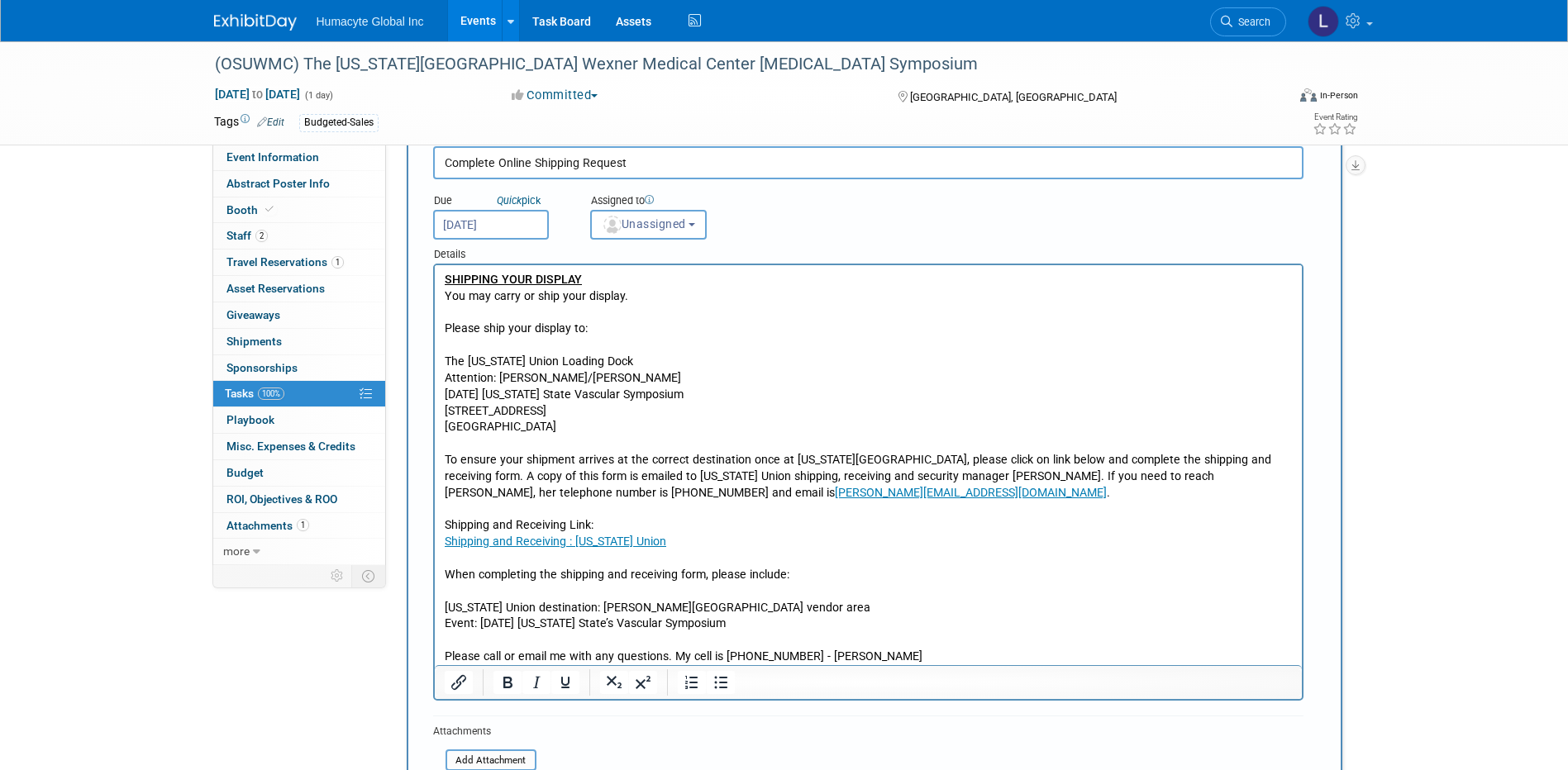
click at [899, 329] on p "Please ship your display to:" at bounding box center [868, 328] width 848 height 17
click at [638, 225] on span "Unassigned" at bounding box center [644, 223] width 85 height 13
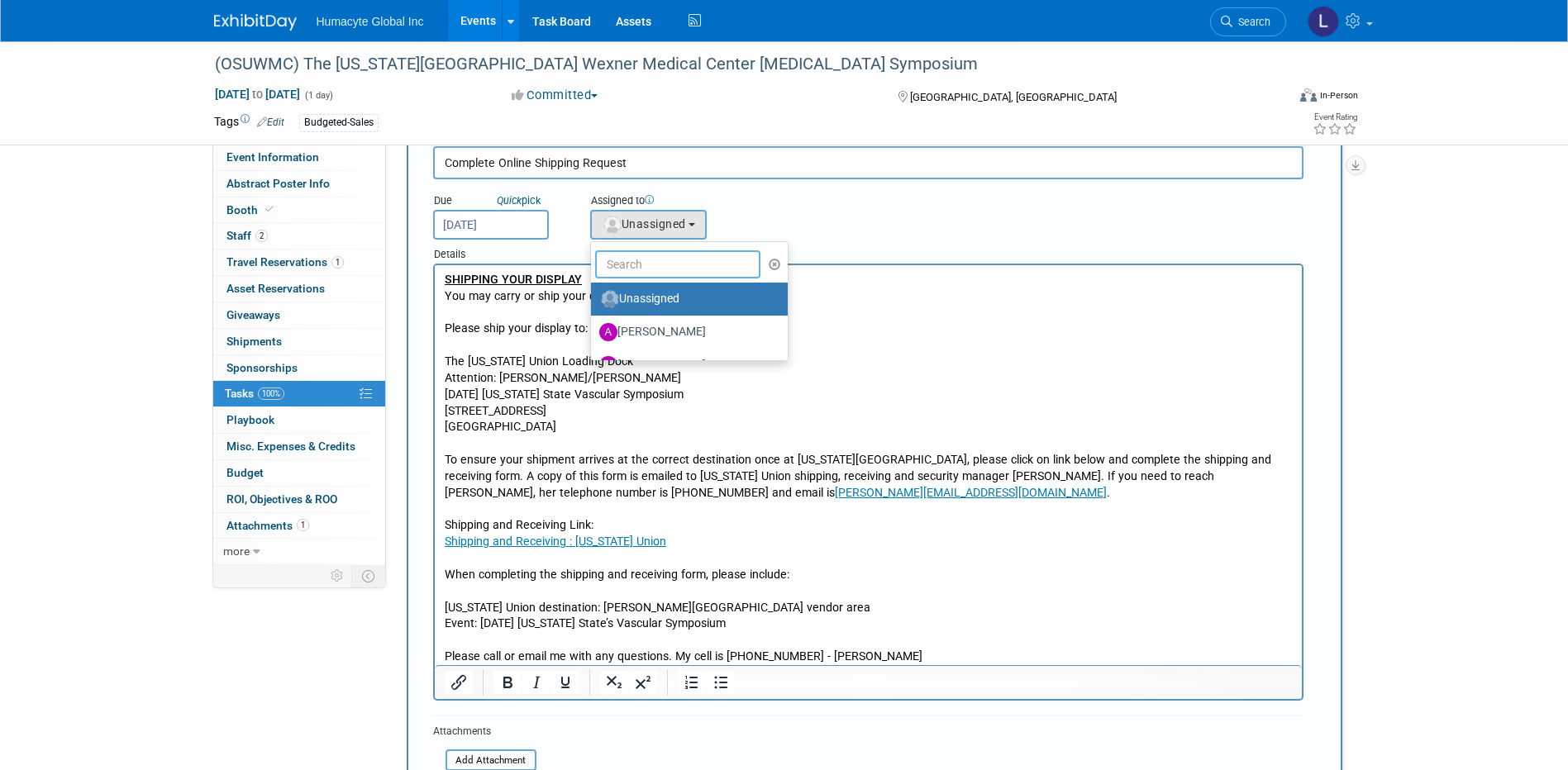
click at [663, 271] on input "text" at bounding box center [678, 265] width 165 height 29
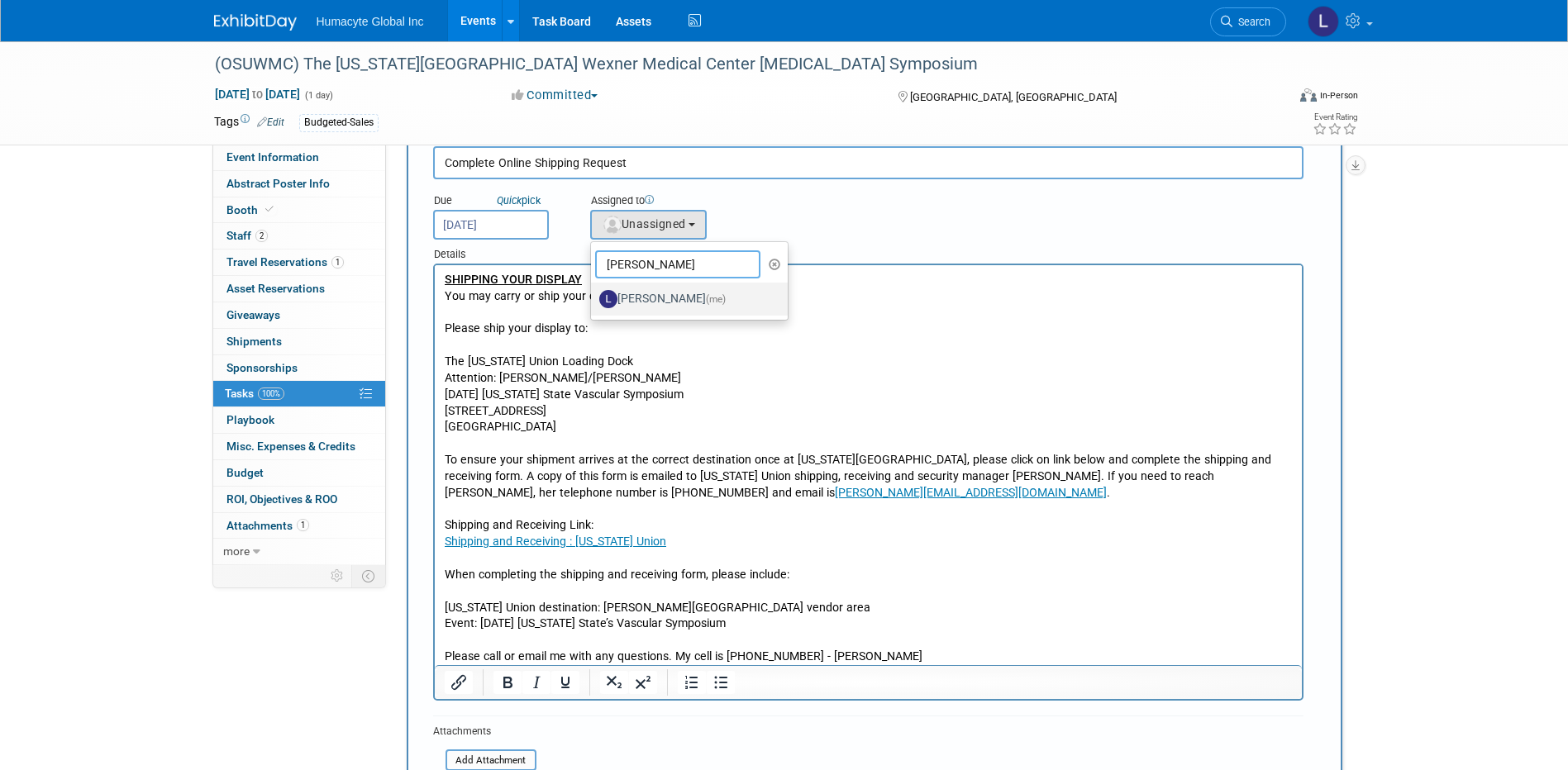
type input "[PERSON_NAME]"
click at [678, 294] on label "[PERSON_NAME] (me)" at bounding box center [686, 299] width 173 height 27
click at [593, 294] on input "[PERSON_NAME] (me)" at bounding box center [587, 297] width 11 height 11
select select "37db9ad9-d629-4432-a702-64294516bf75"
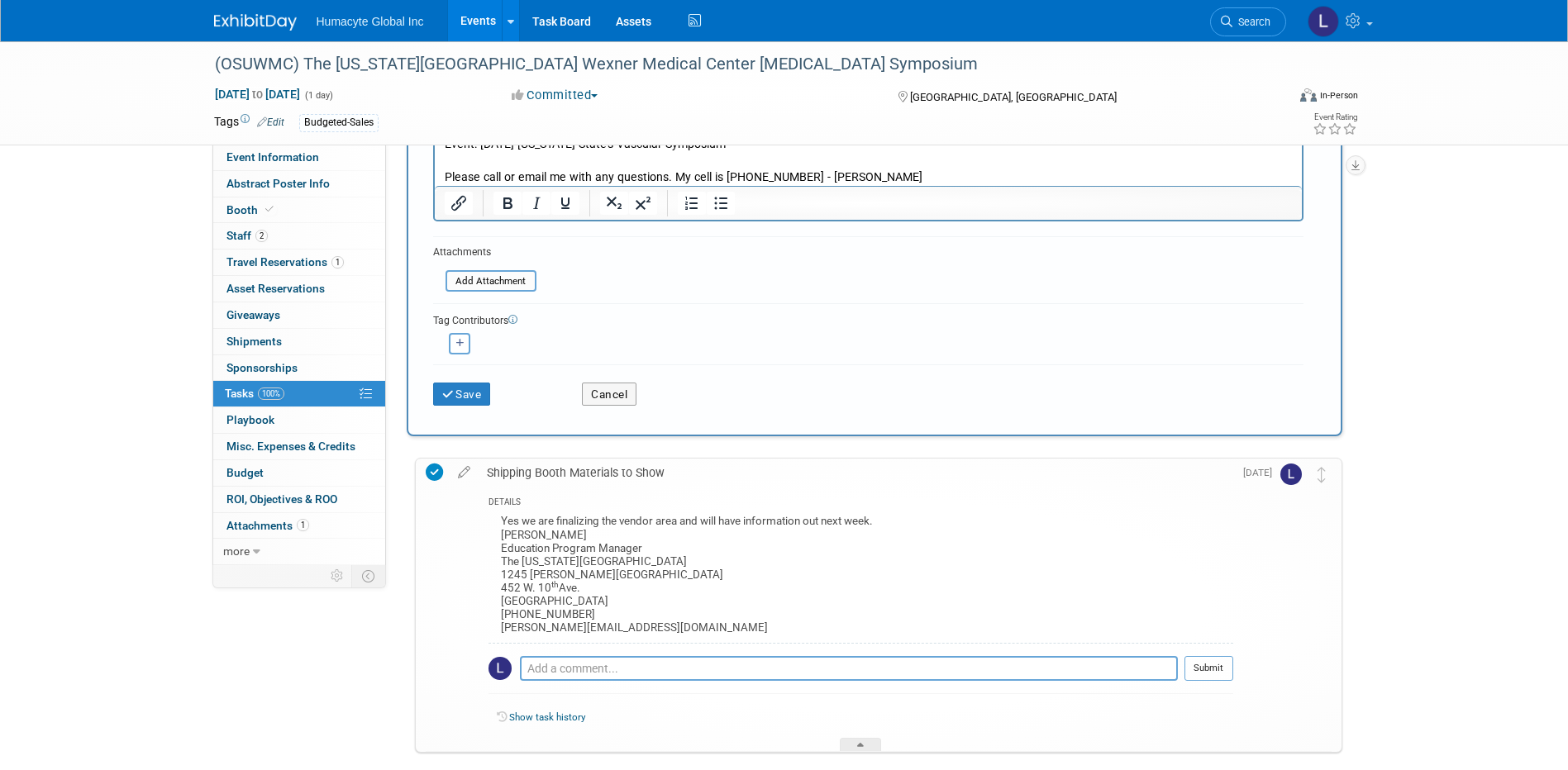
scroll to position [578, 0]
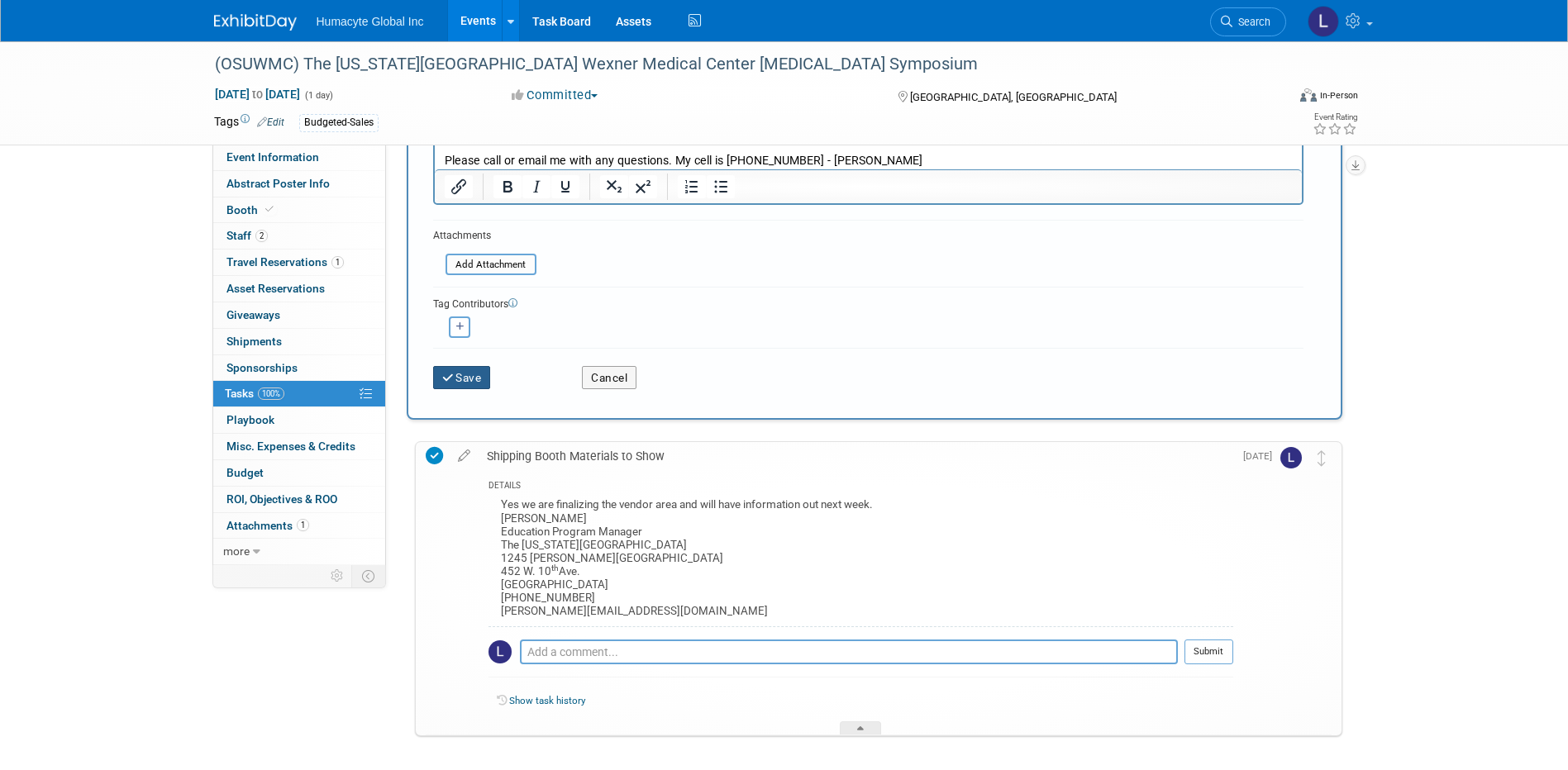
click at [452, 381] on icon "submit" at bounding box center [450, 379] width 14 height 12
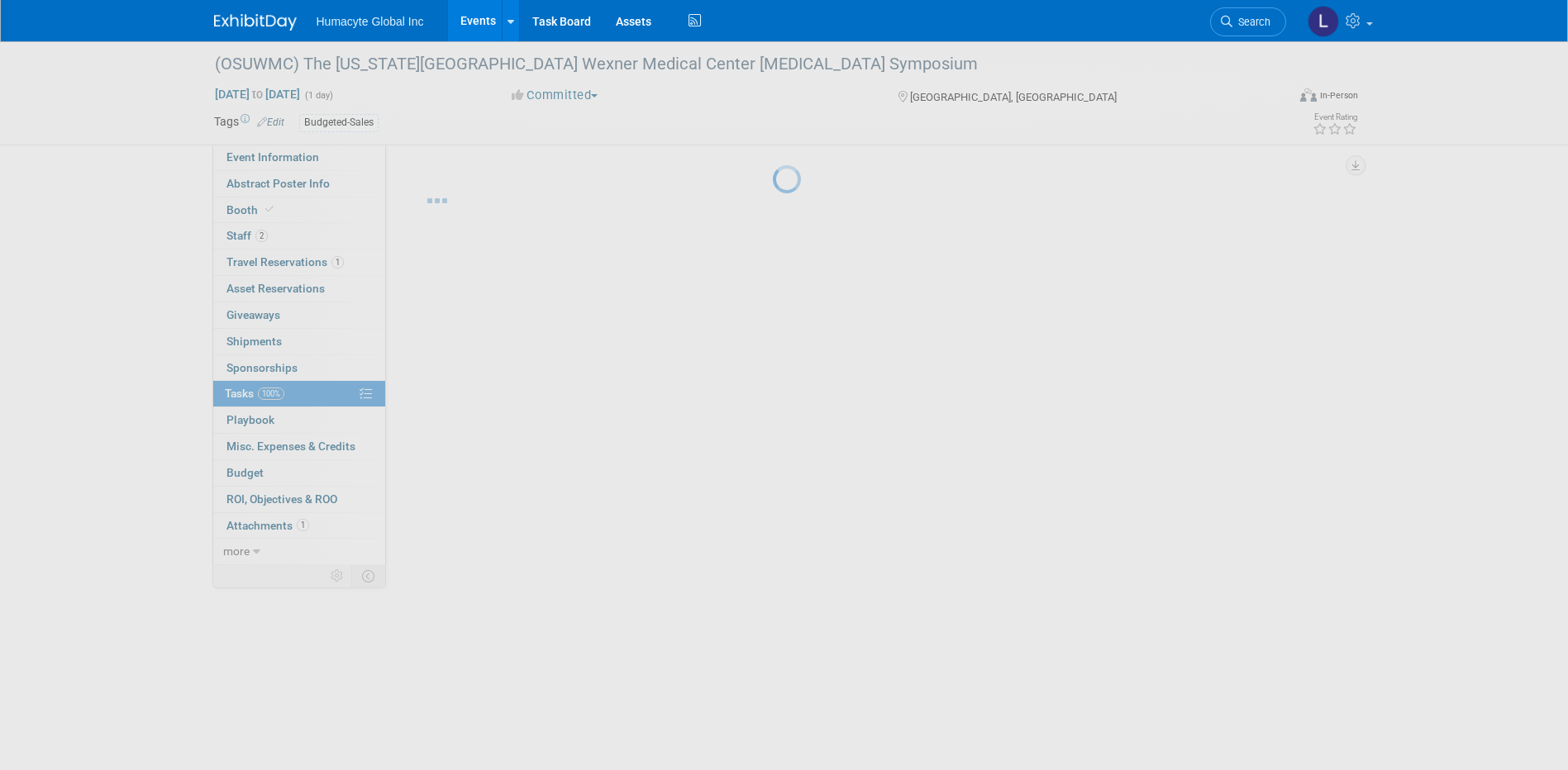
scroll to position [0, 0]
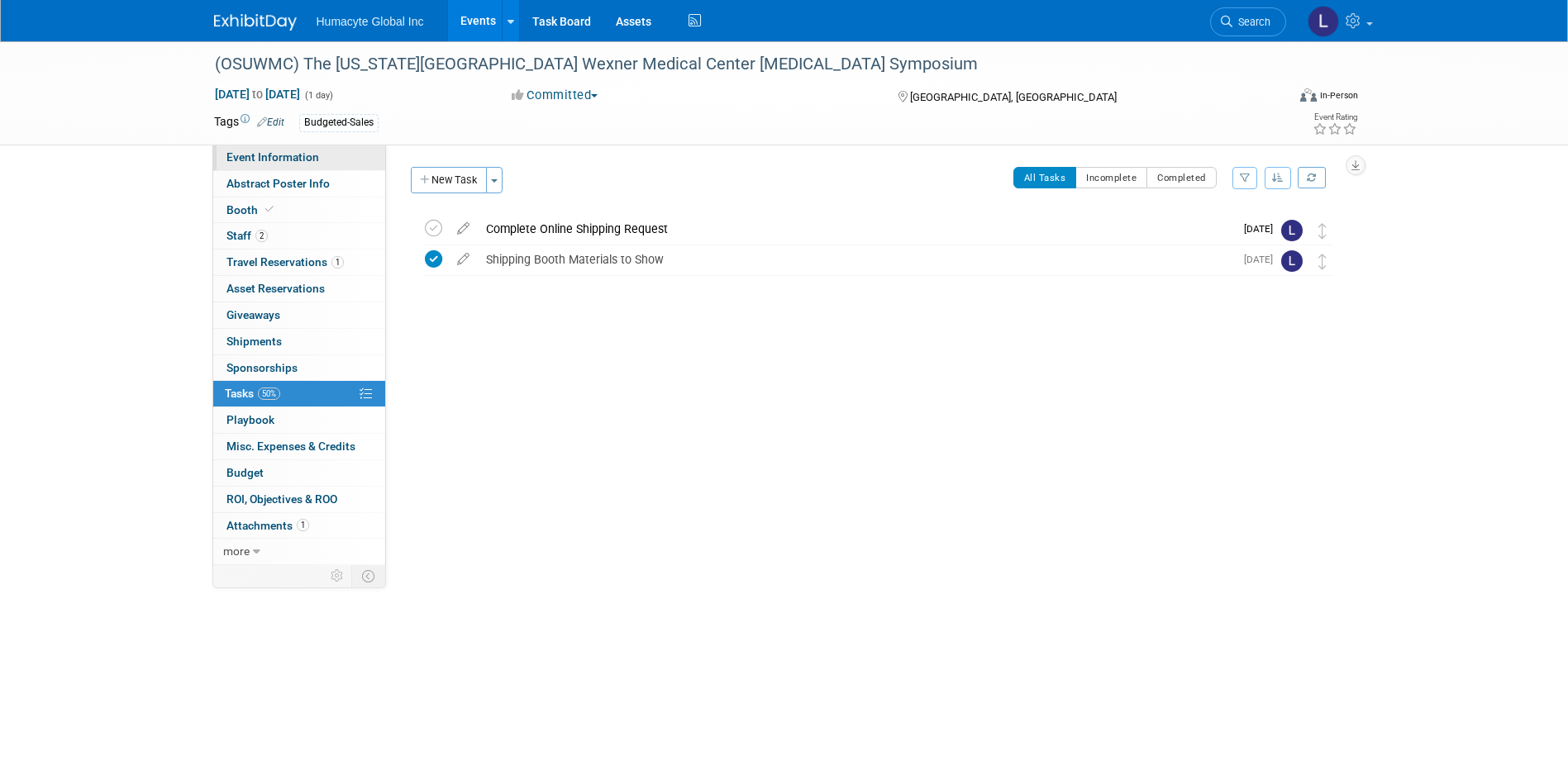
click at [256, 159] on span "Event Information" at bounding box center [272, 156] width 92 height 13
select select "Sales"
select select "Vascular"
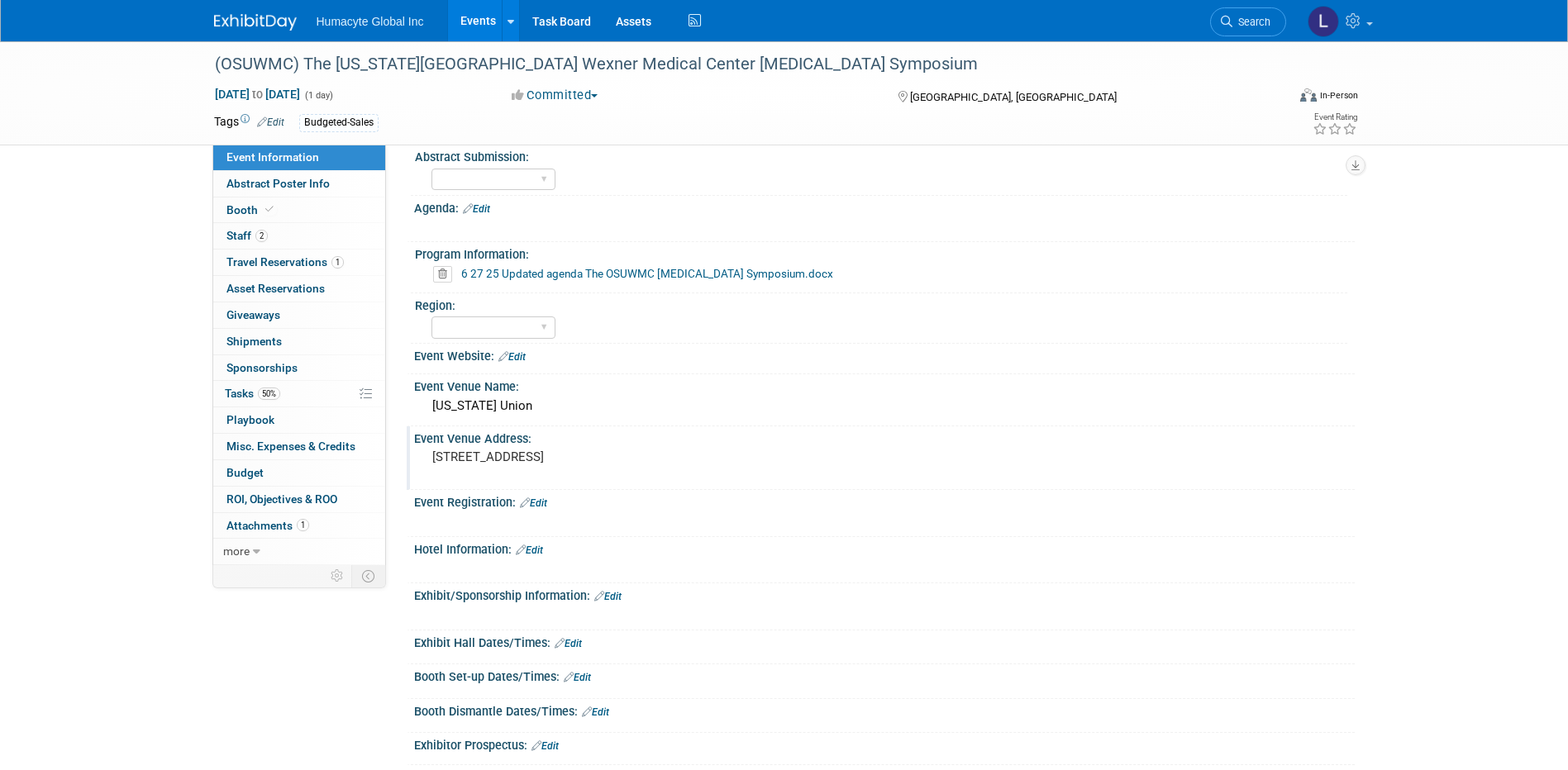
scroll to position [469, 0]
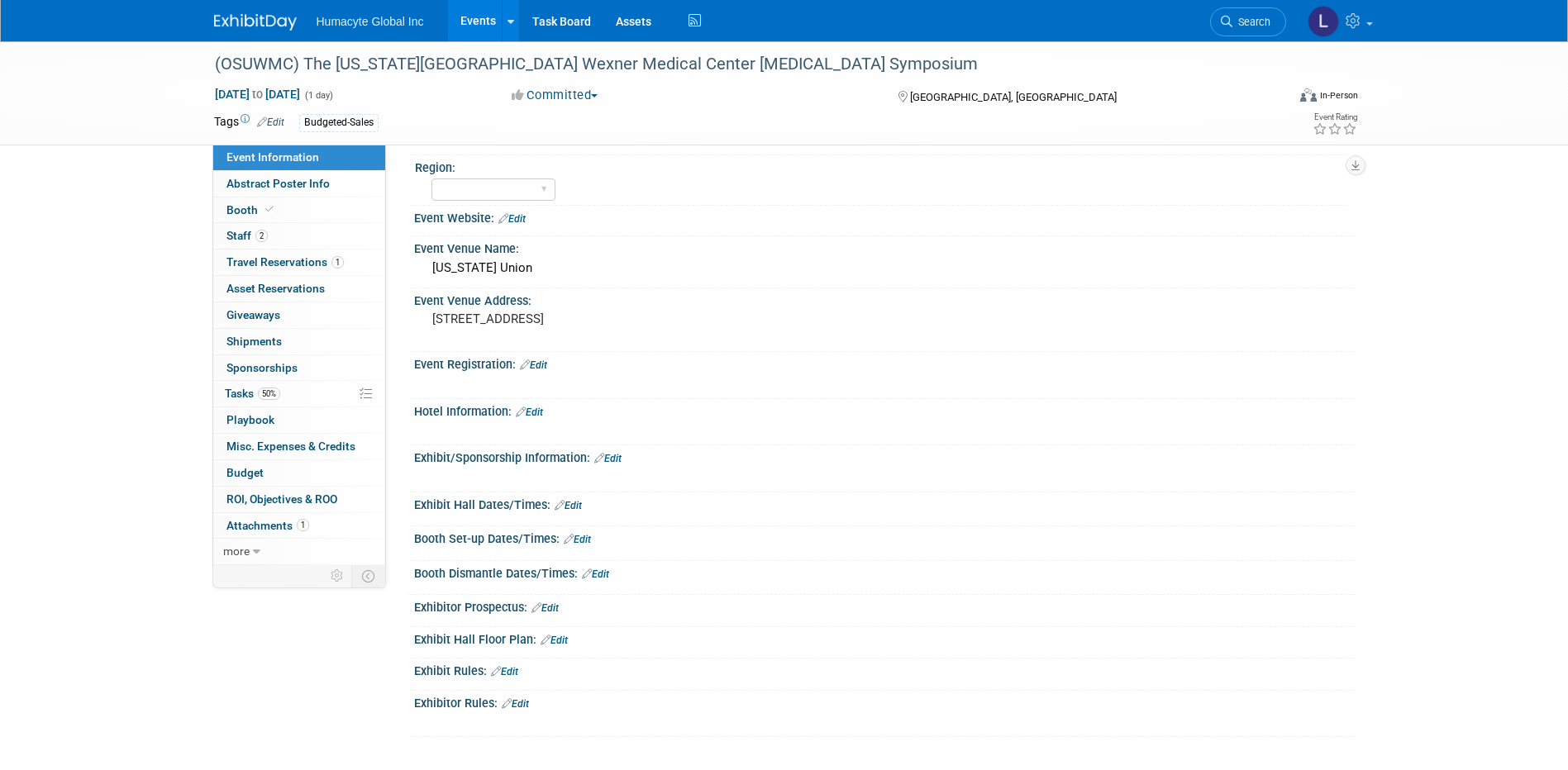
click at [579, 508] on link "Edit" at bounding box center [569, 505] width 28 height 12
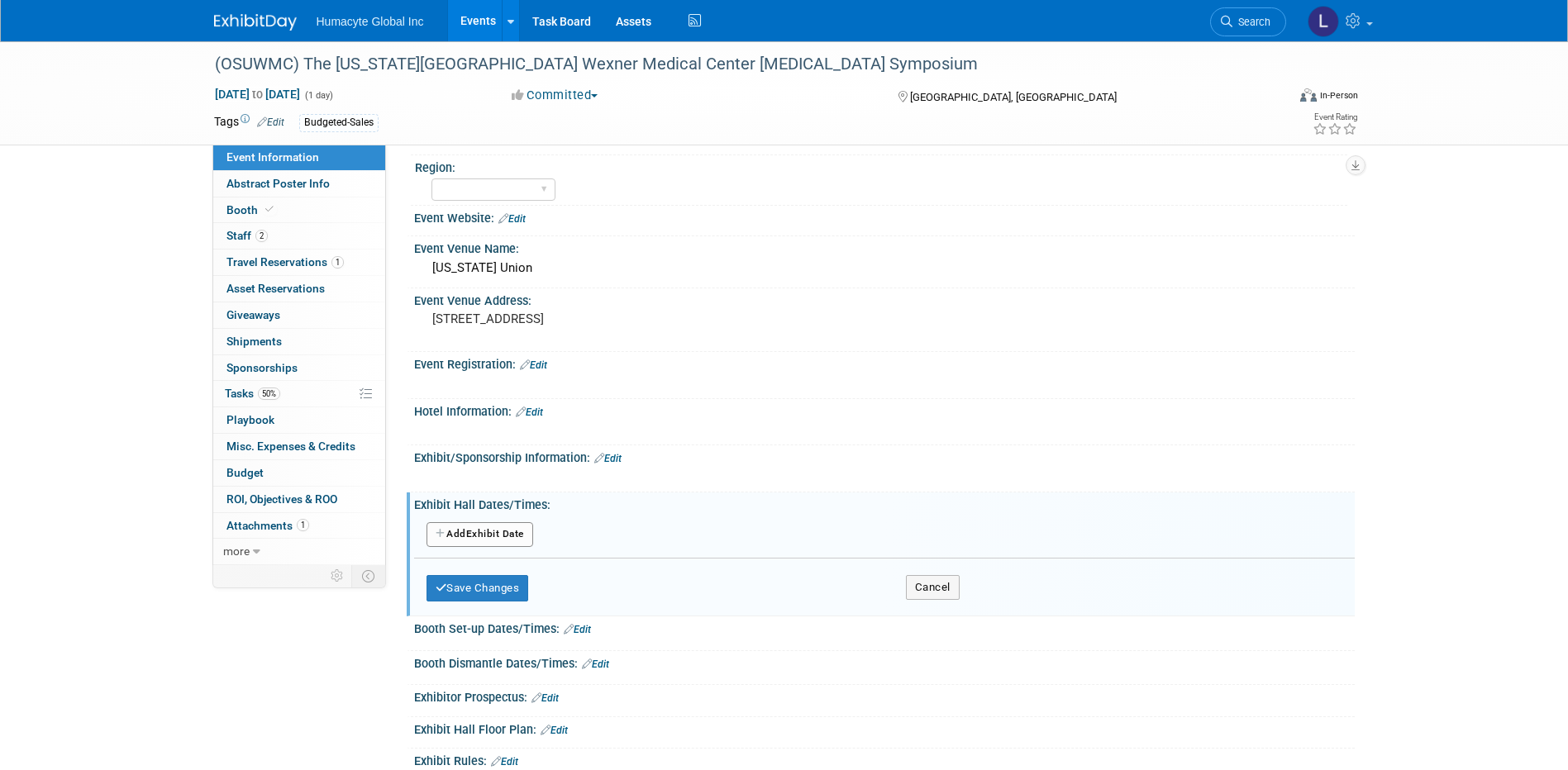
click at [470, 525] on button "Add Another Exhibit Date" at bounding box center [480, 534] width 106 height 25
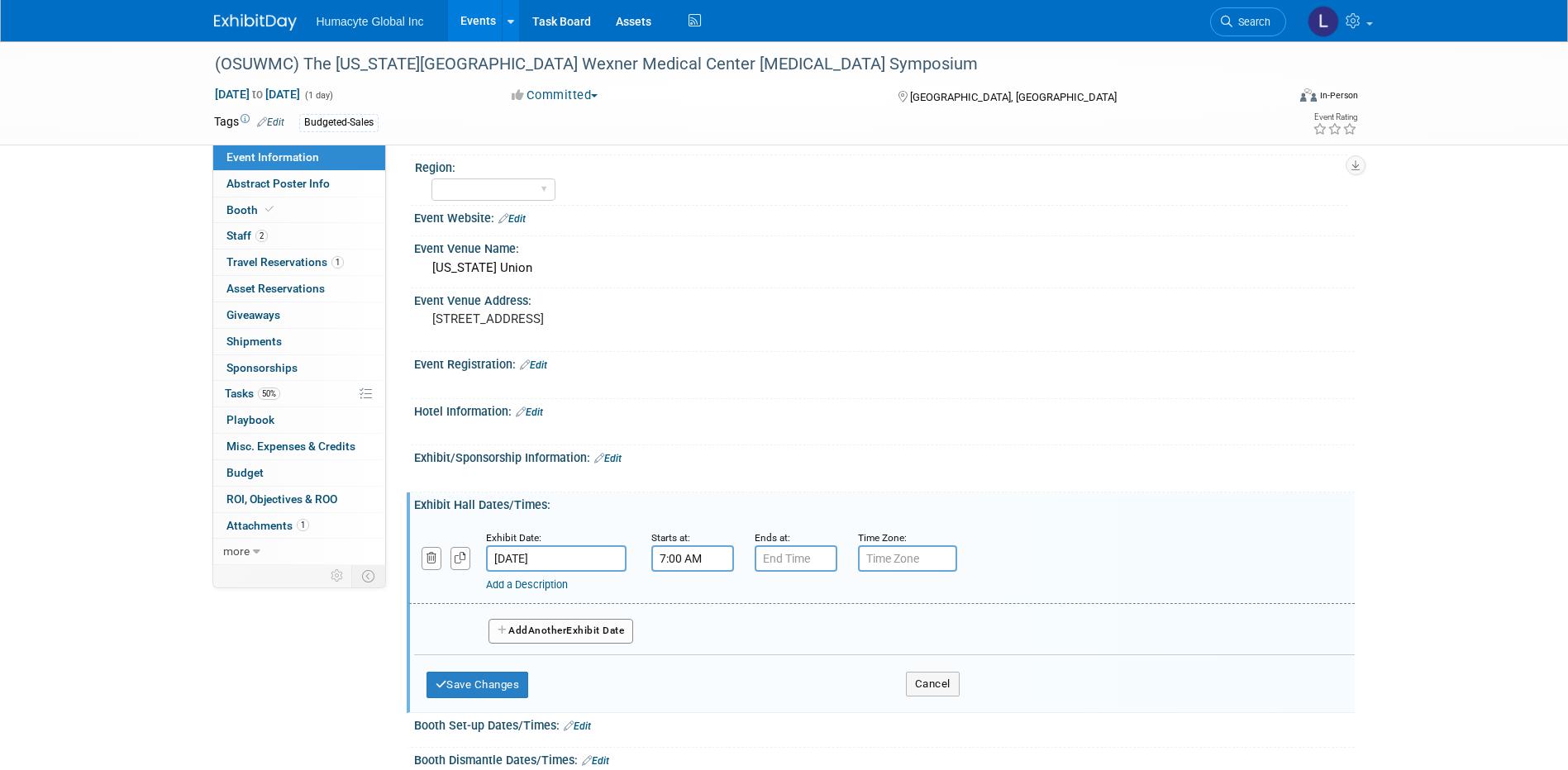
click at [681, 557] on input "7:00 AM" at bounding box center [693, 559] width 83 height 27
click at [691, 637] on span "07" at bounding box center [690, 634] width 31 height 30
click at [686, 680] on td "08" at bounding box center [682, 688] width 53 height 44
type input "8:00 AM"
click at [790, 561] on input "7:00 PM" at bounding box center [796, 559] width 83 height 27
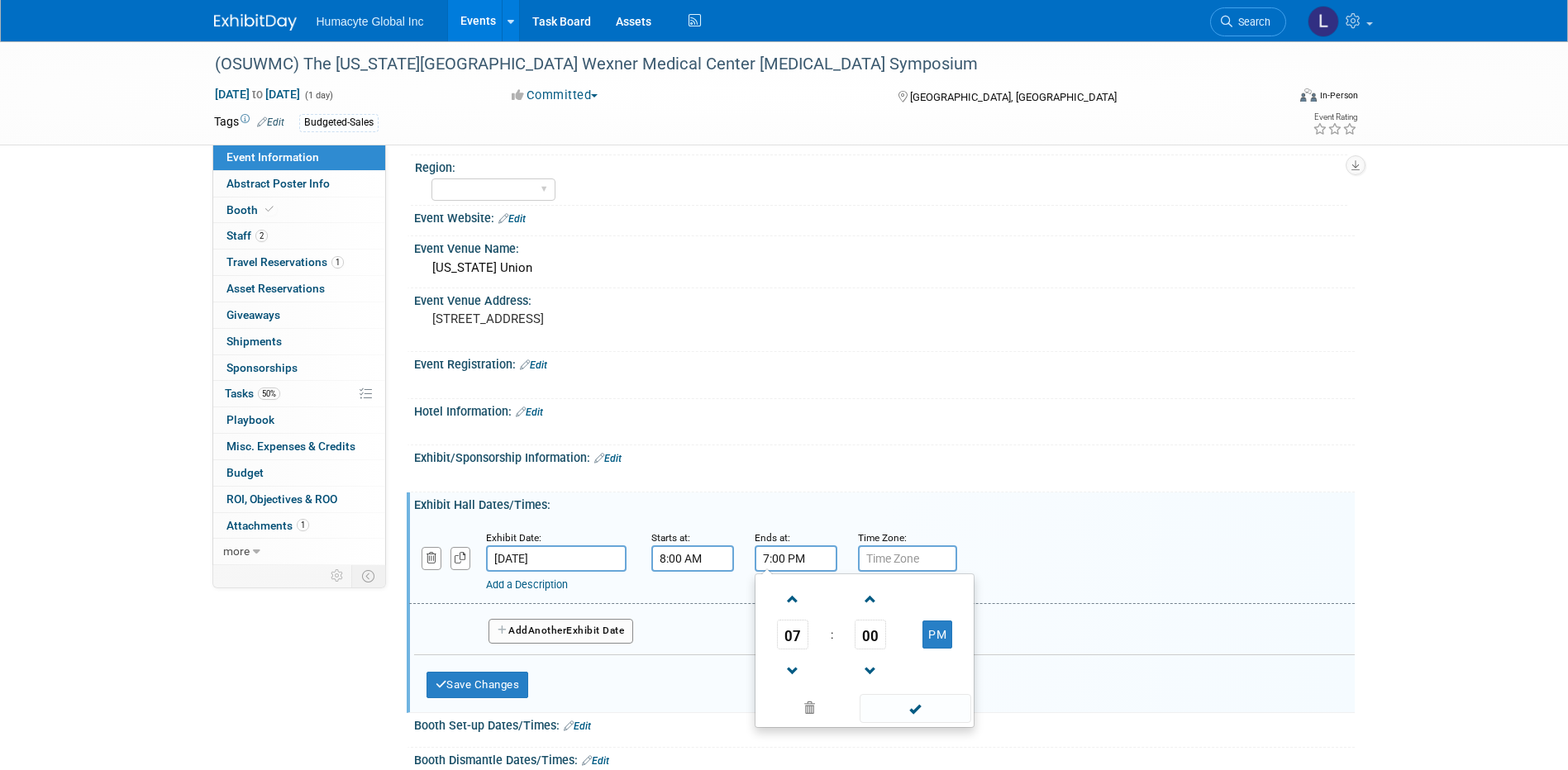
click at [794, 642] on span "07" at bounding box center [793, 634] width 31 height 30
click at [950, 602] on td "03" at bounding box center [944, 599] width 53 height 44
click at [850, 631] on td "00" at bounding box center [871, 634] width 69 height 30
click at [867, 635] on span "00" at bounding box center [871, 634] width 31 height 30
click at [829, 690] on td "45" at bounding box center [838, 688] width 53 height 44
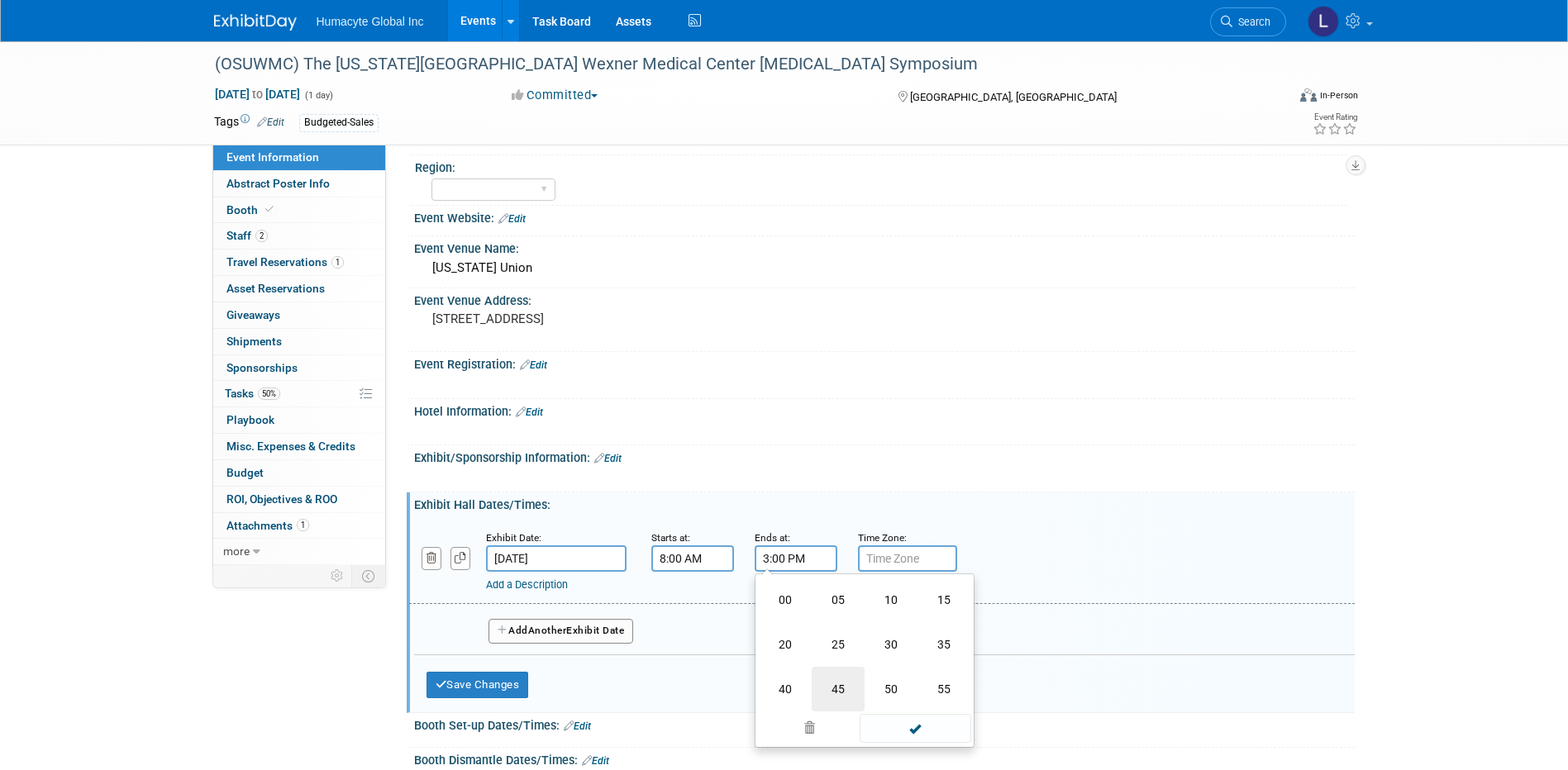
type input "3:45 PM"
click at [889, 556] on input "text" at bounding box center [907, 559] width 99 height 27
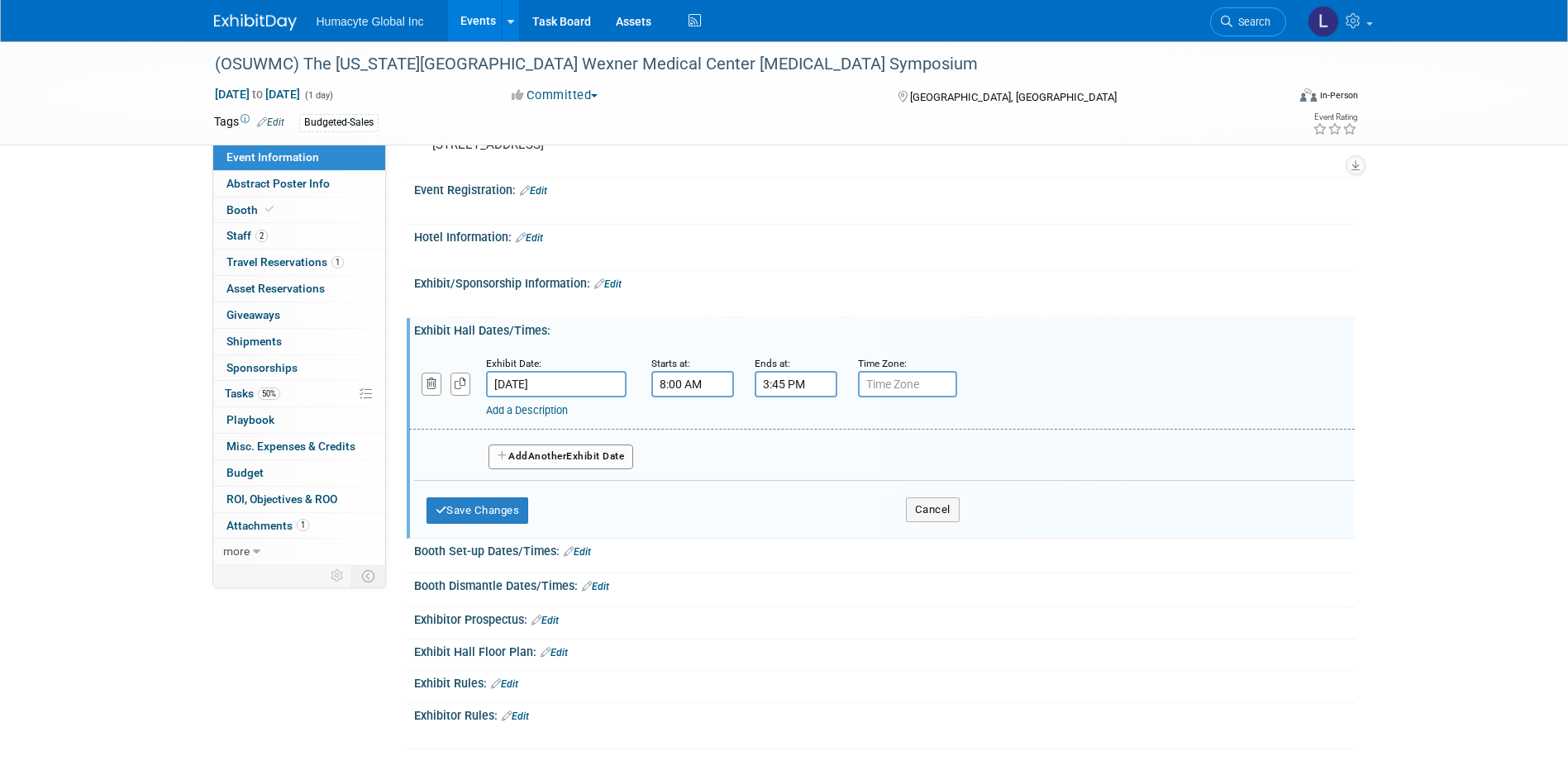
scroll to position [656, 0]
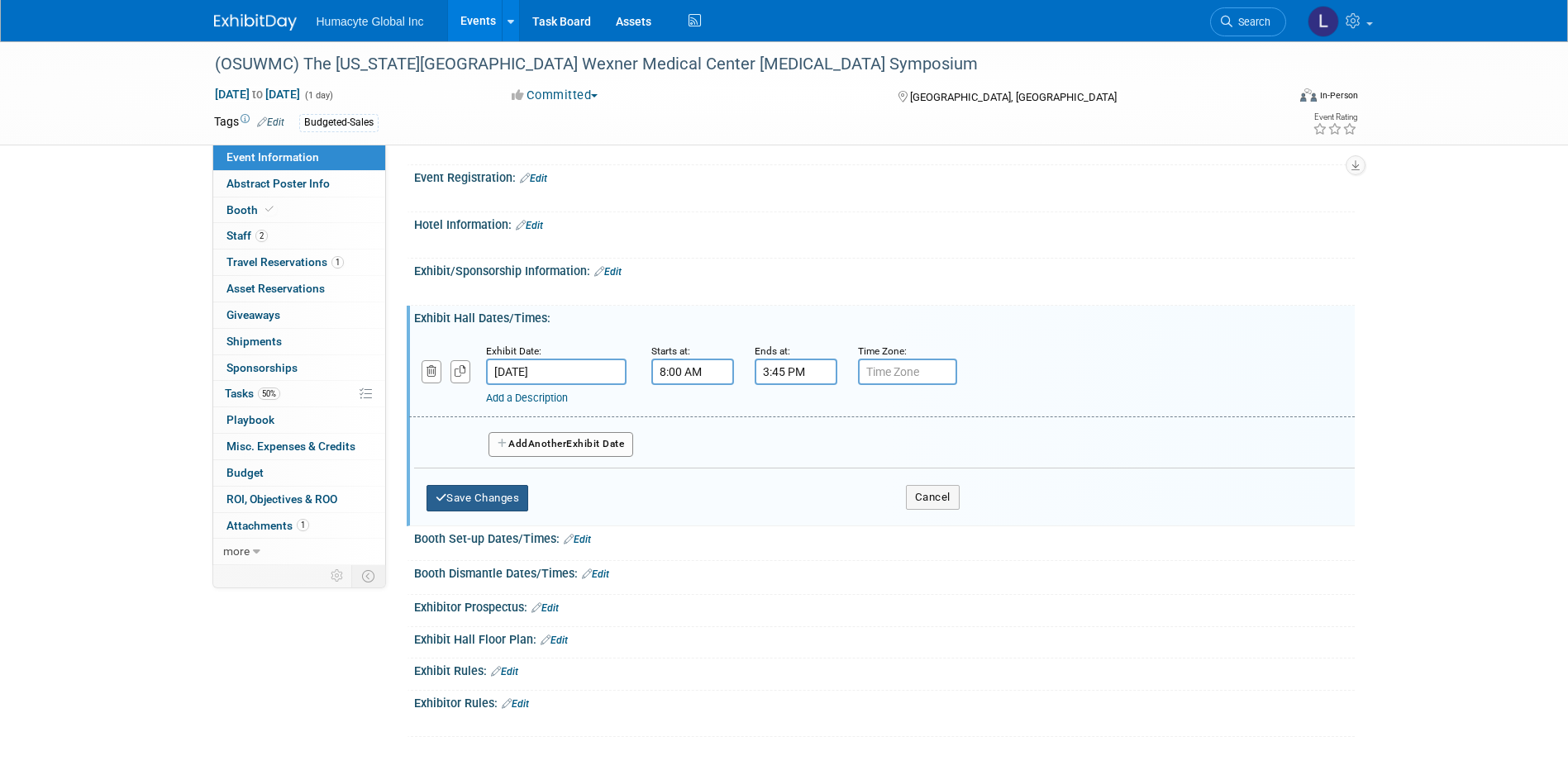
click at [477, 498] on button "Save Changes" at bounding box center [478, 498] width 102 height 27
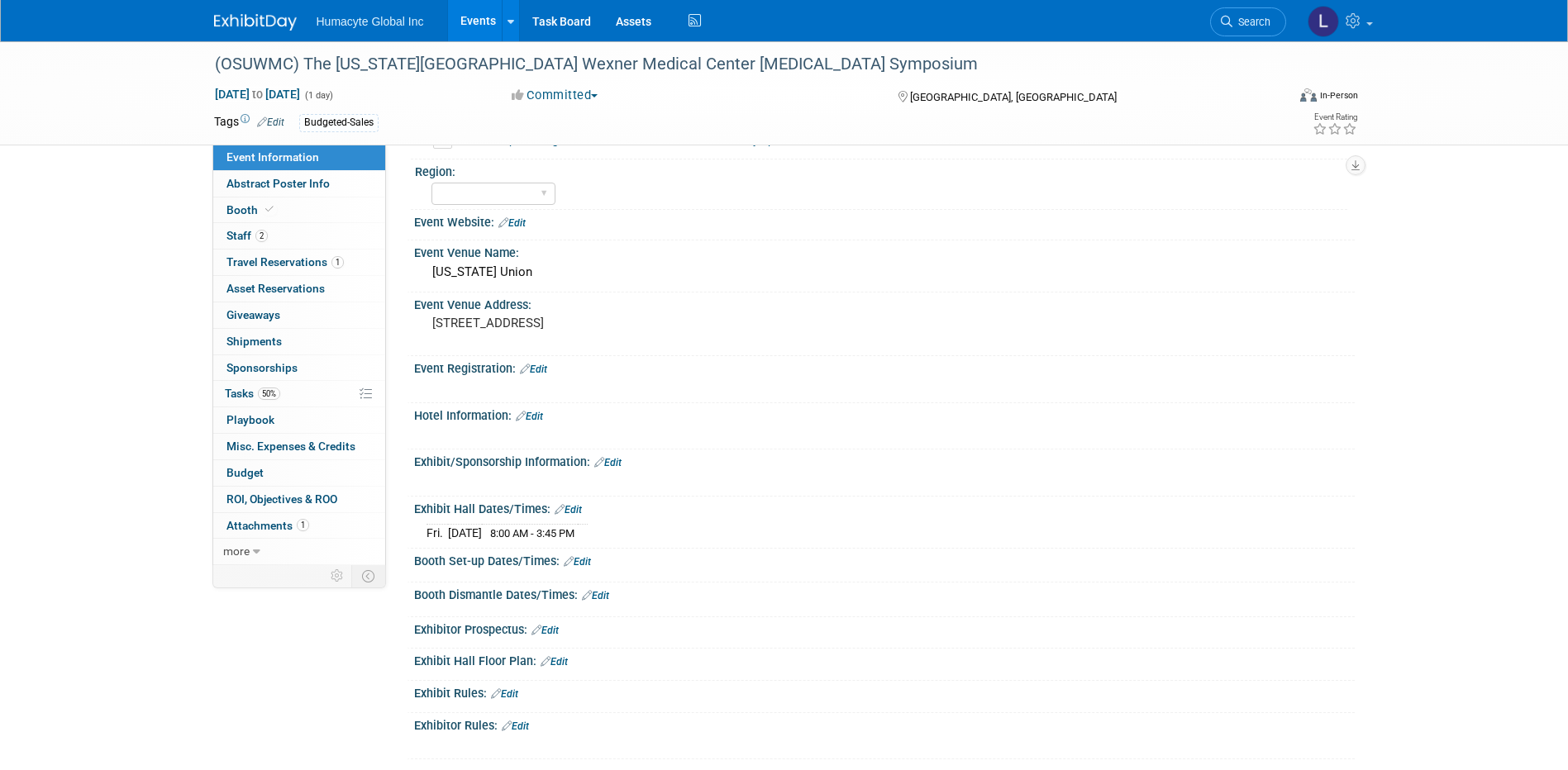
scroll to position [487, 0]
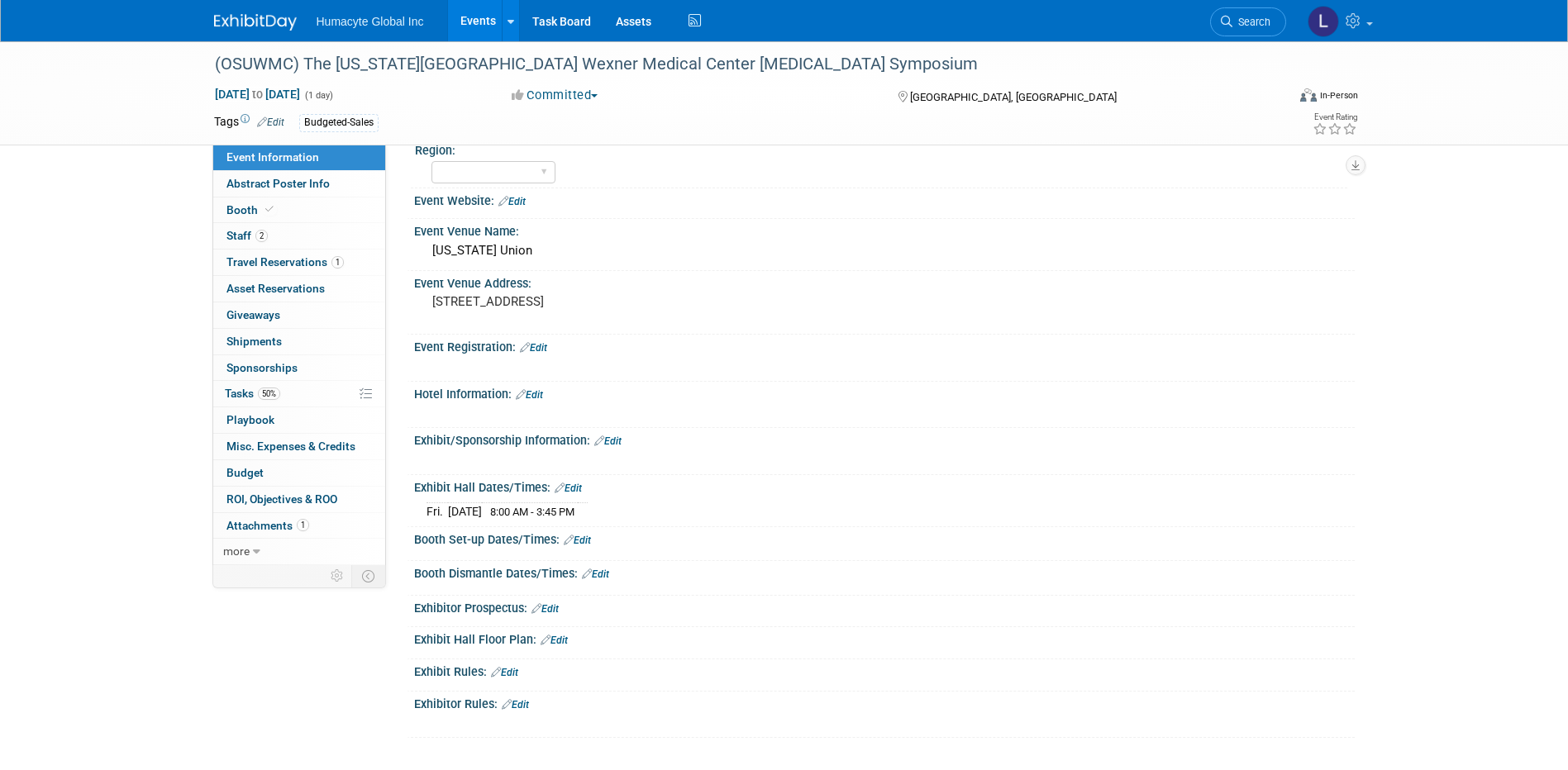
click at [598, 531] on div "Booth Set-up Dates/Times: Edit" at bounding box center [884, 538] width 940 height 22
click at [588, 544] on link "Edit" at bounding box center [577, 541] width 28 height 12
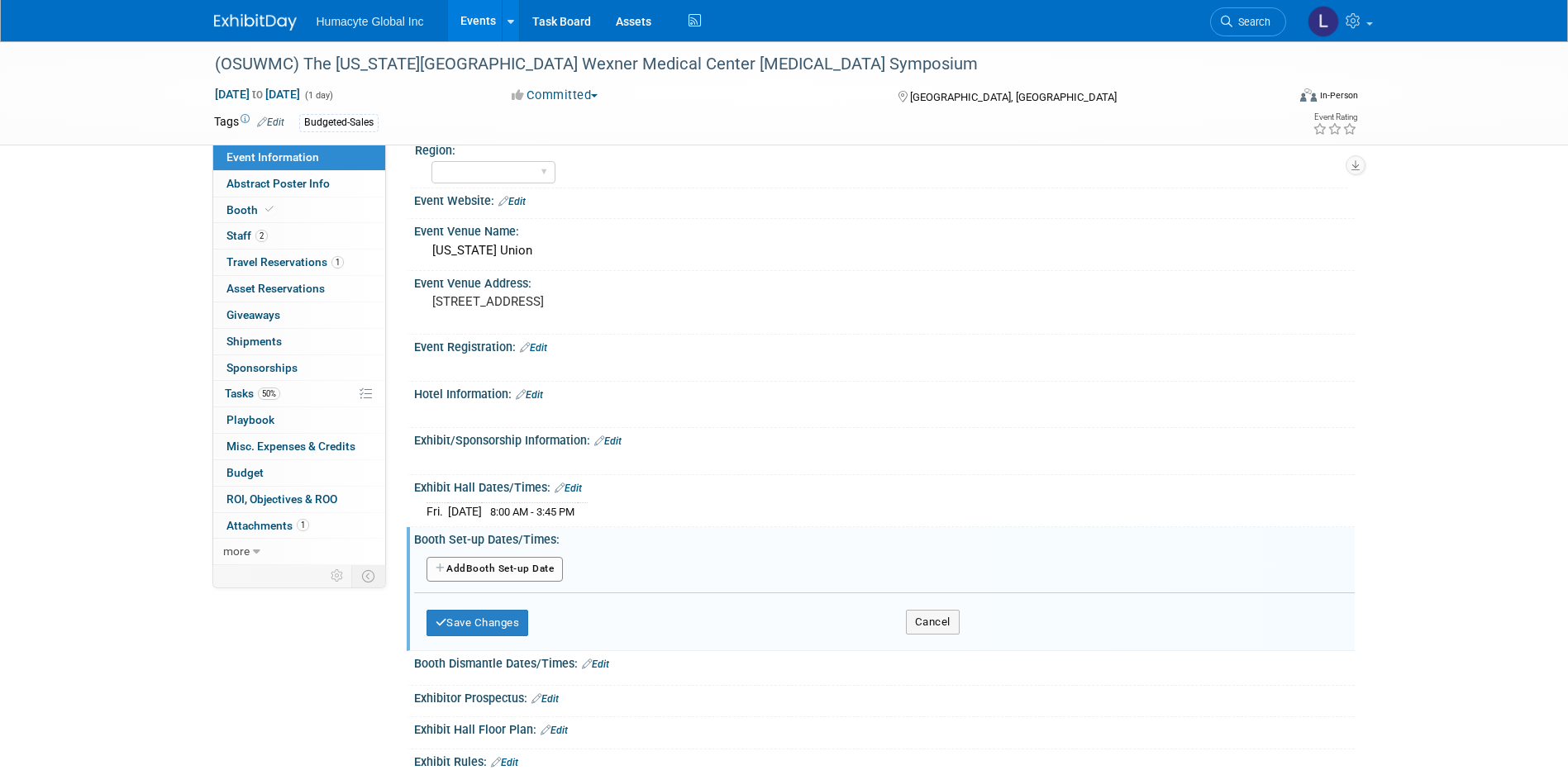
click at [532, 562] on button "Add Another Booth Set-up Date" at bounding box center [495, 568] width 137 height 25
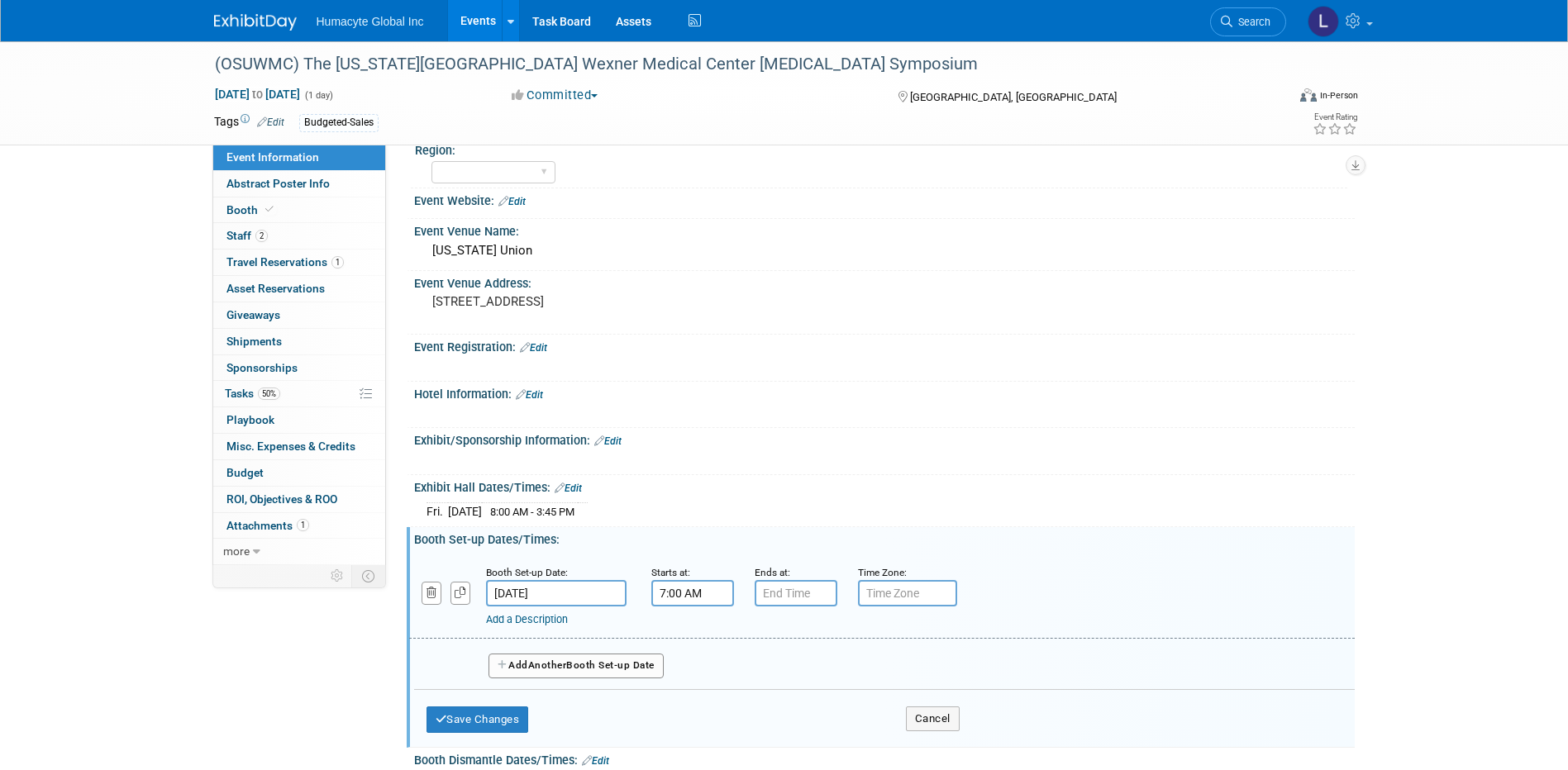
click at [678, 590] on input "7:00 AM" at bounding box center [693, 593] width 83 height 27
click at [696, 659] on span "07" at bounding box center [690, 670] width 31 height 30
click at [789, 688] on td "06" at bounding box center [788, 679] width 53 height 44
click at [762, 670] on span "00" at bounding box center [767, 670] width 31 height 30
click at [789, 681] on td "30" at bounding box center [788, 679] width 53 height 44
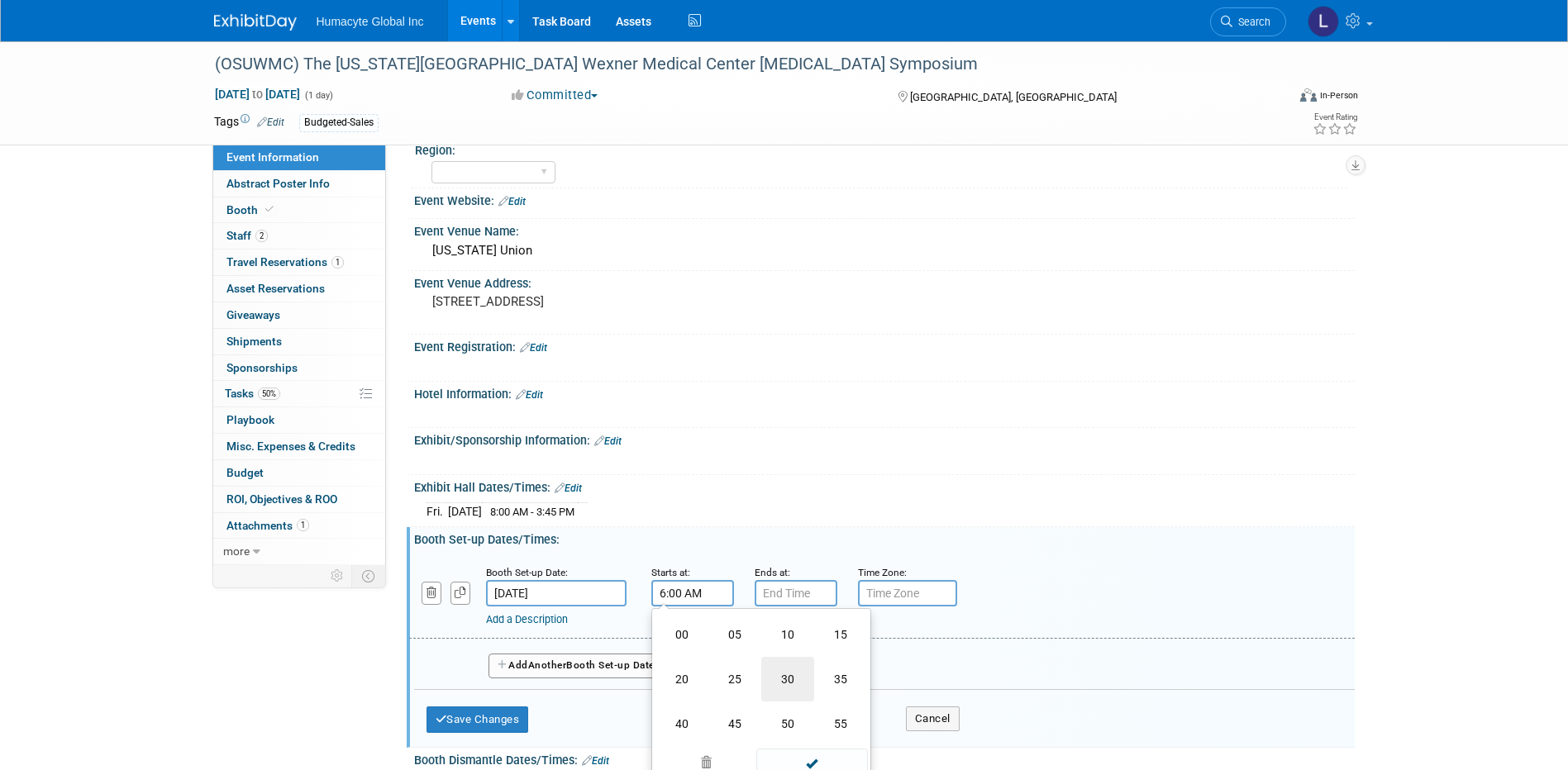
type input "6:30 AM"
click at [785, 588] on input "7:00 PM" at bounding box center [796, 593] width 83 height 27
click at [864, 675] on span "00" at bounding box center [871, 670] width 31 height 30
click at [895, 681] on td "30" at bounding box center [891, 679] width 53 height 44
click at [943, 668] on button "PM" at bounding box center [937, 669] width 30 height 29
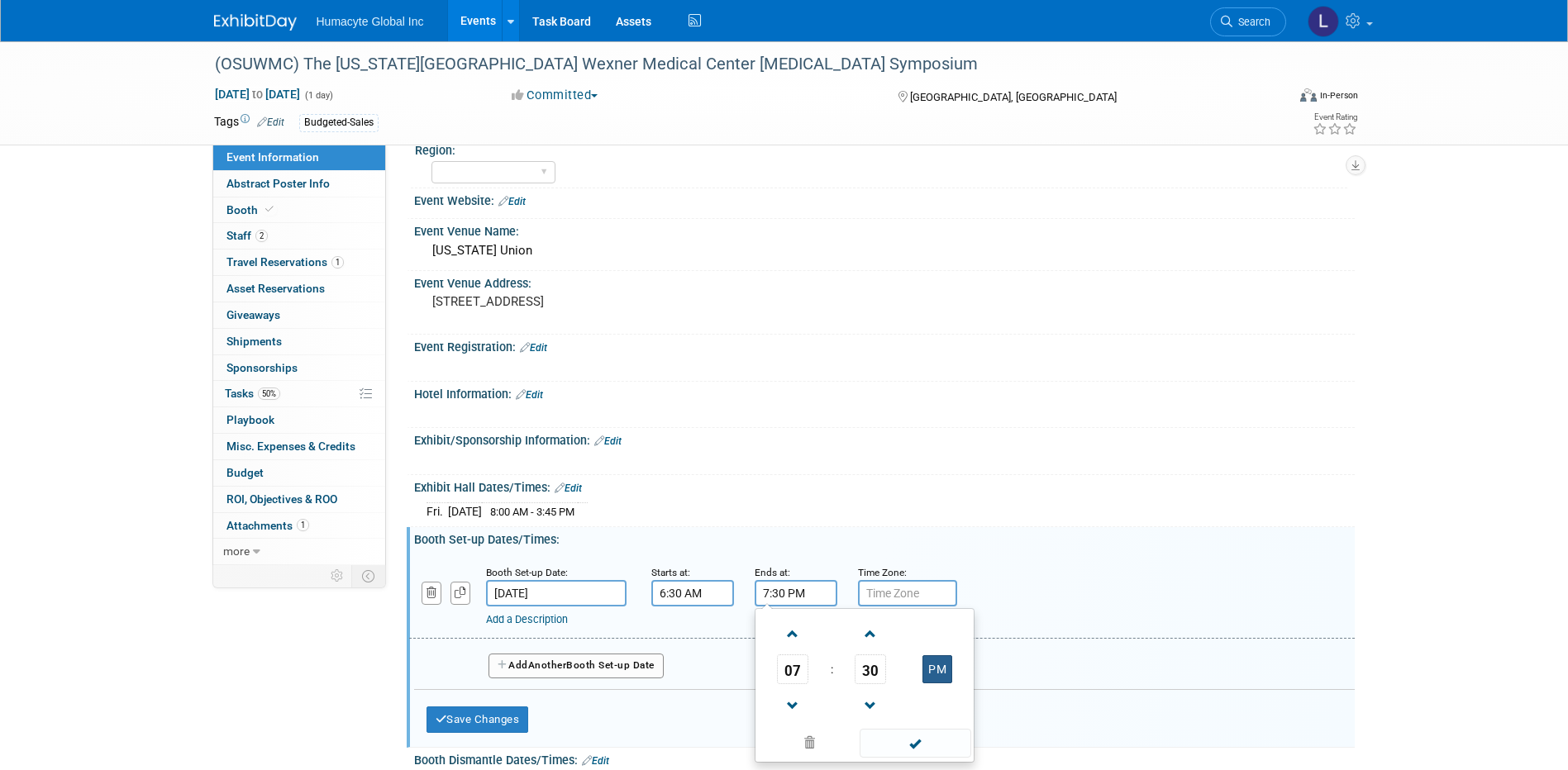
type input "7:30 AM"
click at [627, 504] on div "[DATE] 8:00 AM - 3:45 PM" at bounding box center [884, 509] width 916 height 23
click at [474, 722] on button "Save Changes" at bounding box center [478, 719] width 102 height 27
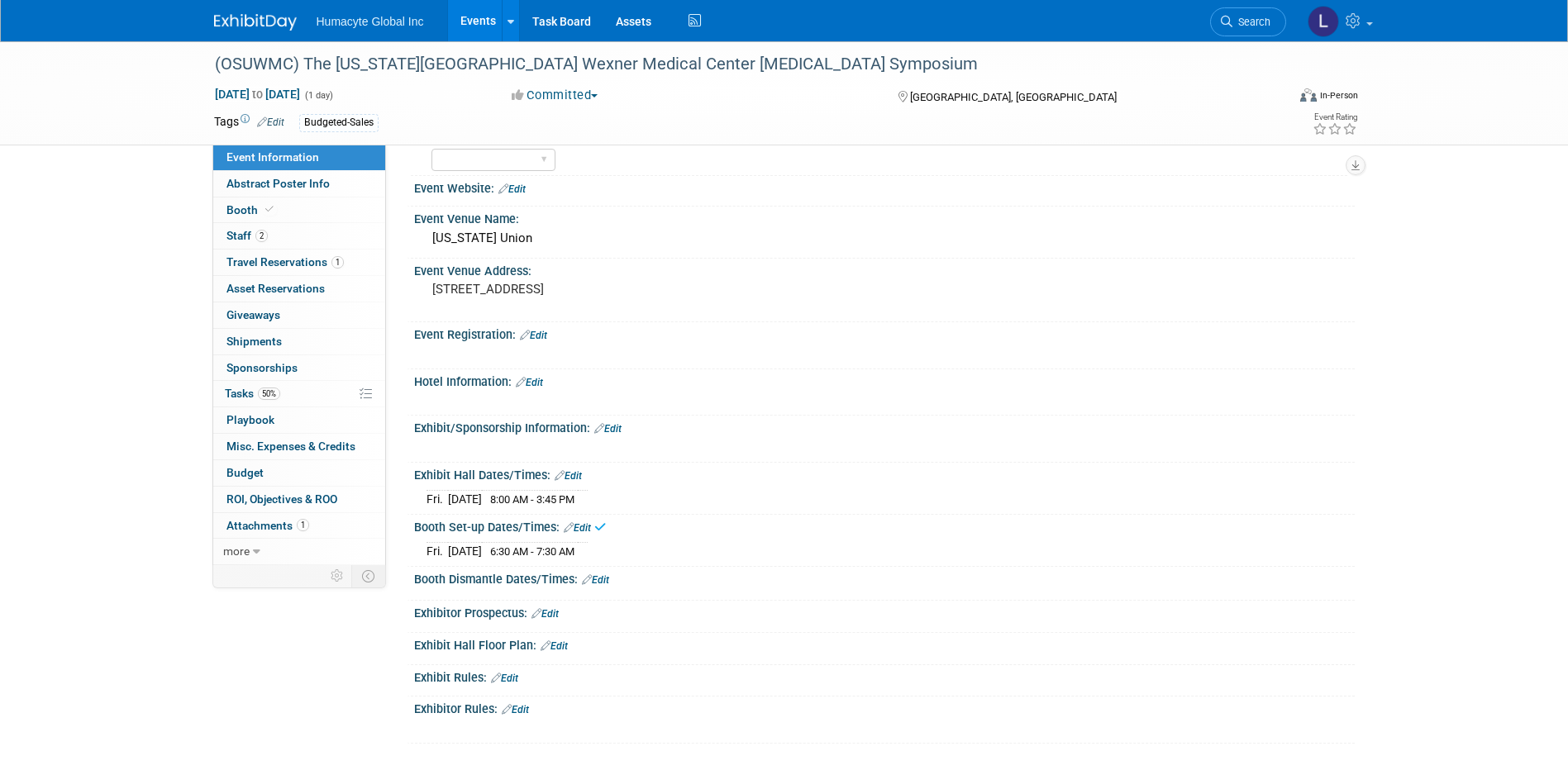
scroll to position [504, 0]
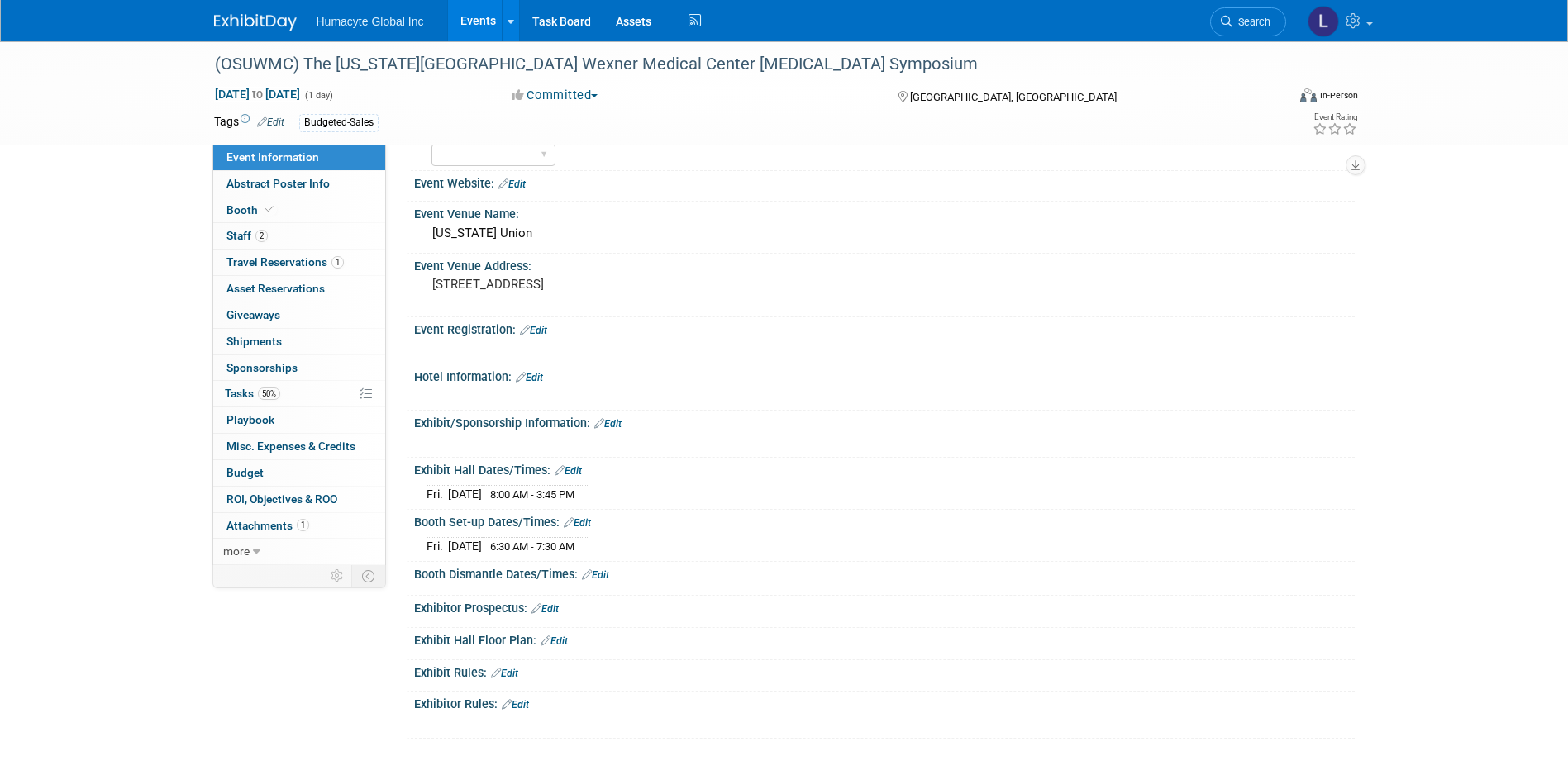
click at [575, 469] on link "Edit" at bounding box center [569, 471] width 28 height 12
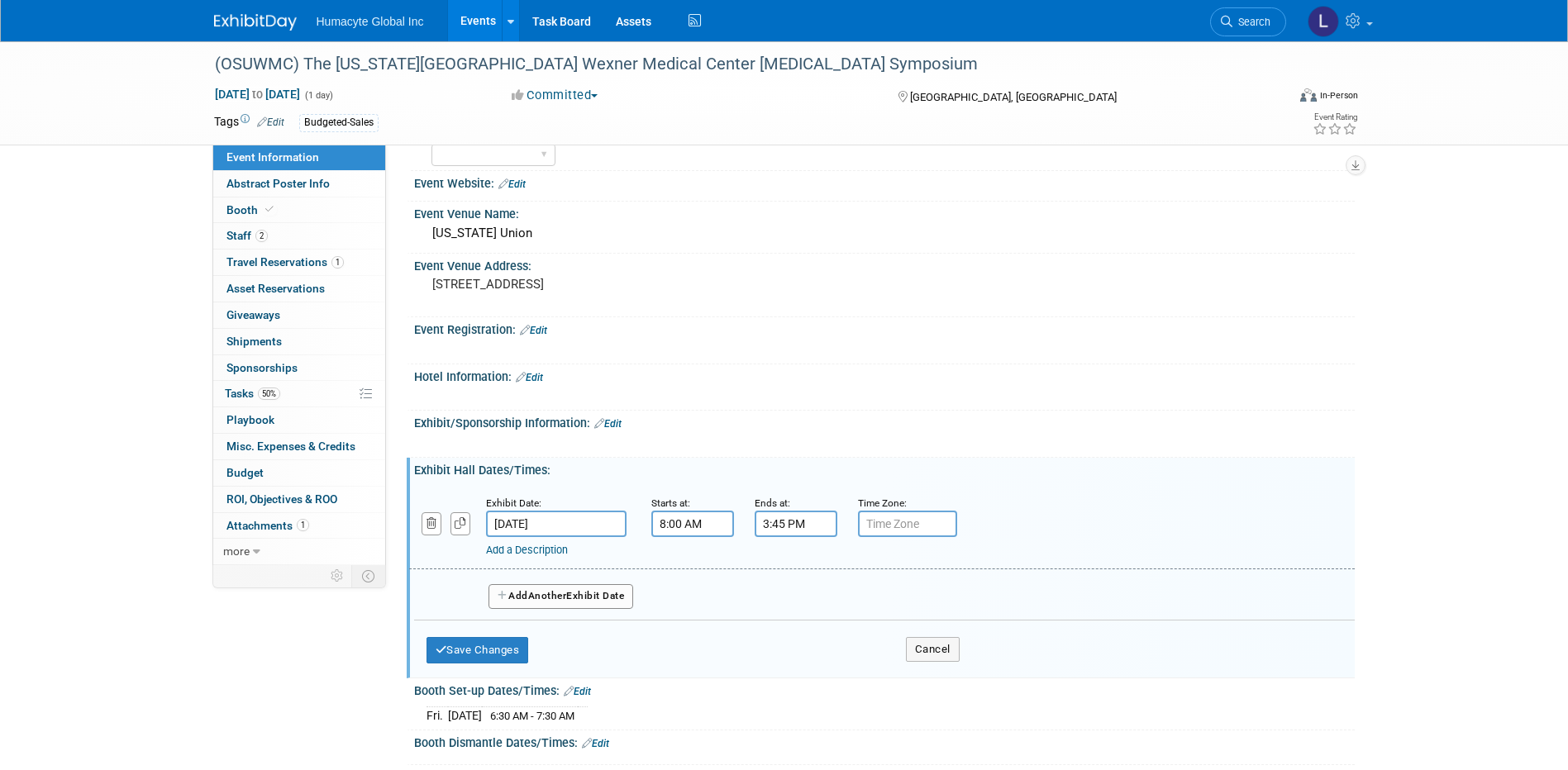
click at [533, 547] on link "Add a Description" at bounding box center [526, 550] width 82 height 13
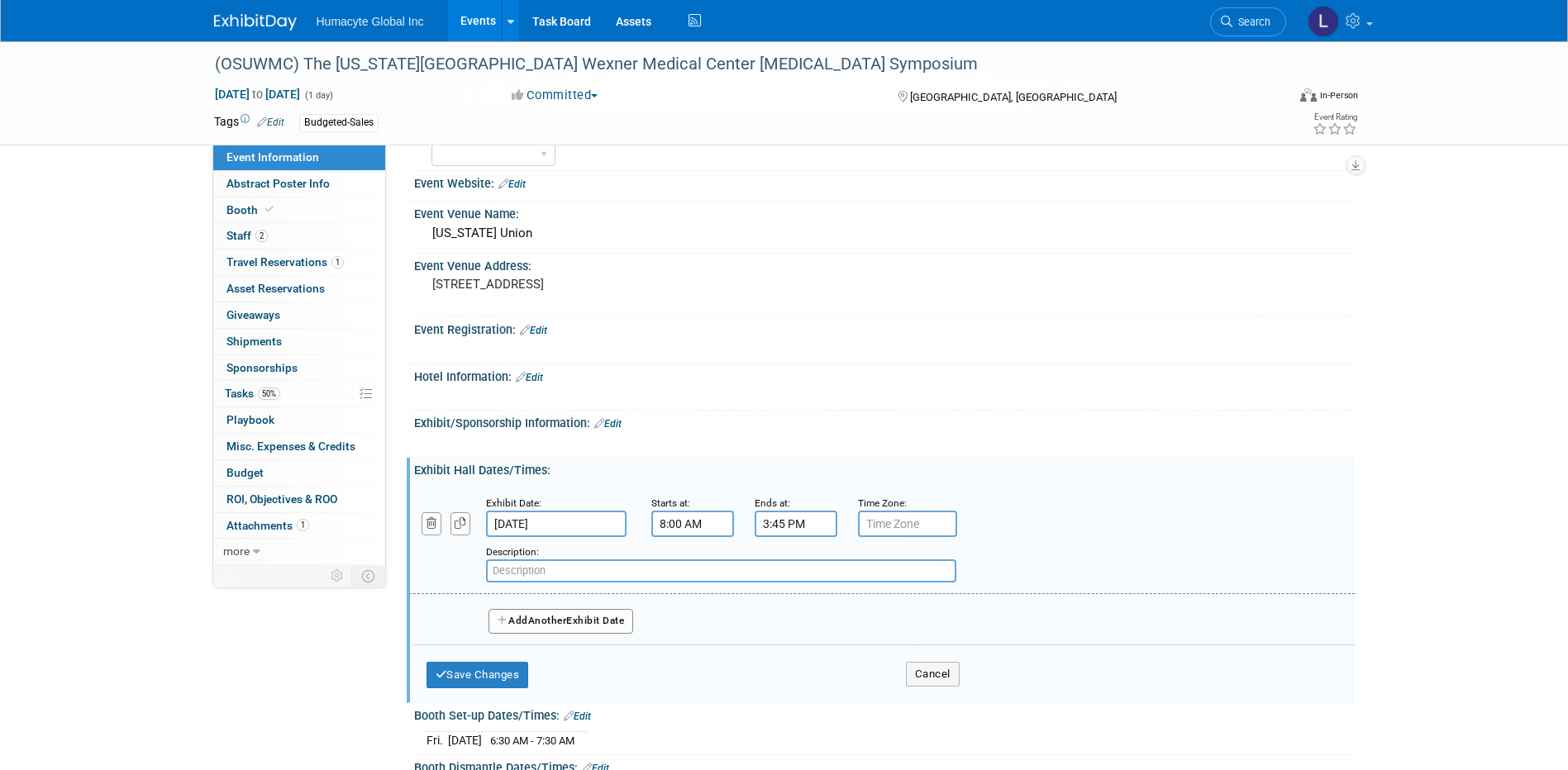
click at [538, 618] on span "Another" at bounding box center [547, 621] width 38 height 12
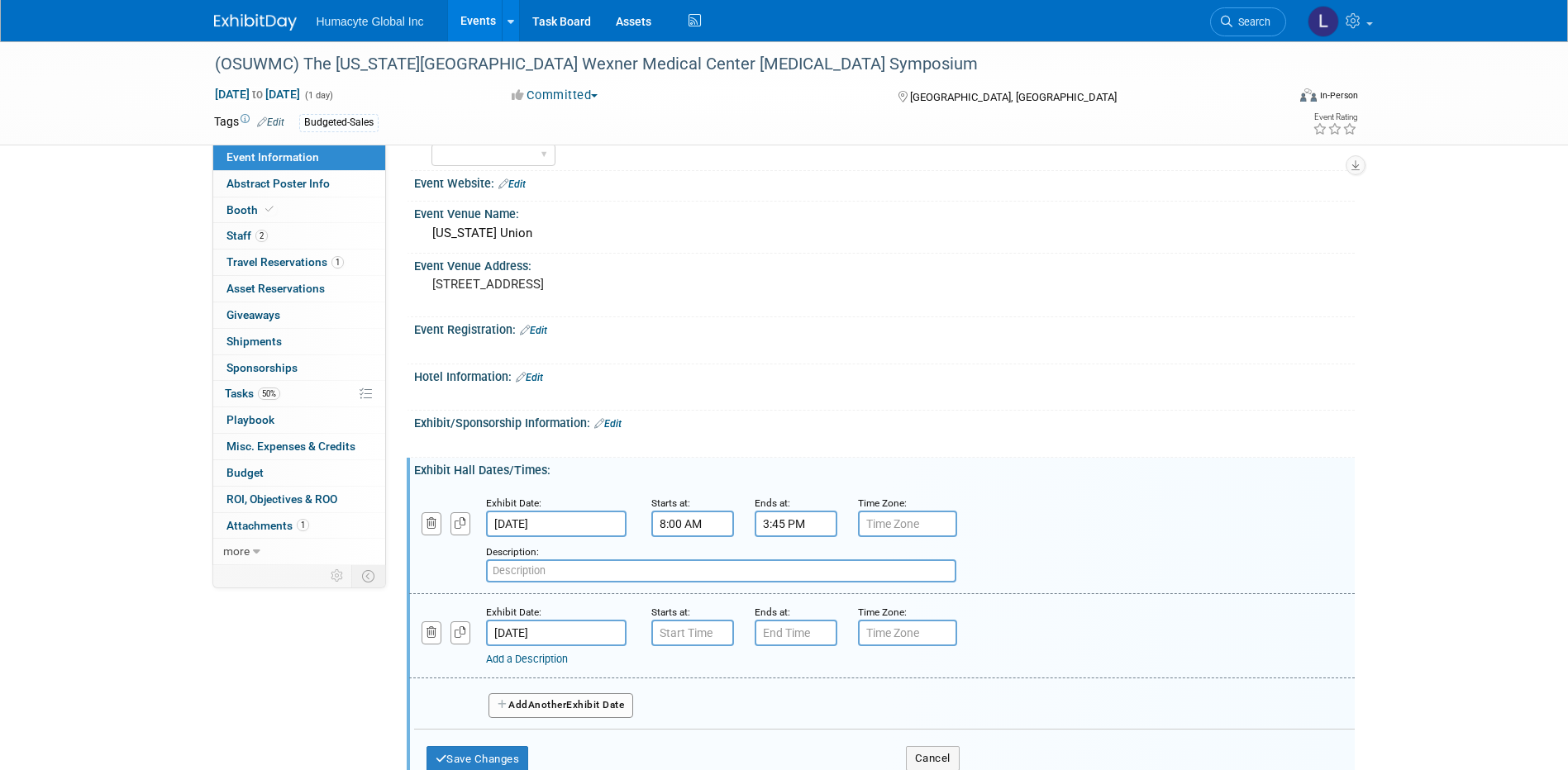
click at [524, 639] on input "[DATE]" at bounding box center [556, 632] width 141 height 27
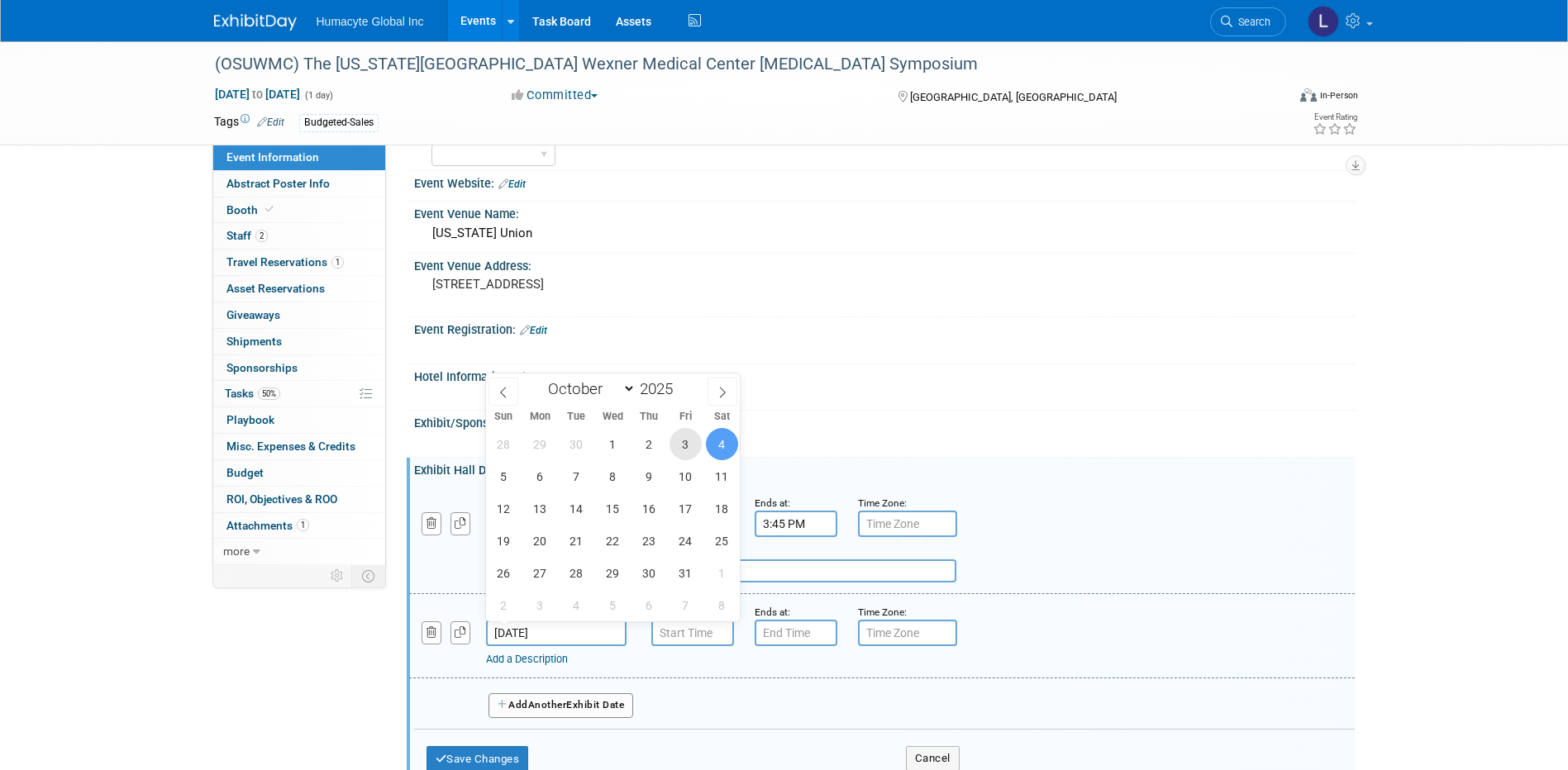
click at [683, 446] on span "3" at bounding box center [686, 444] width 32 height 32
type input "[DATE]"
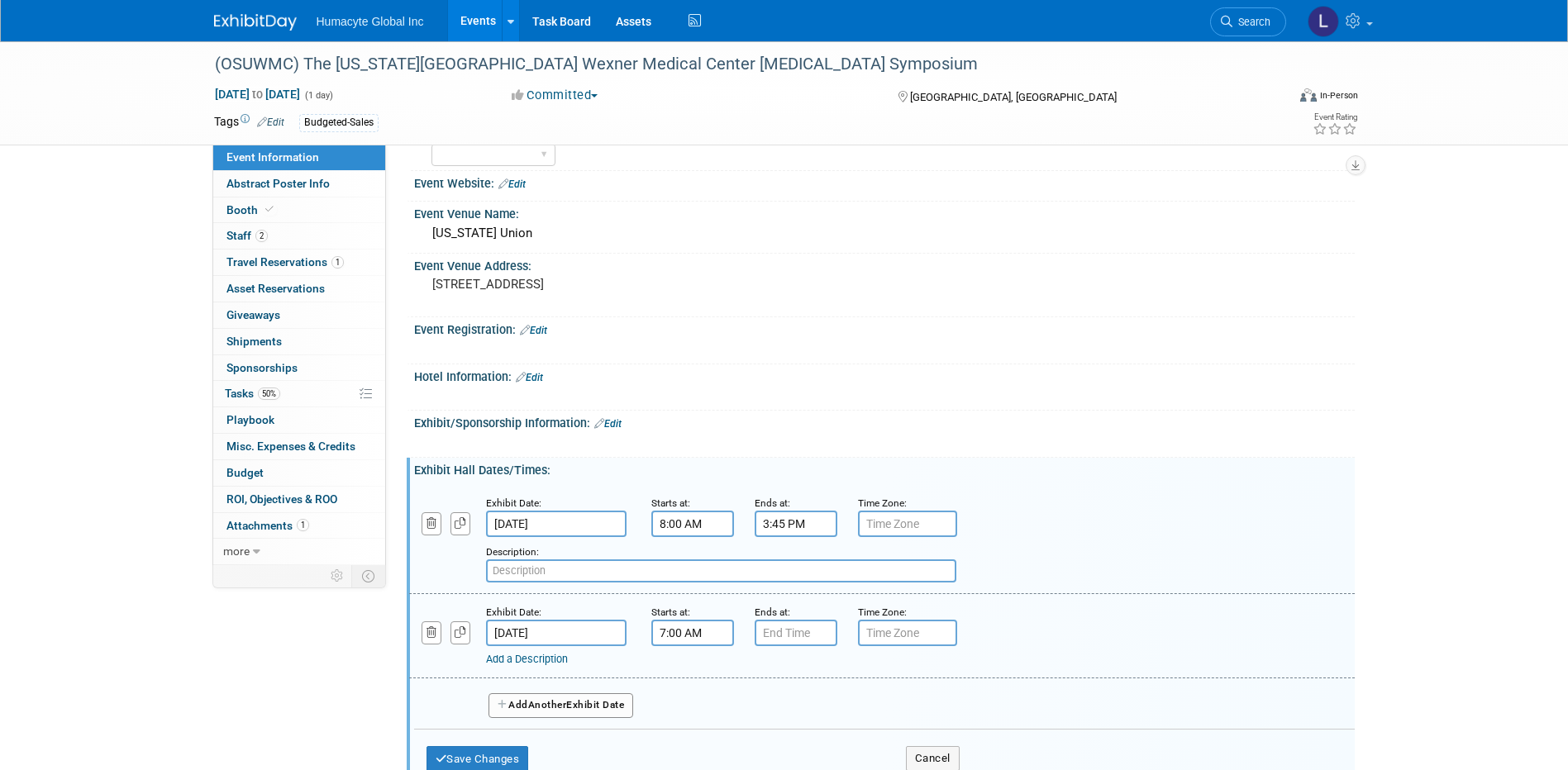
click at [677, 629] on input "7:00 AM" at bounding box center [693, 632] width 83 height 27
click at [758, 717] on span "00" at bounding box center [767, 709] width 31 height 30
click at [800, 713] on td "30" at bounding box center [788, 718] width 53 height 44
type input "7:30 AM"
click at [784, 630] on input "7:00 PM" at bounding box center [796, 632] width 83 height 27
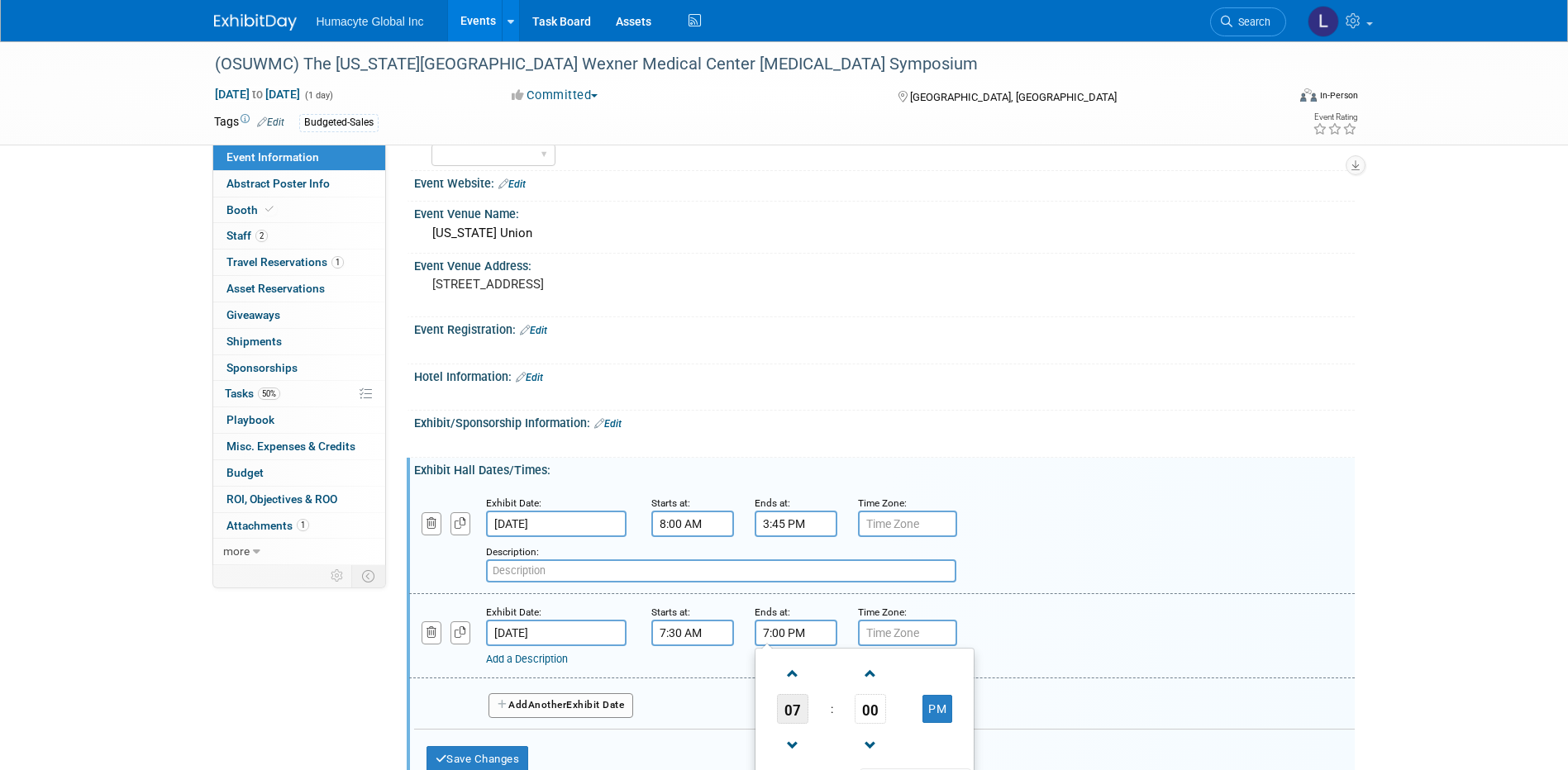
click at [797, 712] on span "07" at bounding box center [793, 709] width 31 height 30
click at [787, 762] on td "08" at bounding box center [785, 763] width 53 height 44
click at [938, 717] on button "PM" at bounding box center [937, 709] width 30 height 29
type input "8:00 AM"
click at [552, 660] on link "Add a Description" at bounding box center [526, 659] width 82 height 13
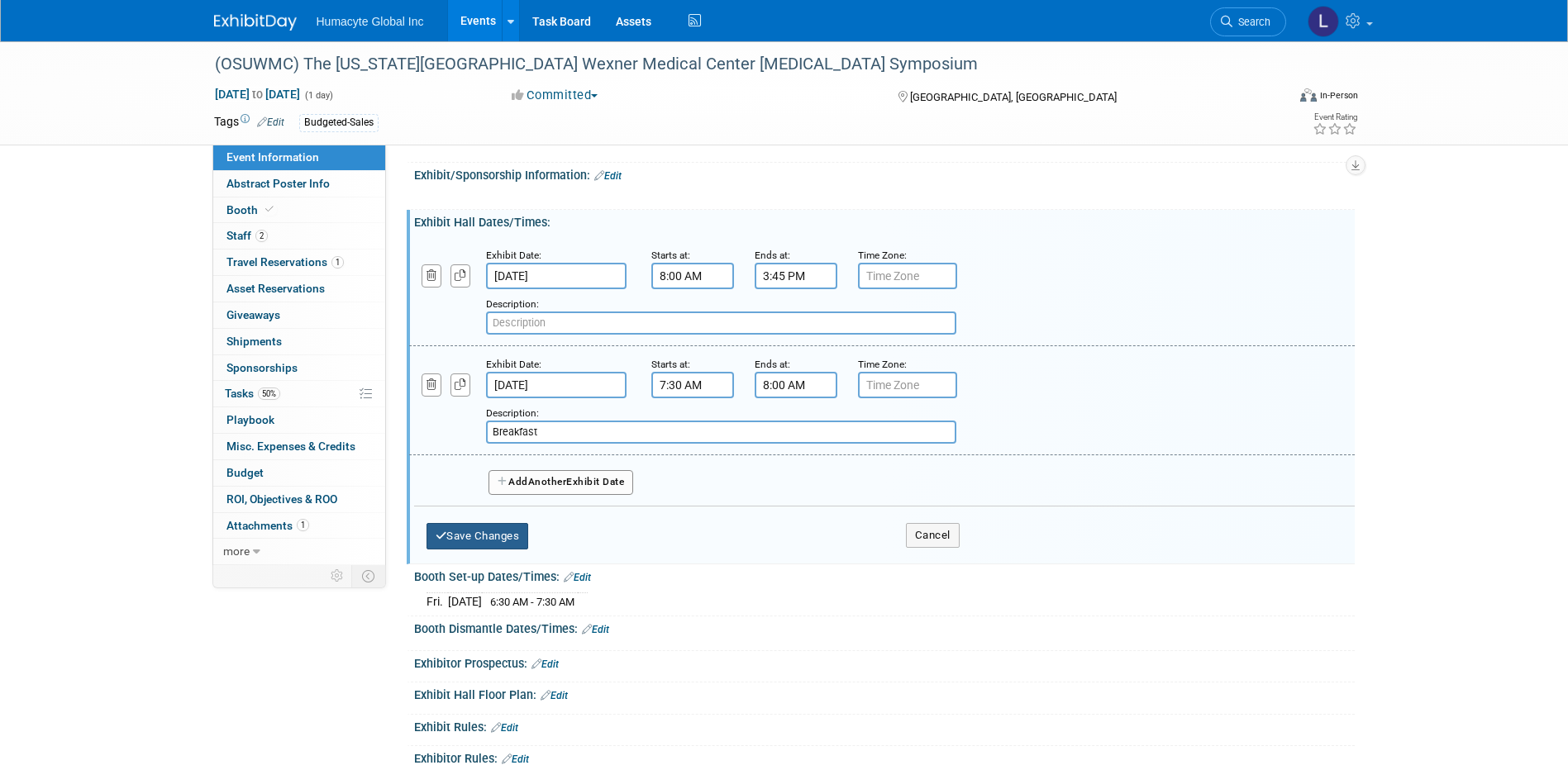
type input "Breakfast"
click at [470, 525] on button "Save Changes" at bounding box center [478, 536] width 102 height 27
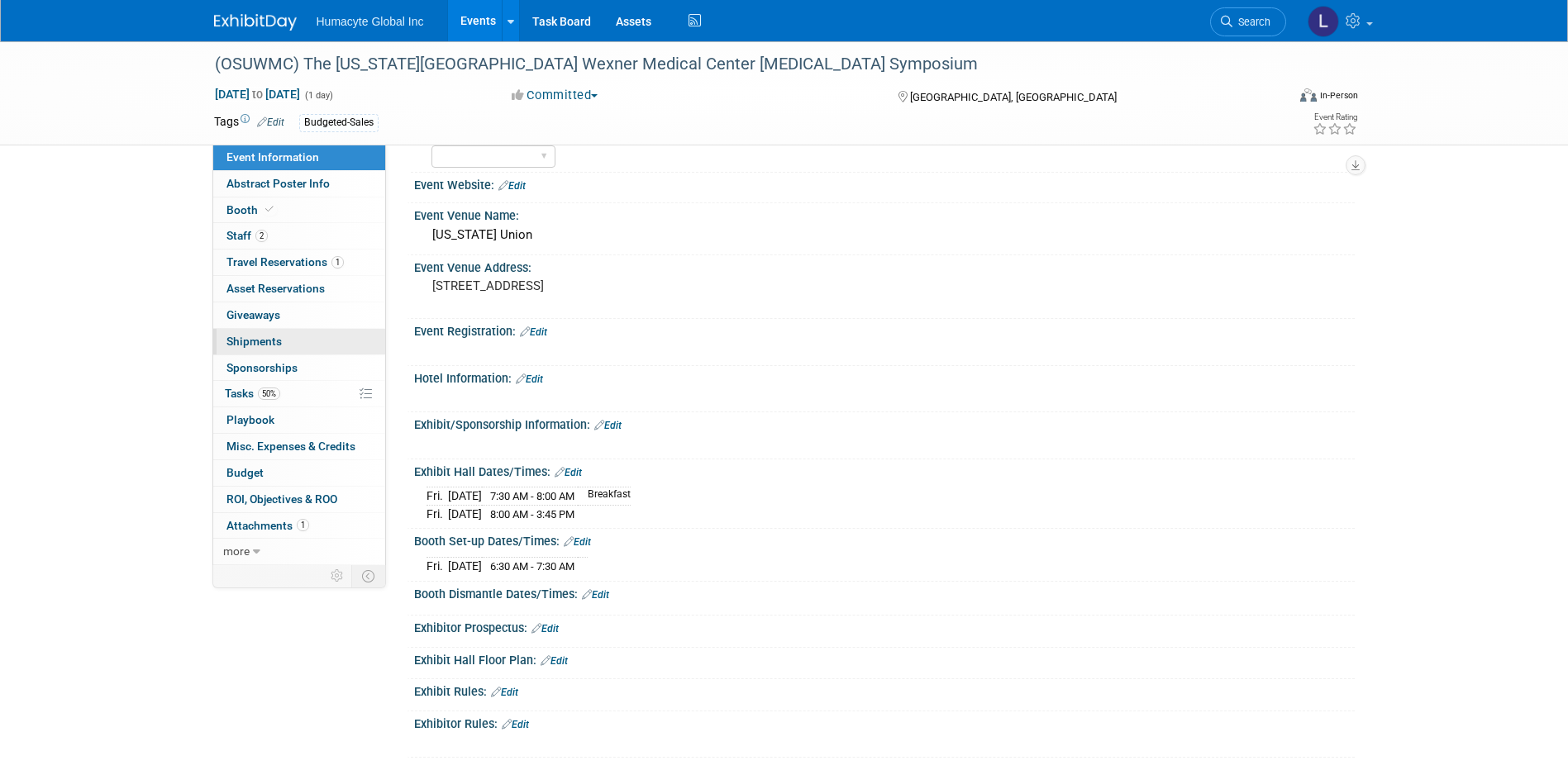
scroll to position [521, 0]
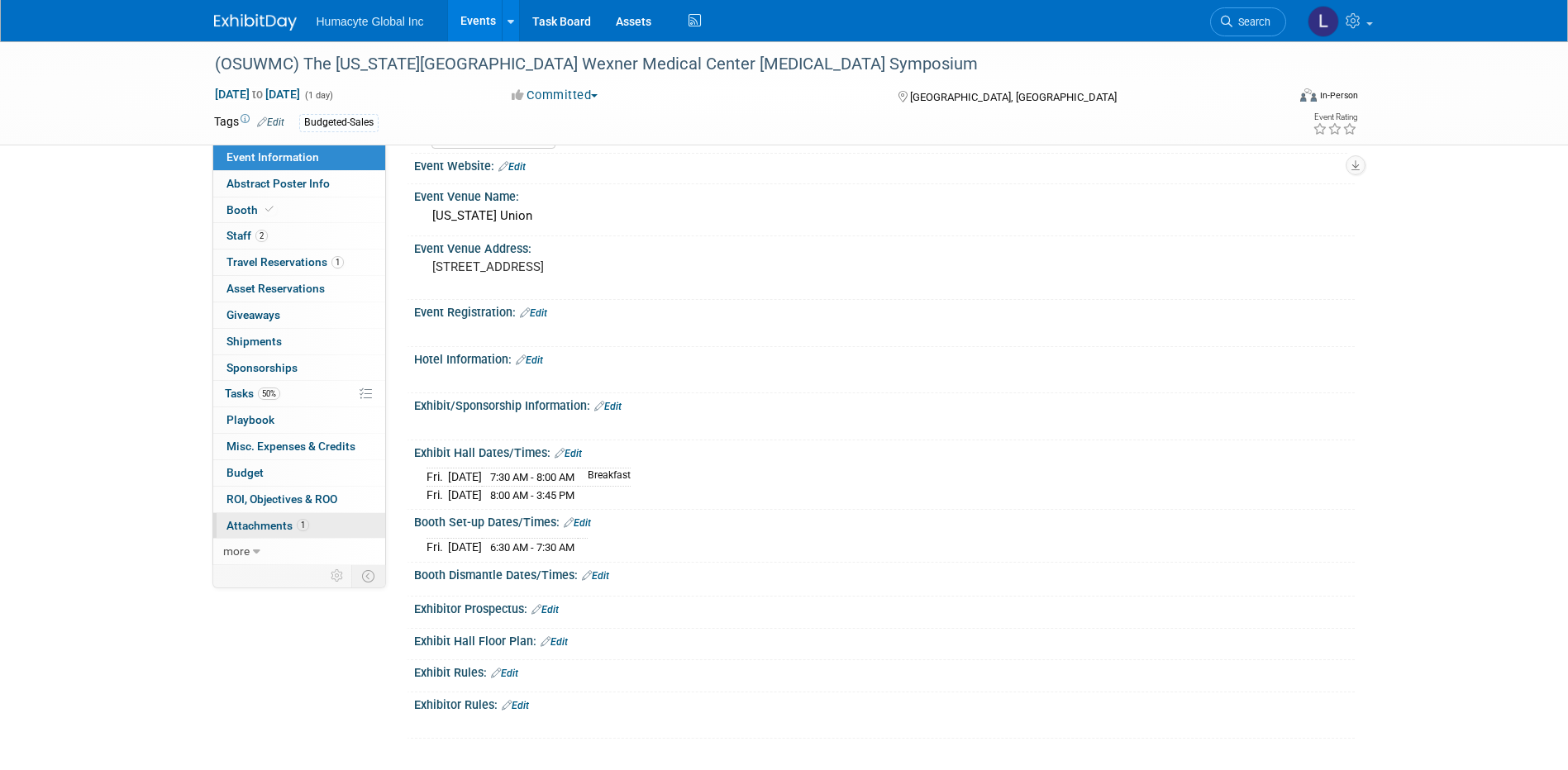
click at [235, 525] on span "Attachments 1" at bounding box center [268, 525] width 83 height 13
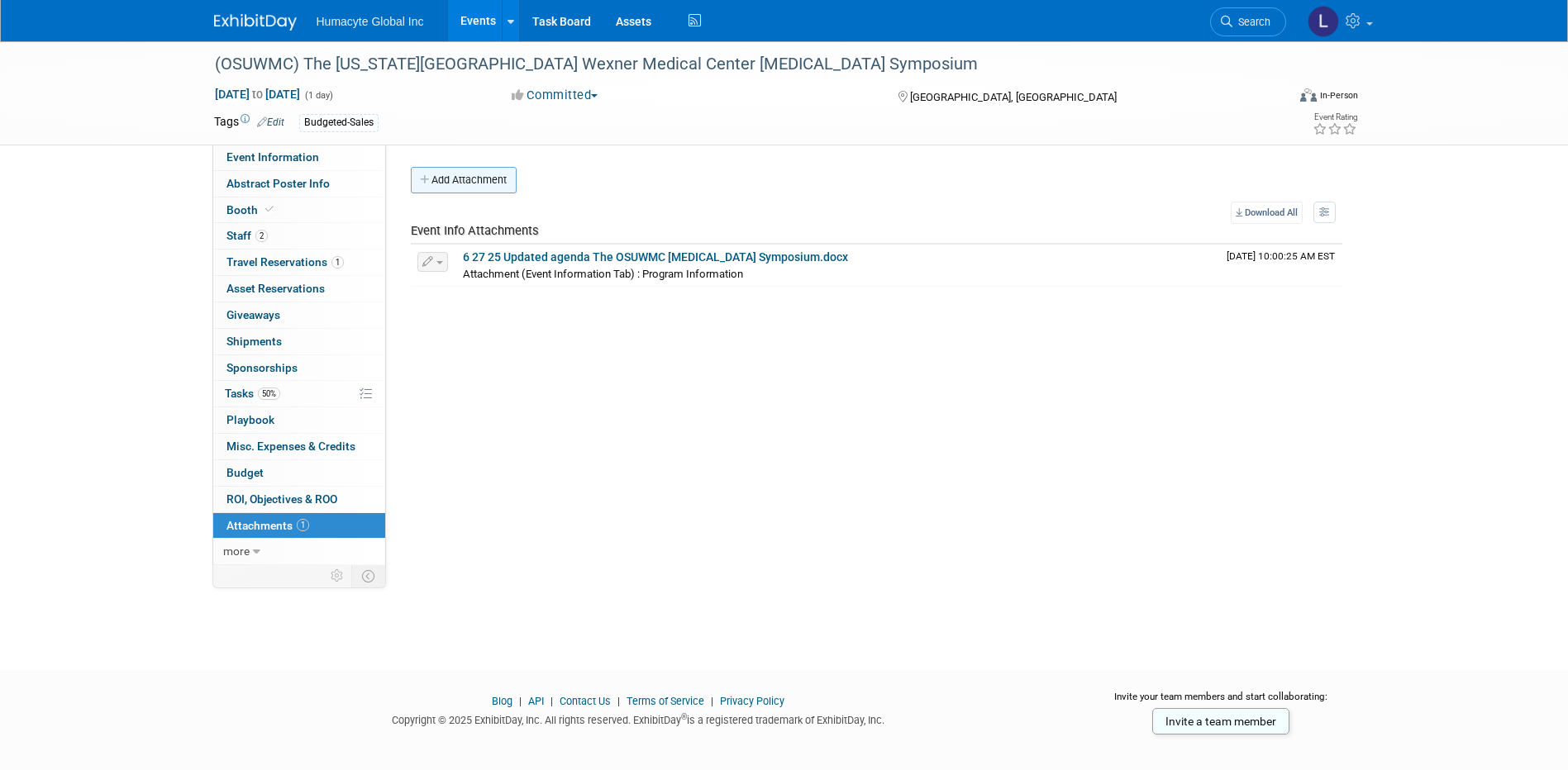
click at [471, 182] on button "Add Attachment" at bounding box center [464, 180] width 106 height 27
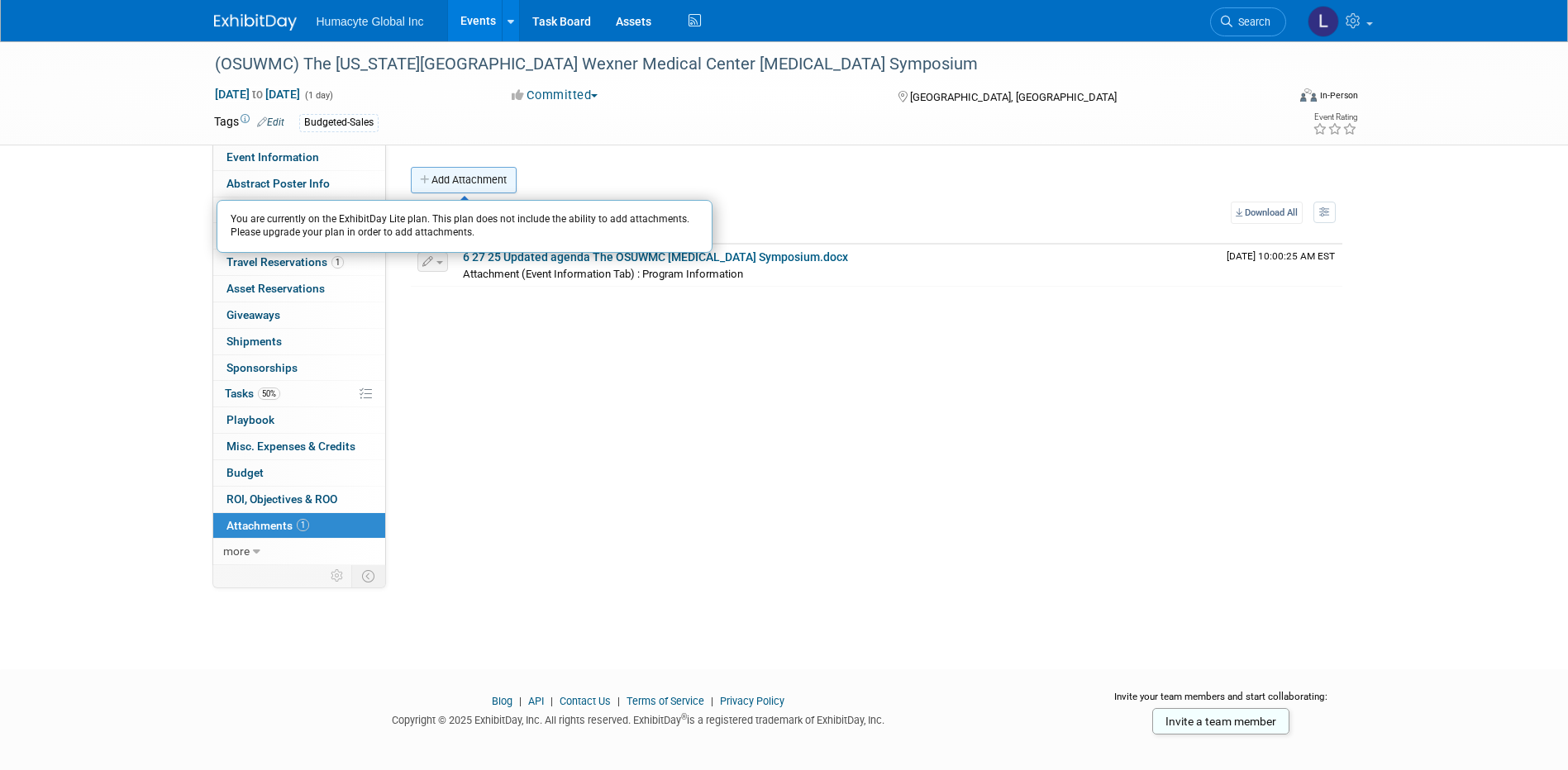
click at [436, 180] on button "Add Attachment" at bounding box center [464, 180] width 106 height 27
click at [386, 401] on div "Initiator: [PERSON_NAME] Department: Discovery & Pipeline Commercial Marketing" at bounding box center [870, 355] width 969 height 421
